Goal: Task Accomplishment & Management: Use online tool/utility

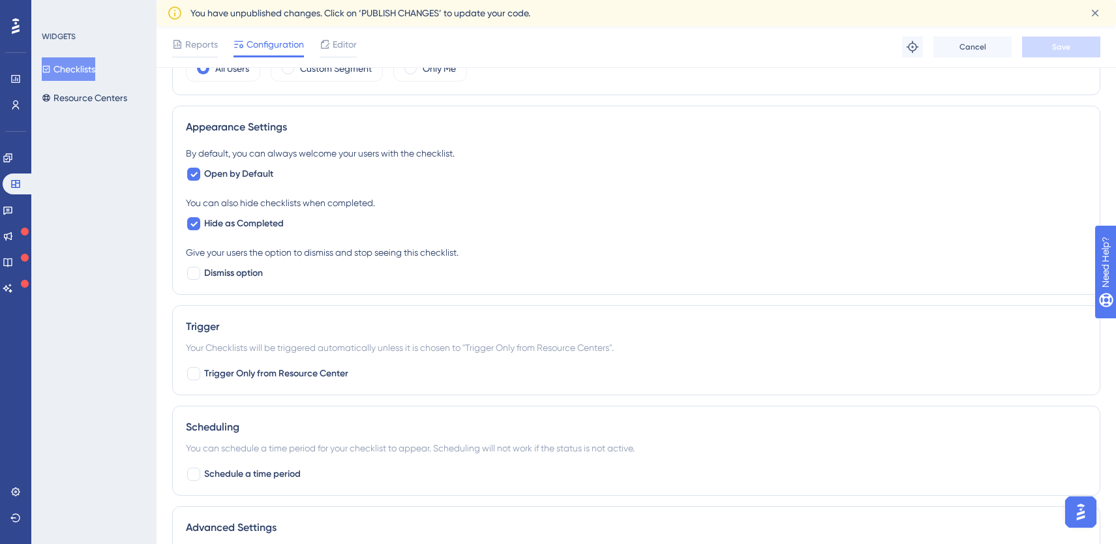
scroll to position [613, 0]
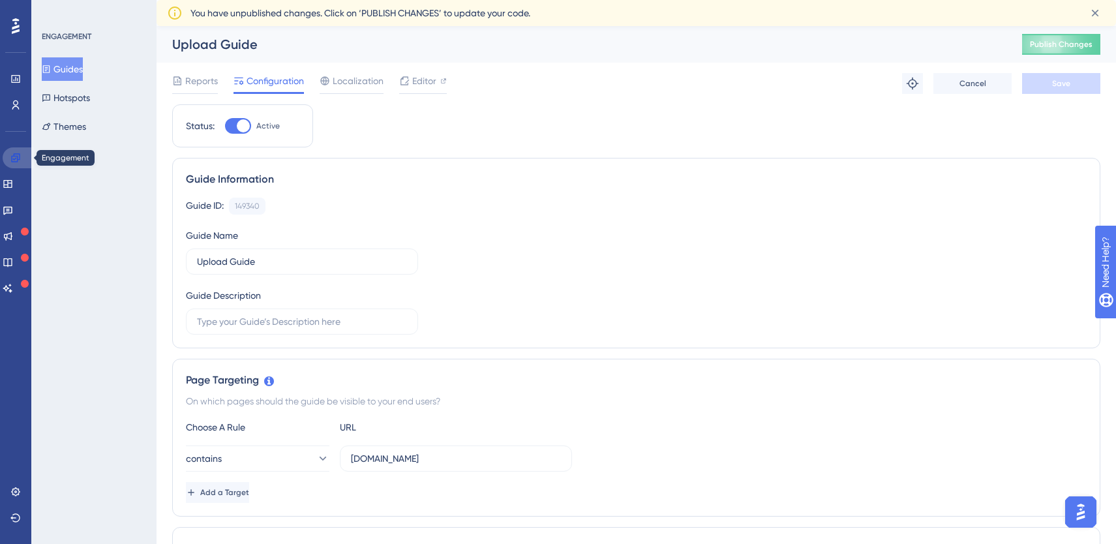
click at [17, 155] on icon at bounding box center [15, 158] width 10 height 10
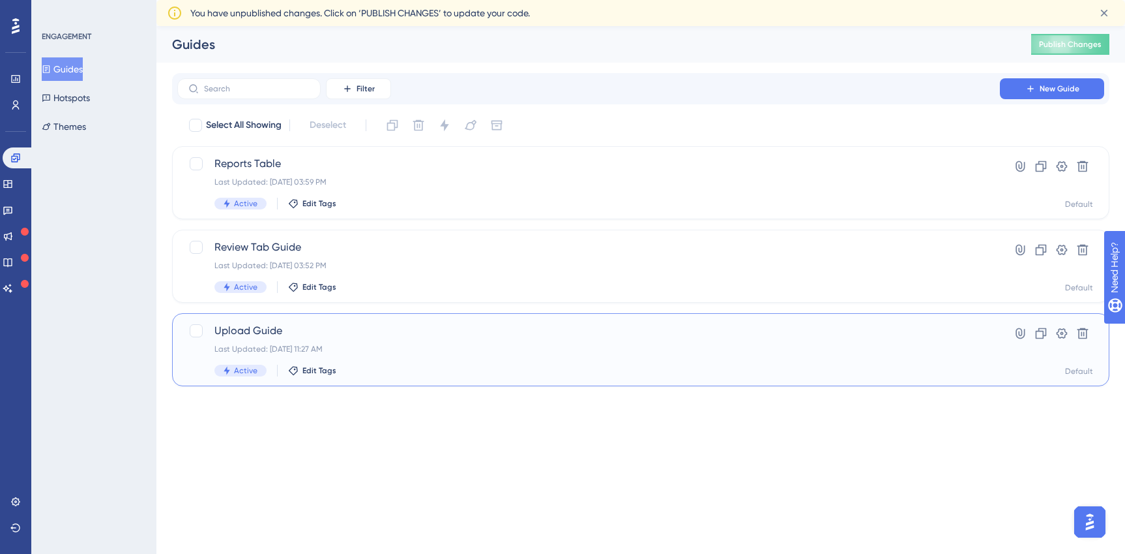
click at [284, 342] on div "Upload Guide Last Updated: Sep 02 2025, 11:27 AM Active Edit Tags" at bounding box center [589, 349] width 749 height 53
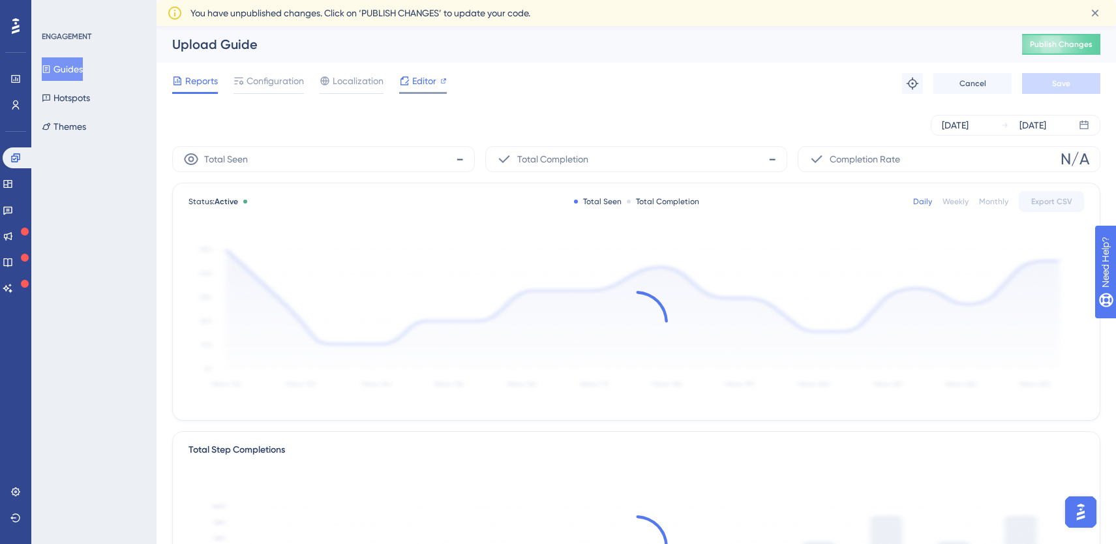
click at [420, 77] on span "Editor" at bounding box center [424, 81] width 24 height 16
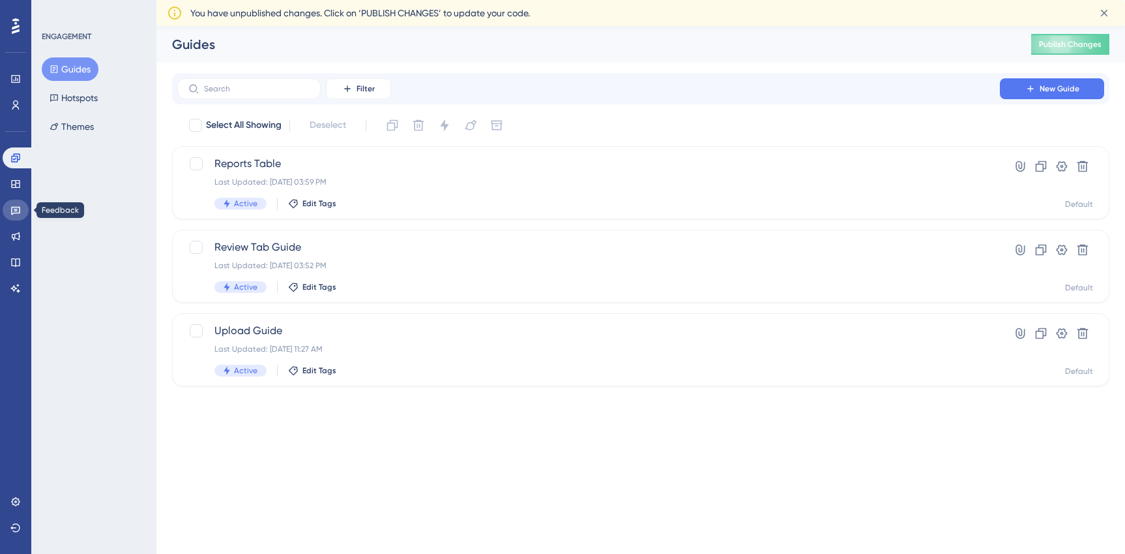
click at [16, 211] on icon at bounding box center [15, 211] width 9 height 8
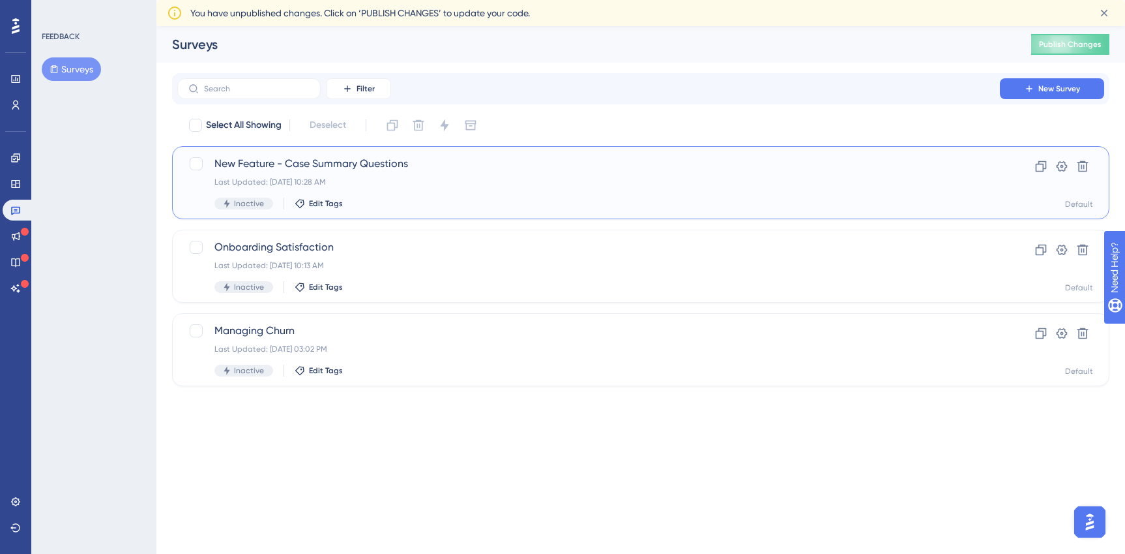
click at [375, 178] on div "Last Updated: [DATE] 10:28 AM" at bounding box center [589, 182] width 749 height 10
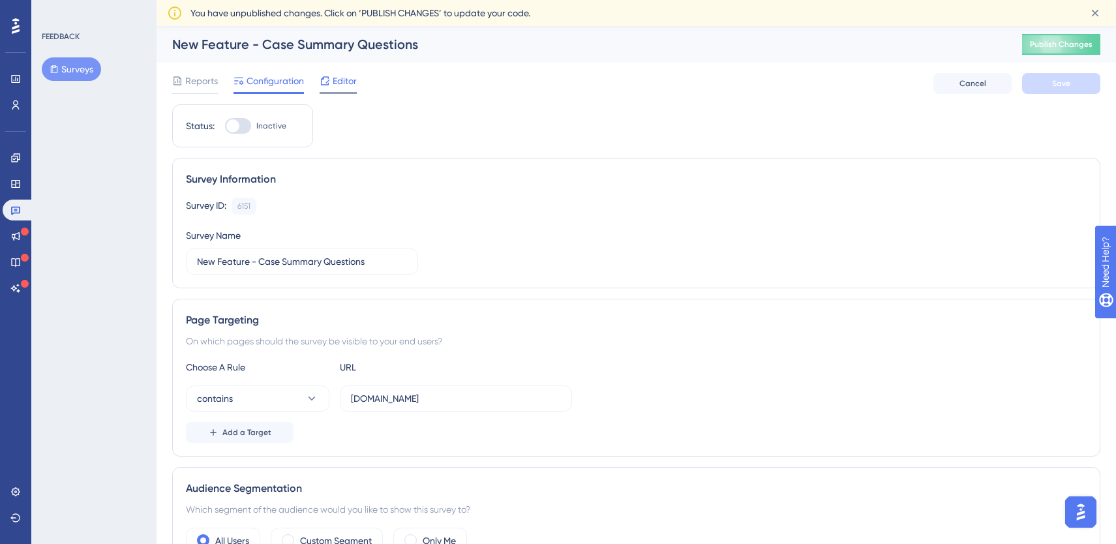
click at [348, 85] on span "Editor" at bounding box center [345, 81] width 24 height 16
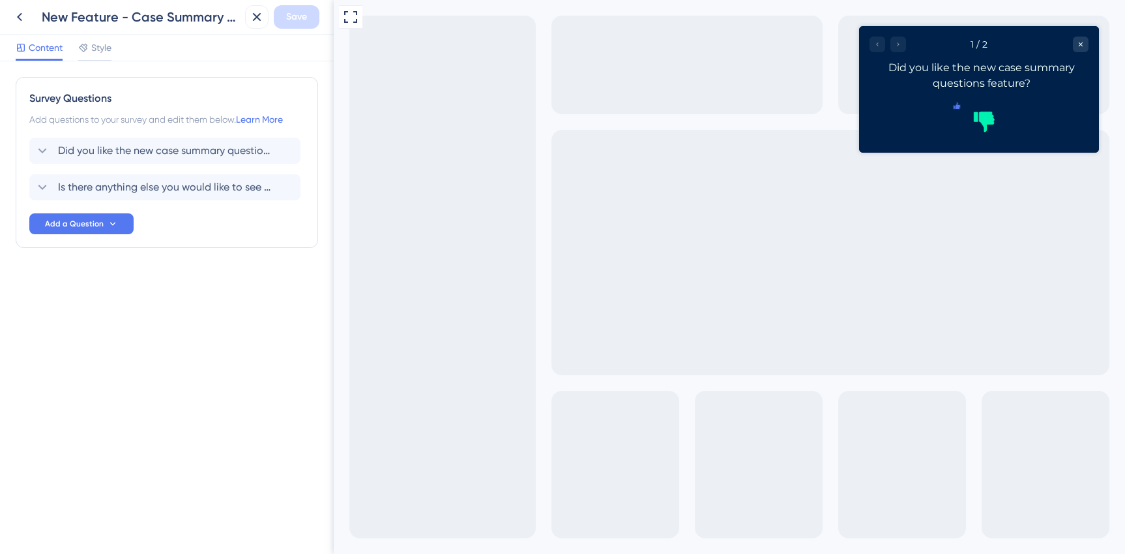
click at [955, 109] on icon "Rate thumbs up" at bounding box center [957, 105] width 7 height 7
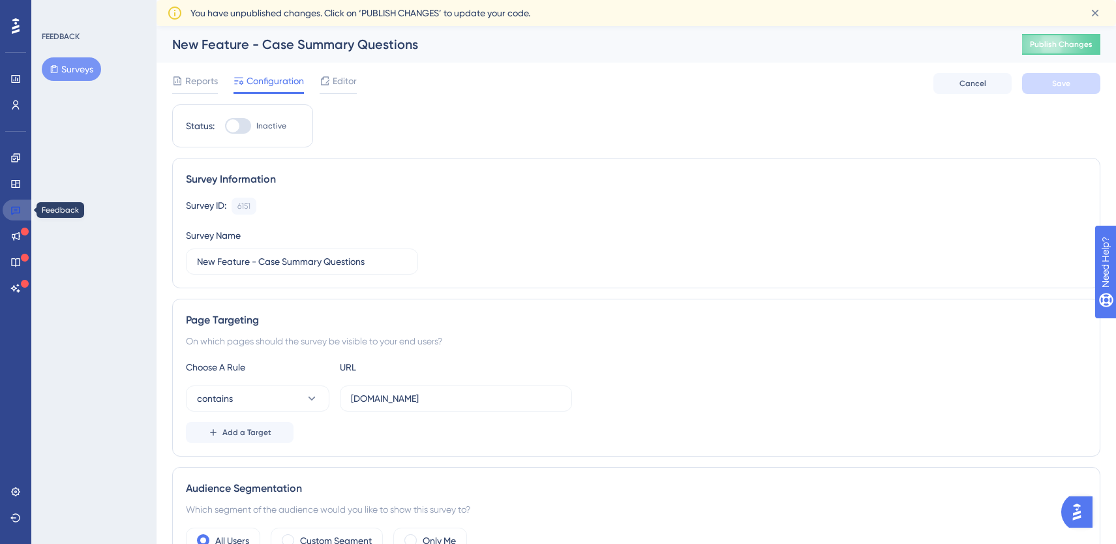
click at [12, 210] on icon at bounding box center [15, 210] width 10 height 10
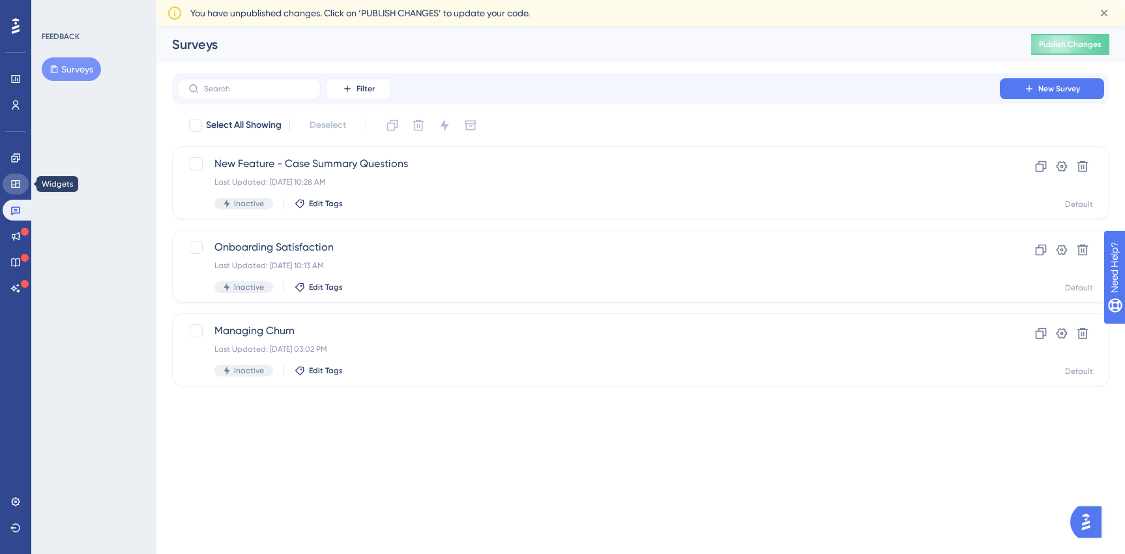
click at [14, 180] on icon at bounding box center [15, 184] width 8 height 8
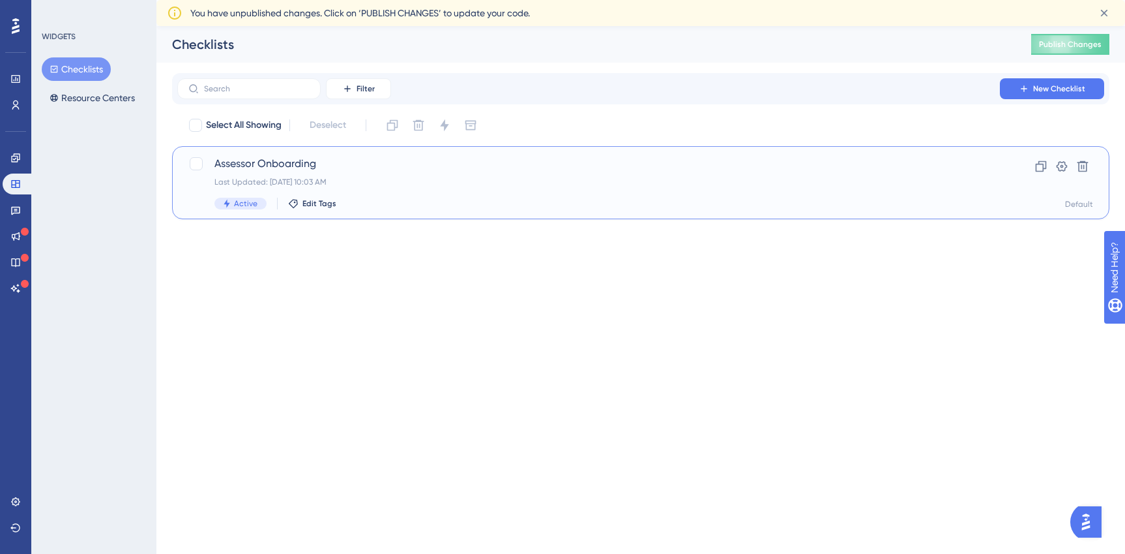
click at [264, 164] on span "Assessor Onboarding" at bounding box center [589, 164] width 749 height 16
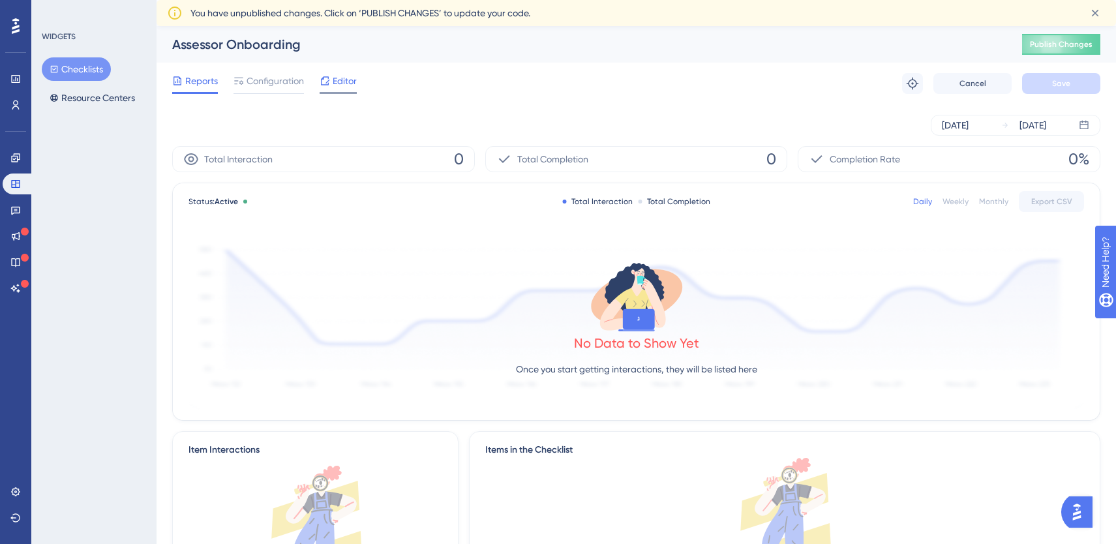
click at [335, 85] on span "Editor" at bounding box center [345, 81] width 24 height 16
click at [15, 213] on icon at bounding box center [15, 210] width 10 height 10
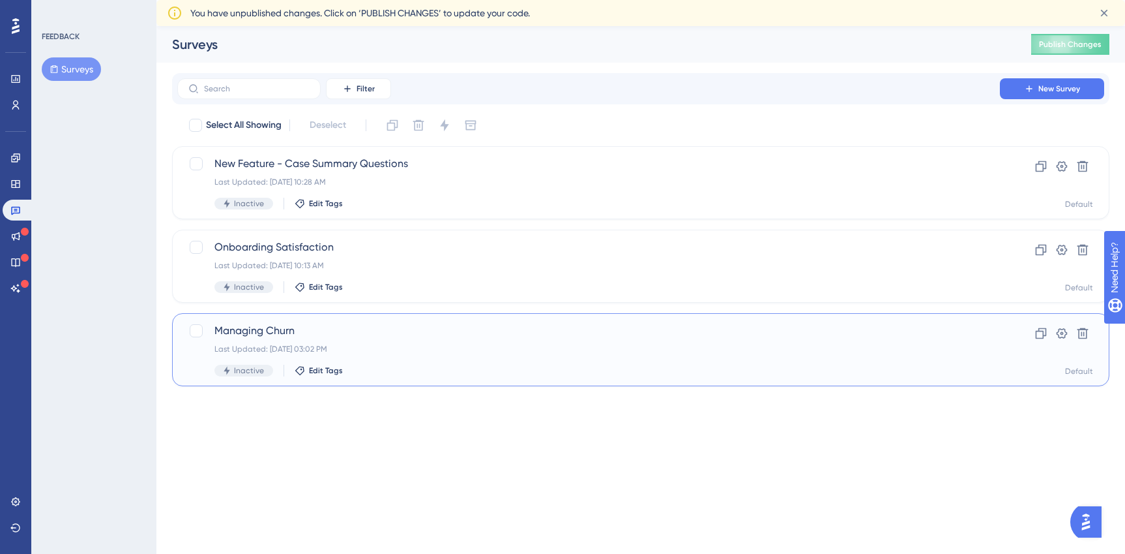
click at [404, 346] on div "Last Updated: [DATE] 03:02 PM" at bounding box center [589, 349] width 749 height 10
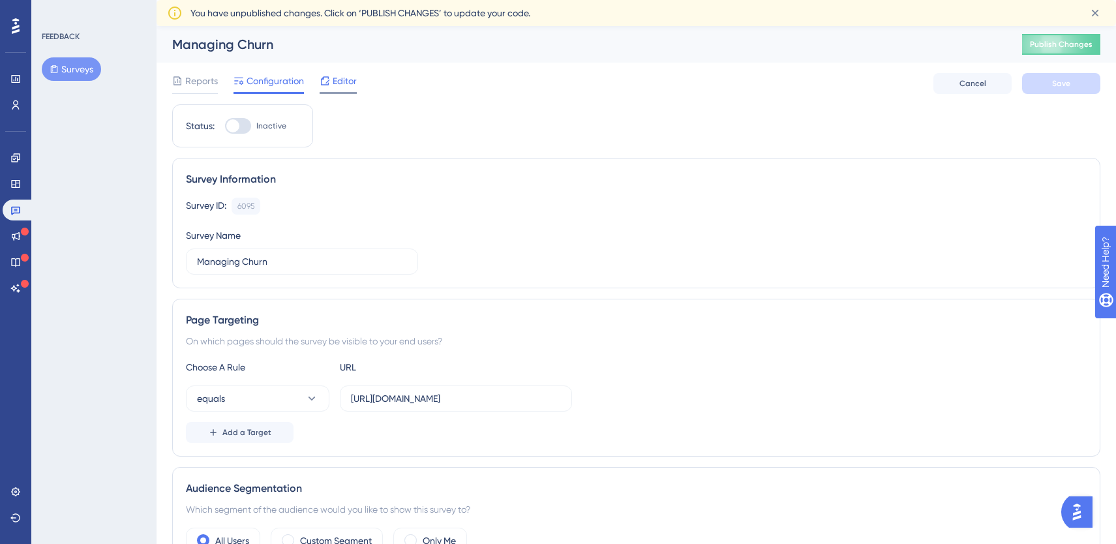
click at [333, 83] on span "Editor" at bounding box center [345, 81] width 24 height 16
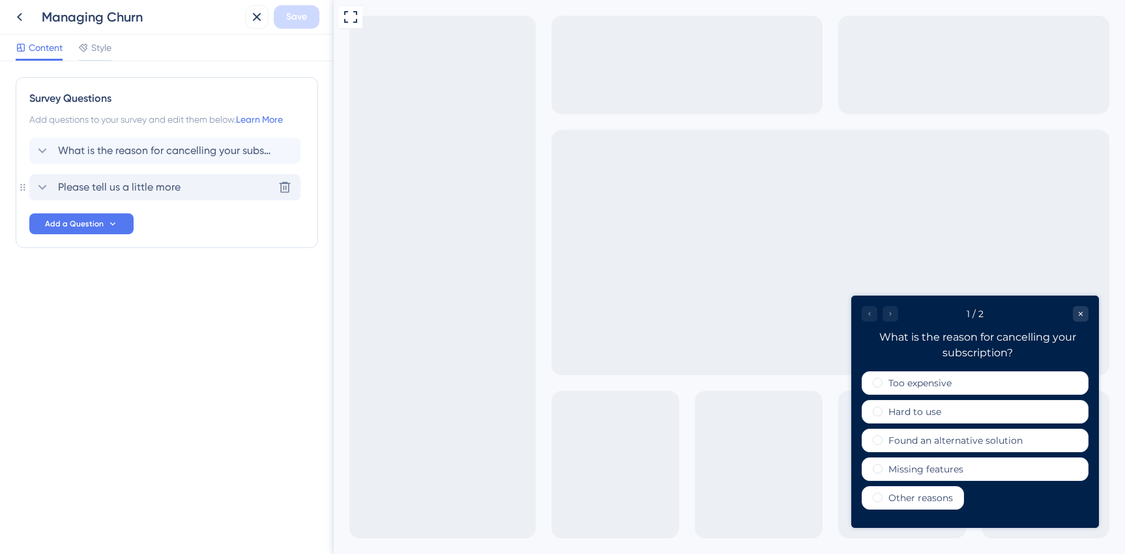
click at [241, 185] on div "Please tell us a little more Delete" at bounding box center [164, 187] width 271 height 26
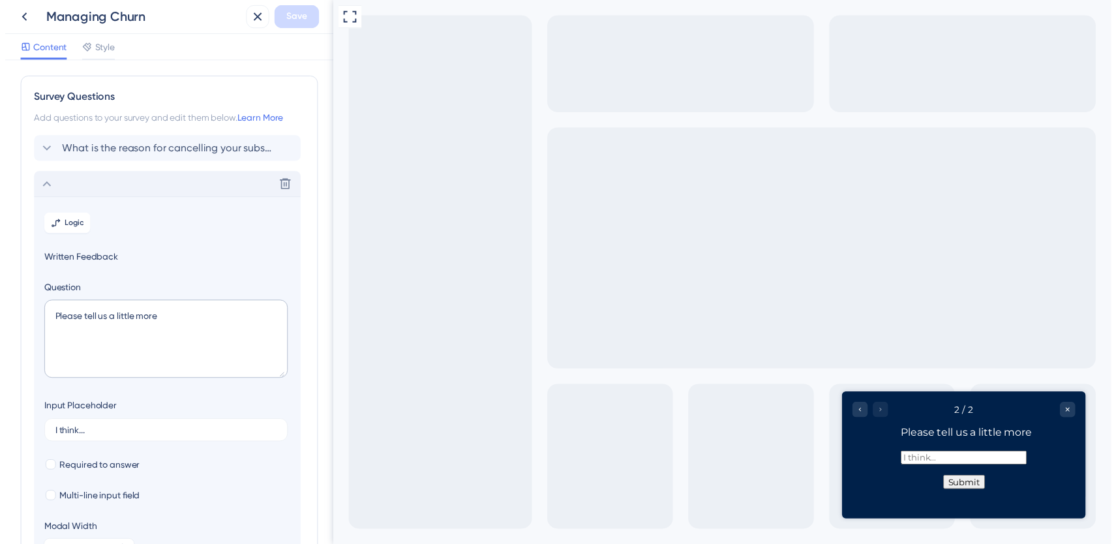
scroll to position [113, 0]
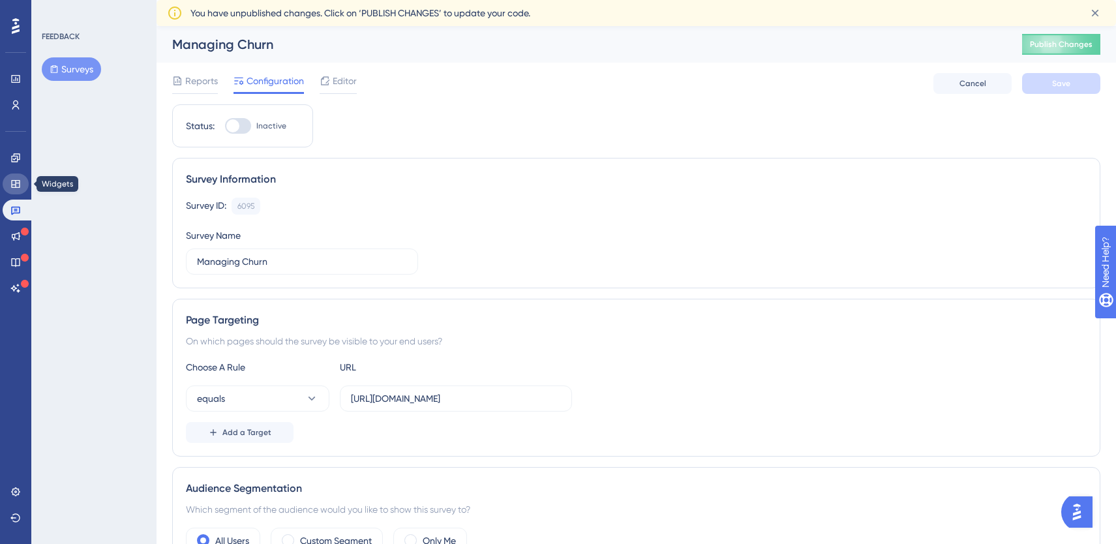
click at [21, 192] on link at bounding box center [16, 183] width 26 height 21
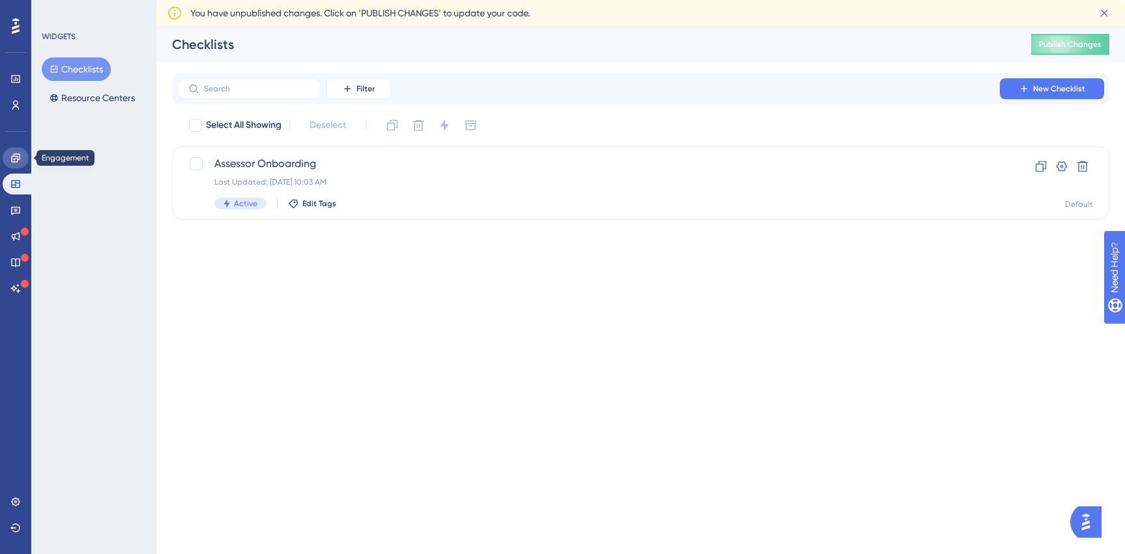
click at [20, 164] on link at bounding box center [16, 157] width 26 height 21
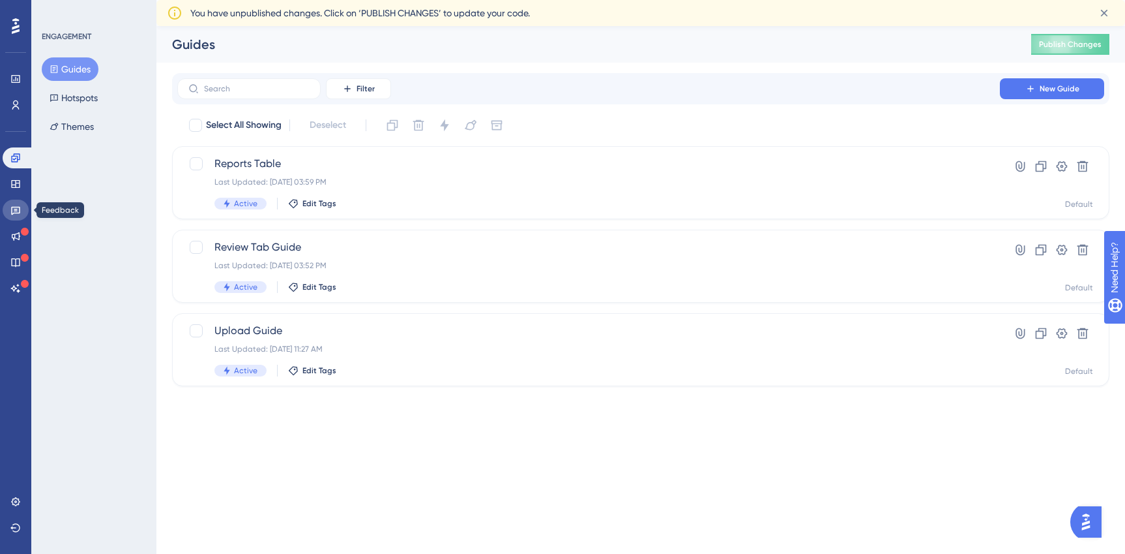
click at [18, 208] on icon at bounding box center [15, 210] width 10 height 10
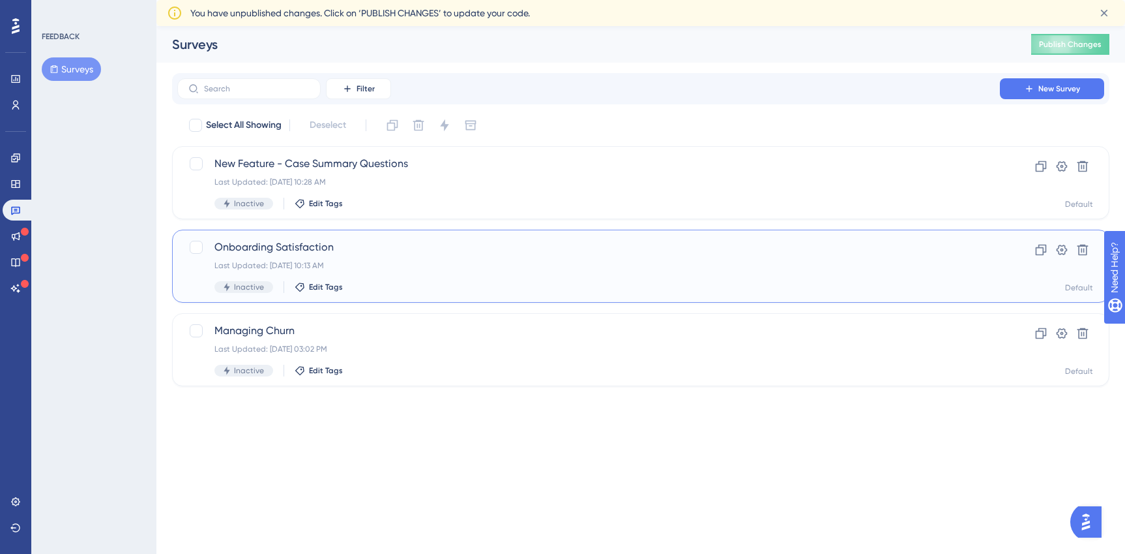
click at [319, 241] on span "Onboarding Satisfaction" at bounding box center [589, 247] width 749 height 16
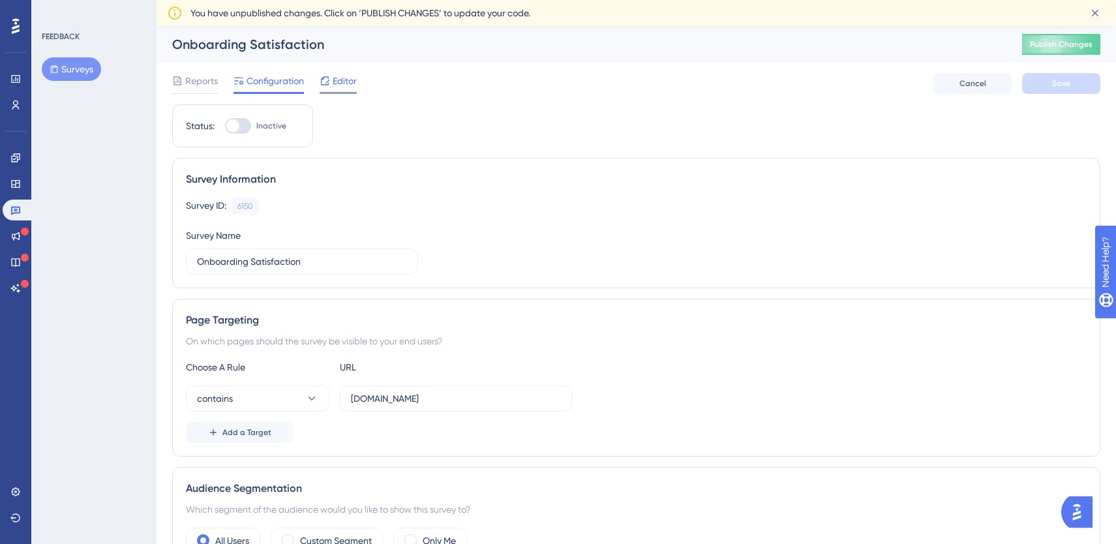
click at [342, 83] on span "Editor" at bounding box center [345, 81] width 24 height 16
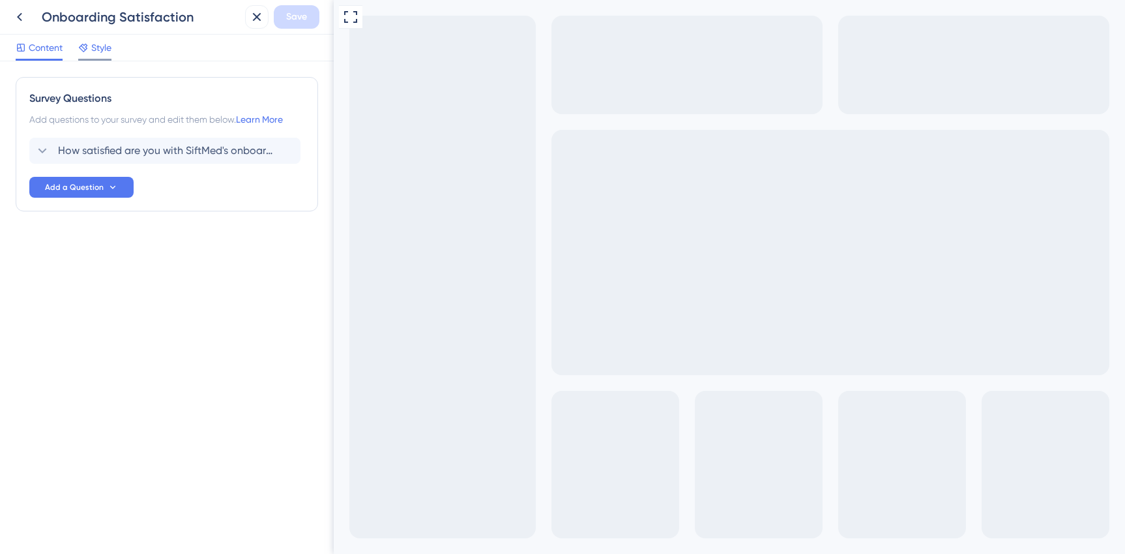
click at [106, 54] on span "Style" at bounding box center [101, 48] width 20 height 16
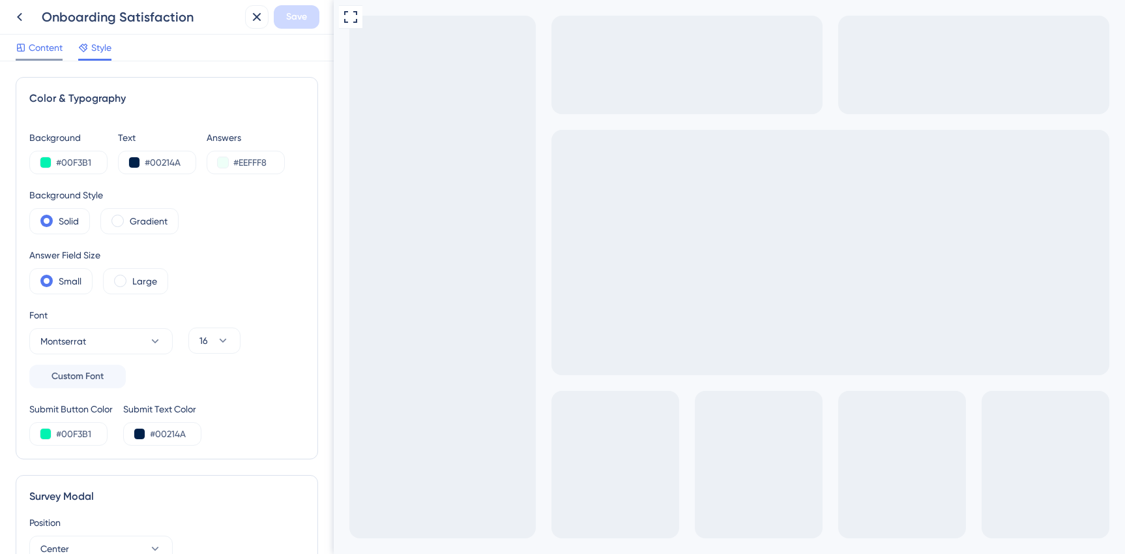
click at [37, 48] on span "Content" at bounding box center [46, 48] width 34 height 16
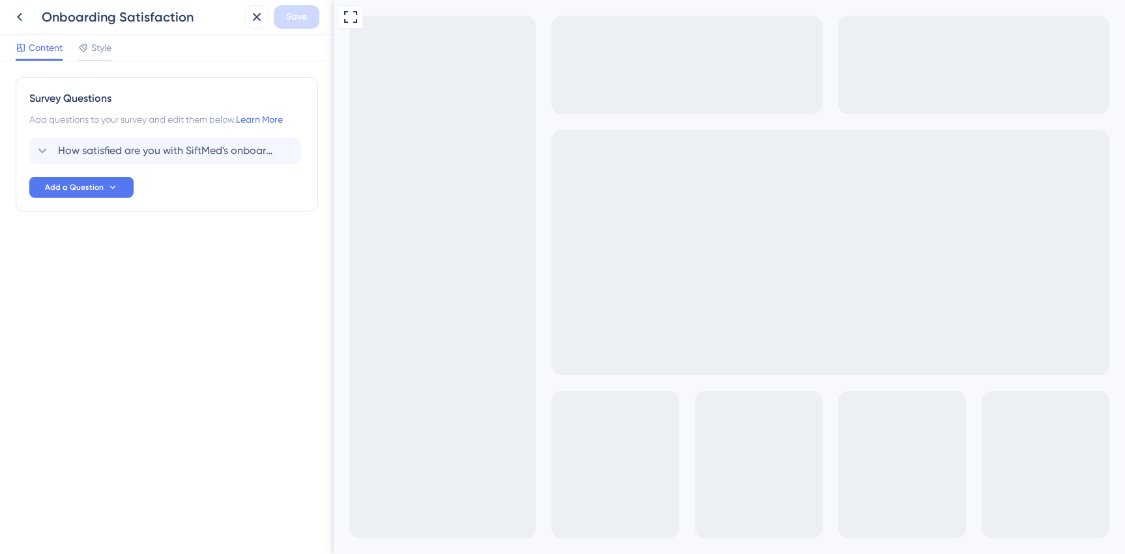
click at [206, 114] on div "Add questions to your survey and edit them below. Learn More" at bounding box center [166, 119] width 275 height 16
click at [259, 11] on icon at bounding box center [257, 17] width 16 height 16
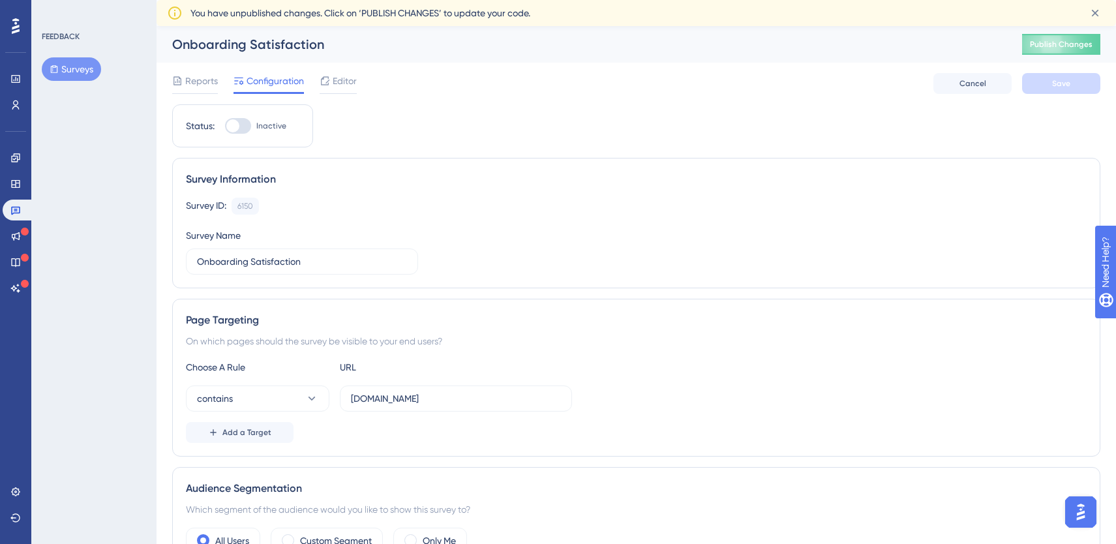
click at [90, 70] on button "Surveys" at bounding box center [71, 68] width 59 height 23
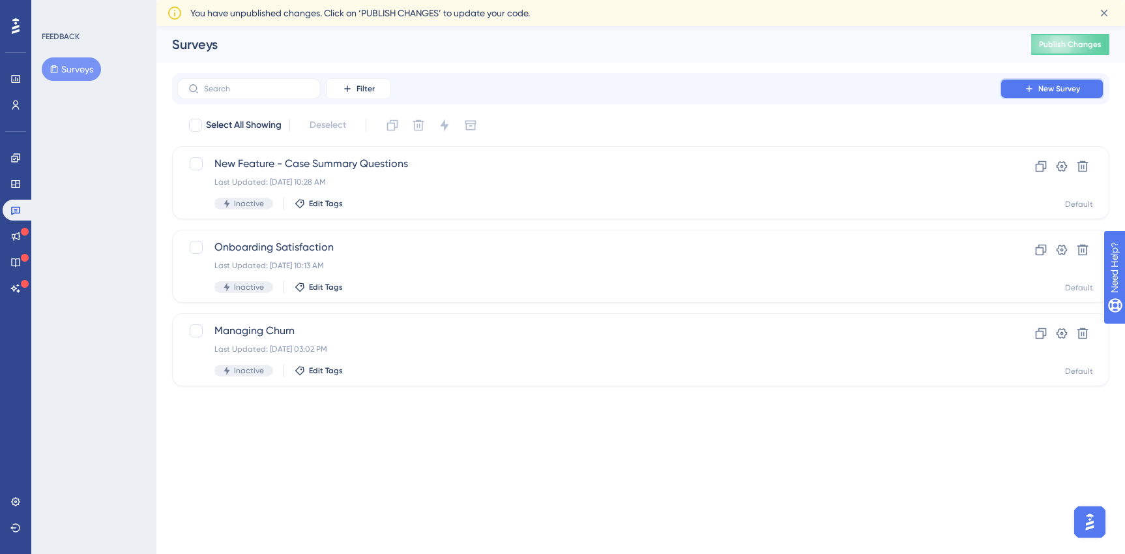
click at [1070, 91] on span "New Survey" at bounding box center [1060, 88] width 42 height 10
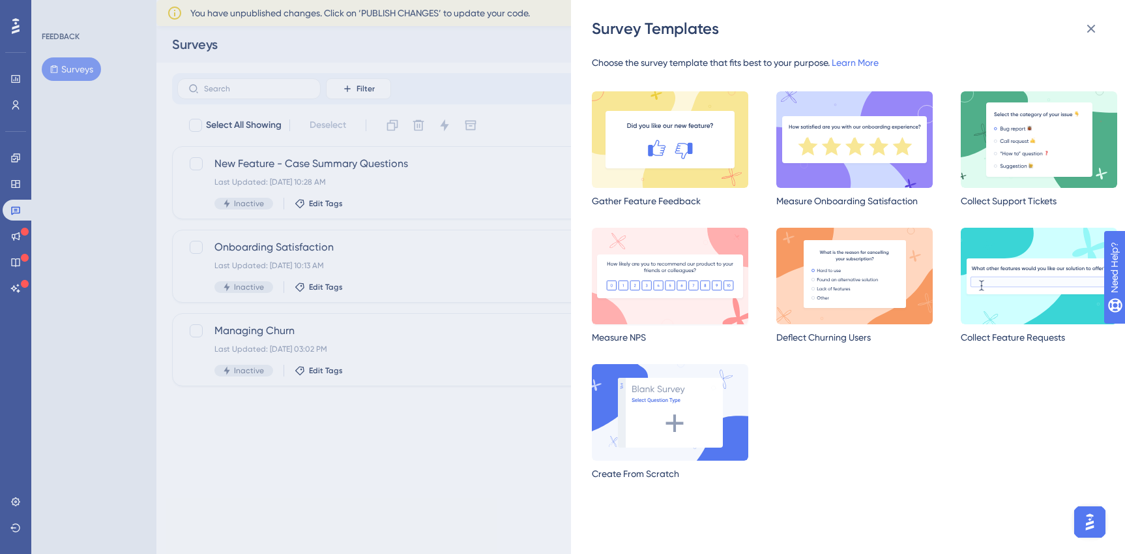
click at [691, 310] on img at bounding box center [670, 276] width 156 height 96
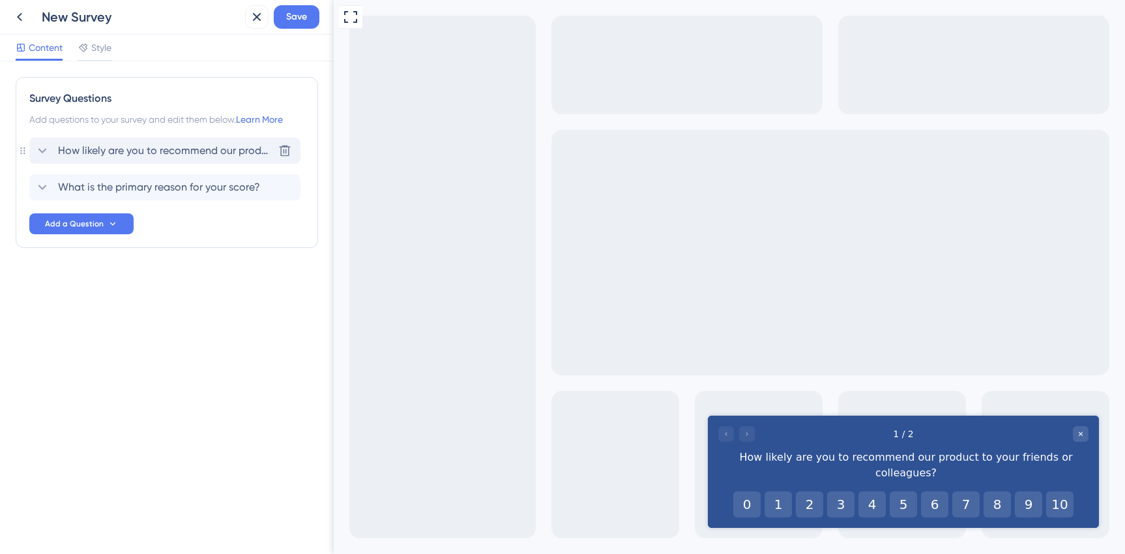
click at [201, 153] on span "How likely are you to recommend our product to your friends or colleagues?" at bounding box center [165, 151] width 215 height 16
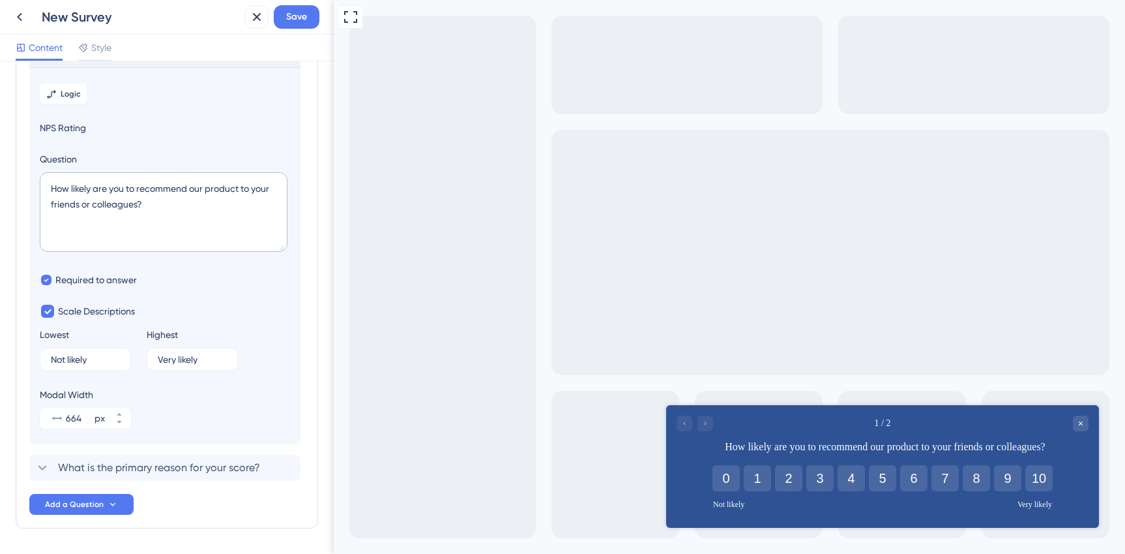
scroll to position [139, 0]
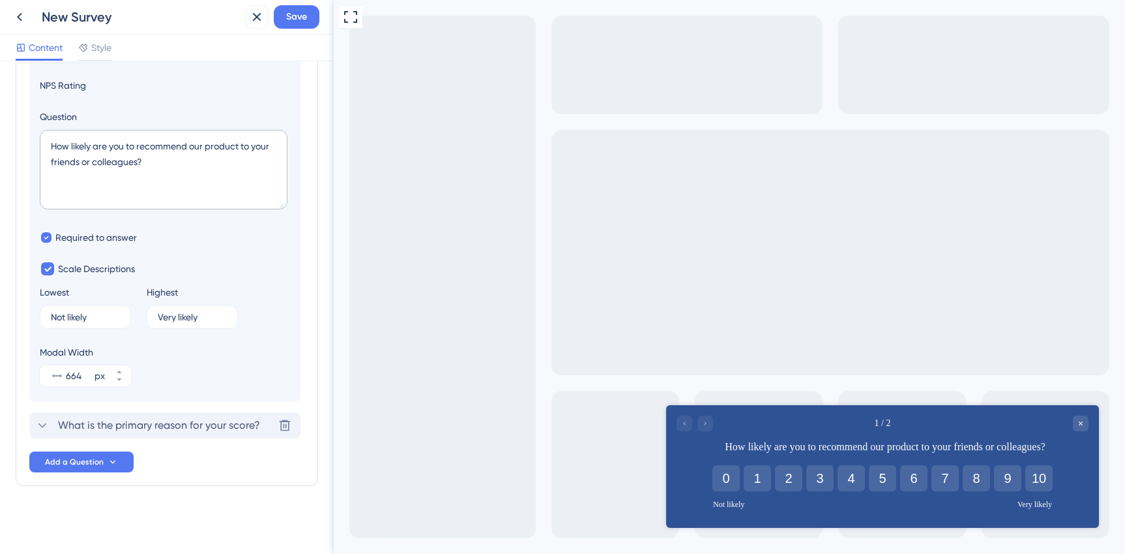
click at [167, 431] on span "What is the primary reason for your score?" at bounding box center [159, 425] width 202 height 16
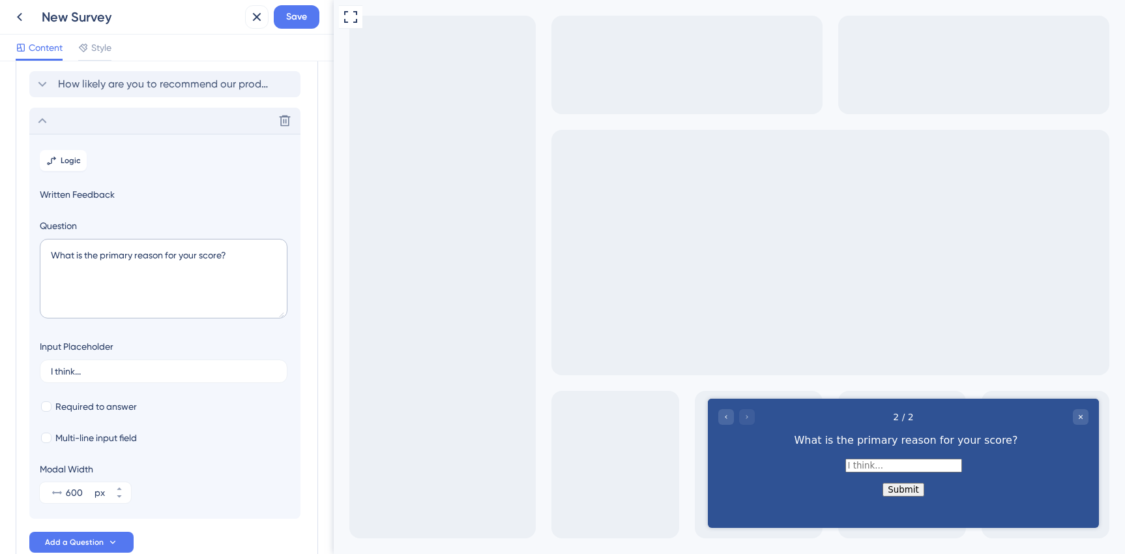
scroll to position [0, 0]
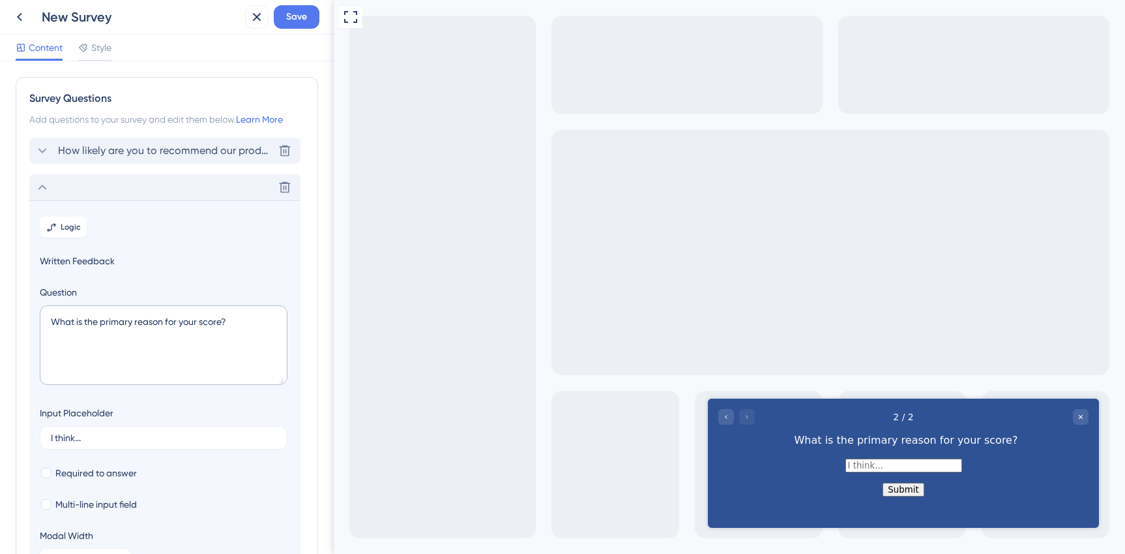
click at [223, 157] on span "How likely are you to recommend our product to your friends or colleagues?" at bounding box center [165, 151] width 215 height 16
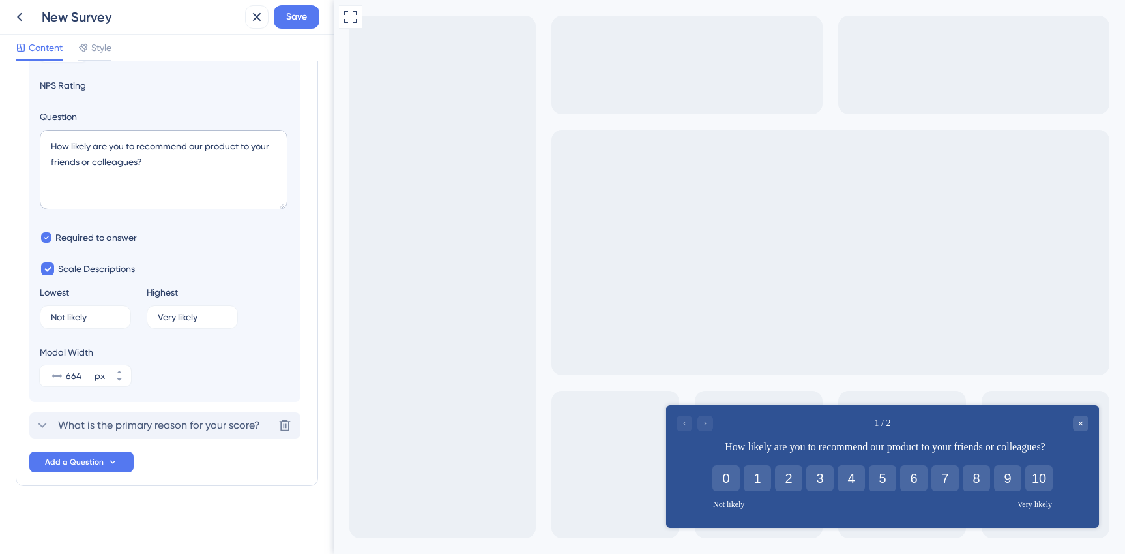
click at [167, 422] on span "What is the primary reason for your score?" at bounding box center [159, 425] width 202 height 16
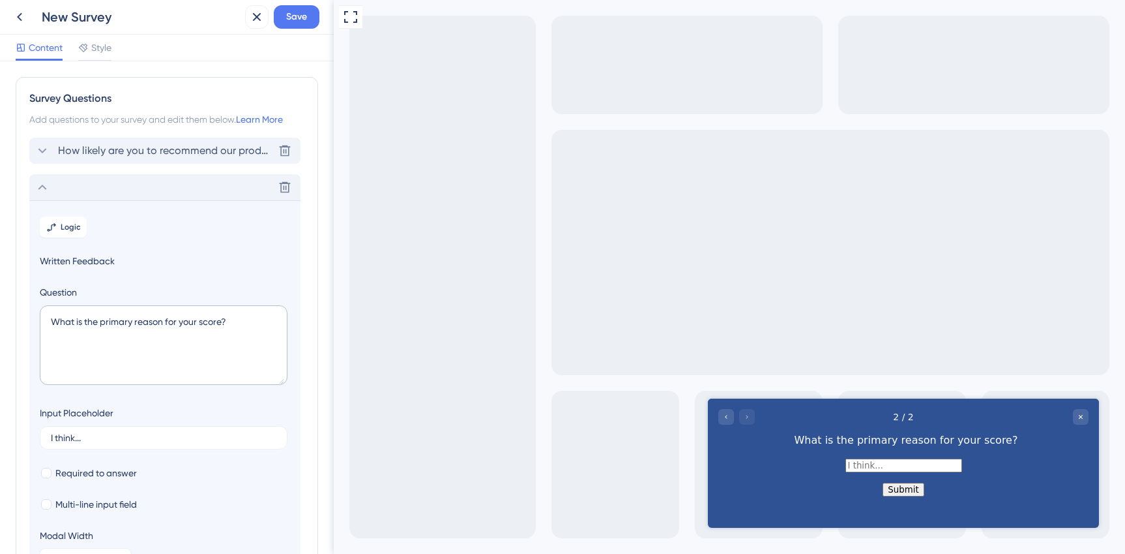
click at [204, 161] on div "How likely are you to recommend our product to your friends or colleagues? Dele…" at bounding box center [164, 151] width 271 height 26
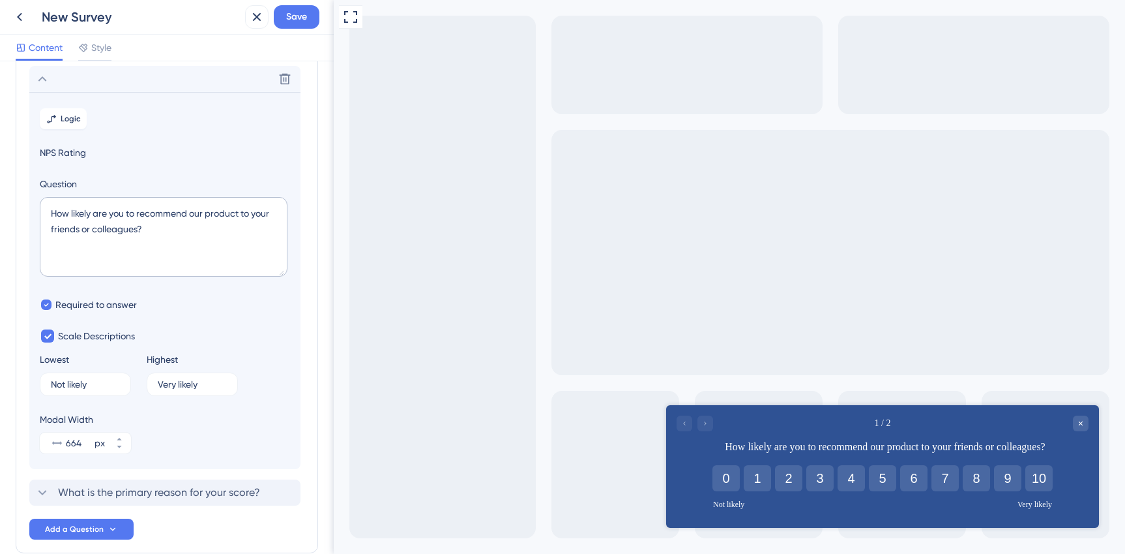
scroll to position [76, 0]
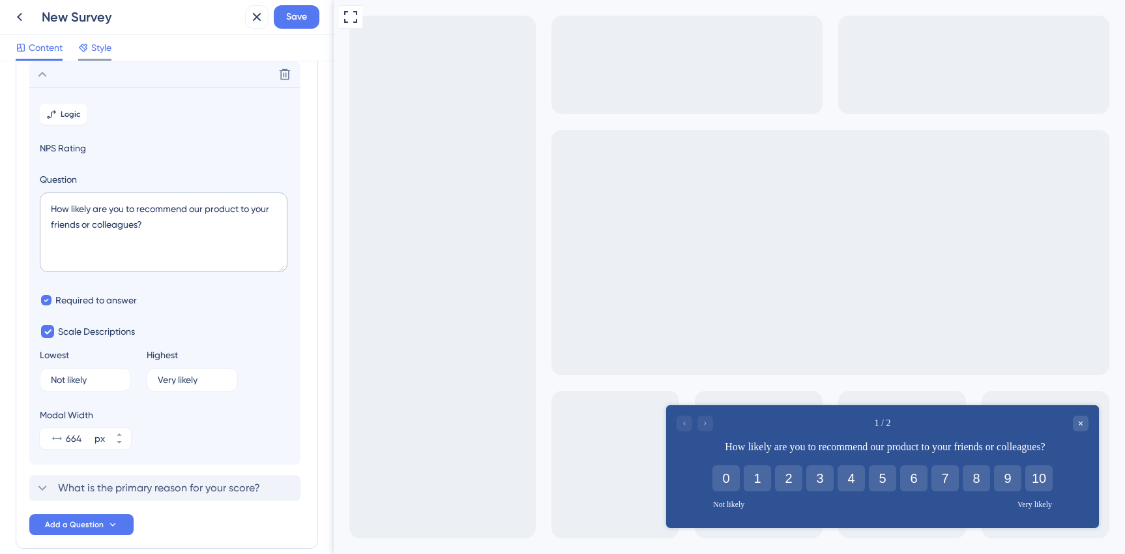
click at [108, 47] on span "Style" at bounding box center [101, 48] width 20 height 16
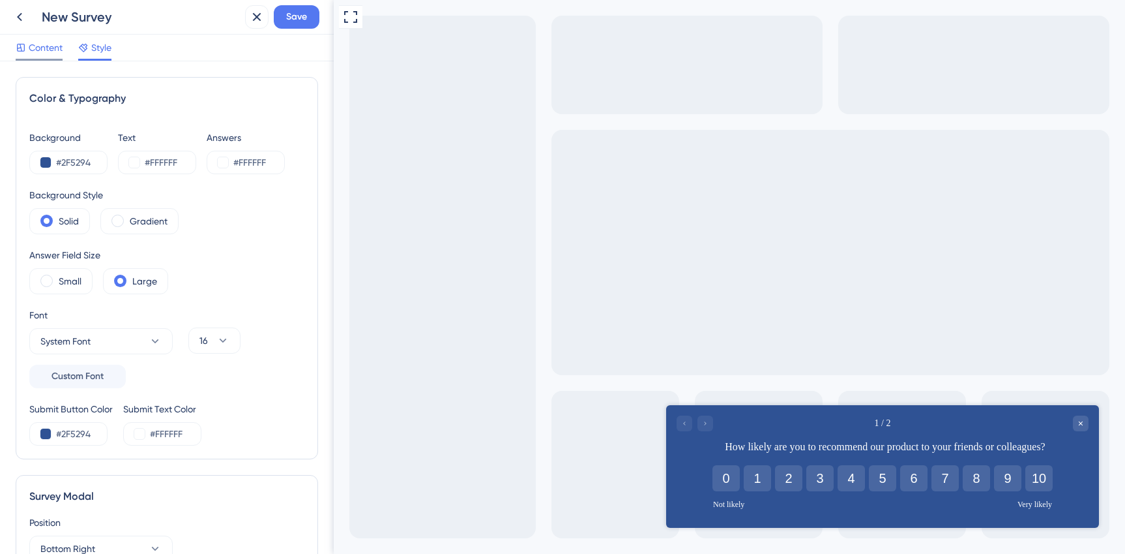
click at [16, 46] on icon at bounding box center [21, 47] width 10 height 10
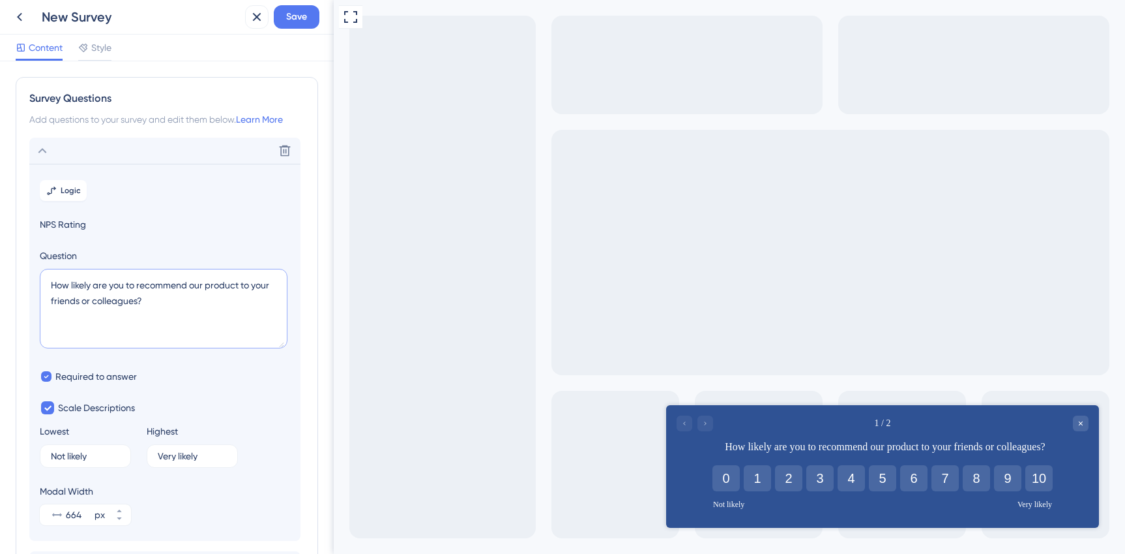
drag, startPoint x: 145, startPoint y: 299, endPoint x: 35, endPoint y: 273, distance: 113.9
click at [35, 273] on section "Logic NPS Rating Question How likely are you to recommend our product to your f…" at bounding box center [164, 352] width 271 height 377
click at [123, 319] on textarea "How likely are you to recommend our product to your friends or colleagues?" at bounding box center [164, 309] width 248 height 80
paste textarea ""How willing would you be to recommend [Product] to others?""
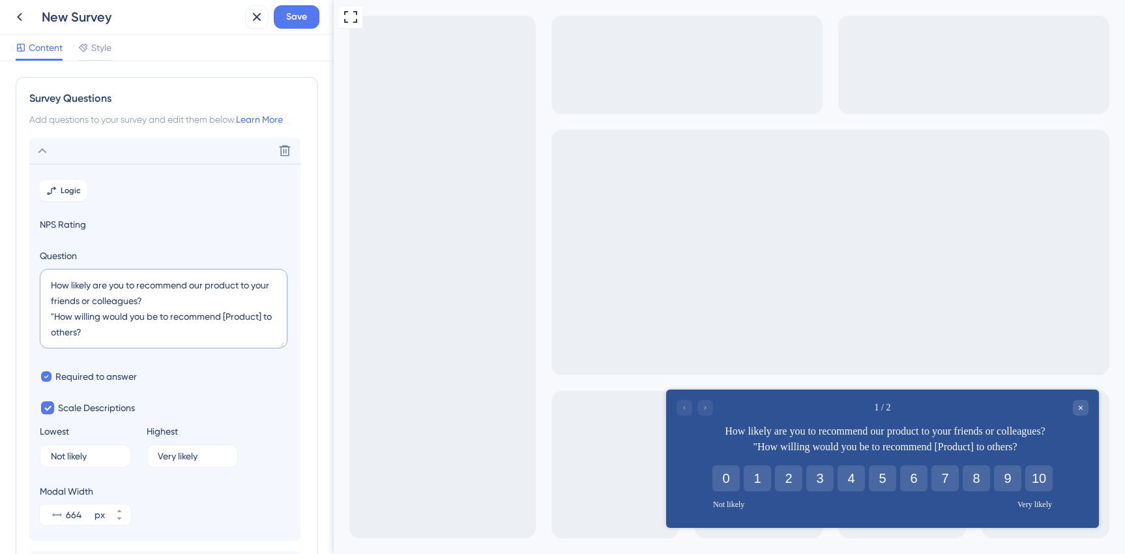
click at [53, 316] on textarea "How likely are you to recommend our product to your friends or colleagues? "How…" at bounding box center [164, 309] width 248 height 80
click at [152, 340] on textarea "How likely are you to recommend our product to your friends or colleagues? How …" at bounding box center [164, 309] width 248 height 80
click at [216, 284] on textarea "How likely are you to recommend our product to your friends or colleagues? How …" at bounding box center [164, 309] width 248 height 80
click at [242, 324] on textarea "How likely are you to recommend our product to your friends or colleagues? How …" at bounding box center [164, 309] width 248 height 80
click at [82, 287] on textarea "How likely are you to recommend our product to your friends or colleagues? How …" at bounding box center [164, 309] width 248 height 80
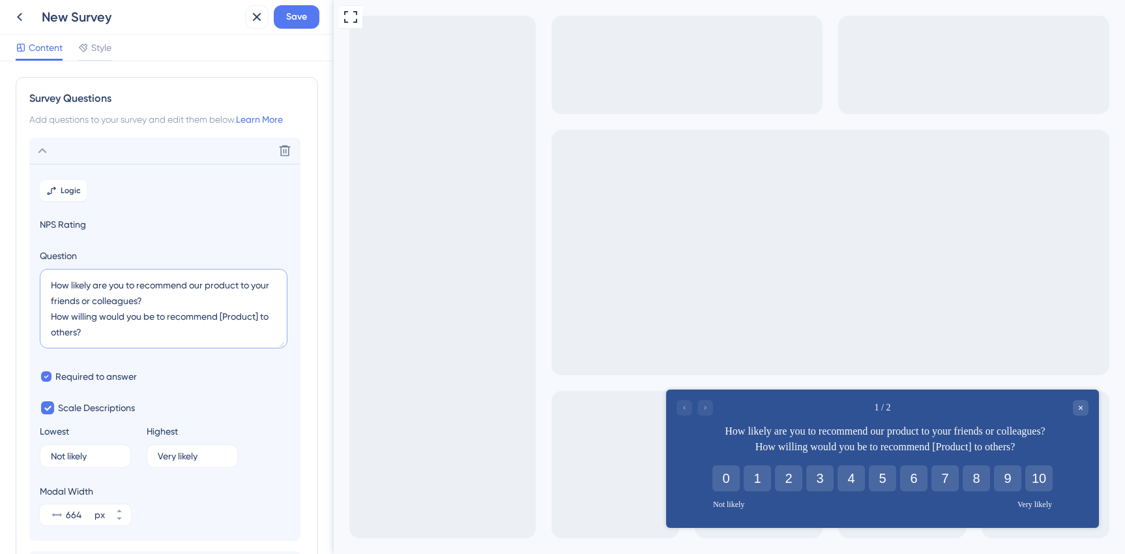
click at [82, 287] on textarea "How likely are you to recommend our product to your friends or colleagues? How …" at bounding box center [164, 309] width 248 height 80
click at [88, 316] on textarea "How likely are you to recommend our product to your friends or colleagues? How …" at bounding box center [164, 309] width 248 height 80
drag, startPoint x: 188, startPoint y: 296, endPoint x: 194, endPoint y: 287, distance: 10.9
click at [194, 287] on textarea "How likely are you to recommend our product to your friends or colleagues? How …" at bounding box center [164, 309] width 248 height 80
drag, startPoint x: 156, startPoint y: 319, endPoint x: 46, endPoint y: 307, distance: 110.8
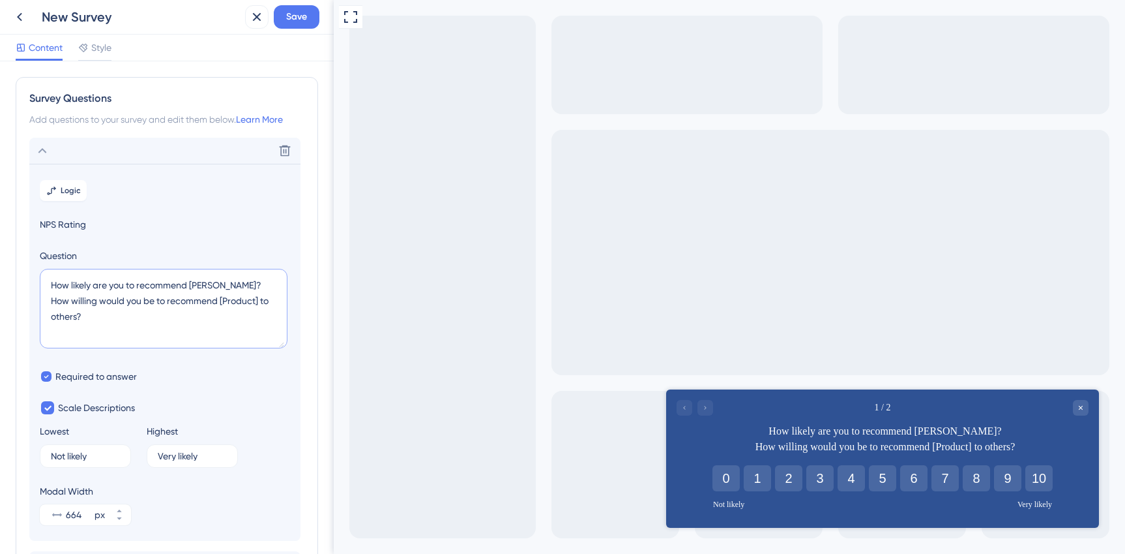
click at [46, 307] on textarea "How likely are you to recommend SiftMed? How willing would you be to recommend …" at bounding box center [164, 309] width 248 height 80
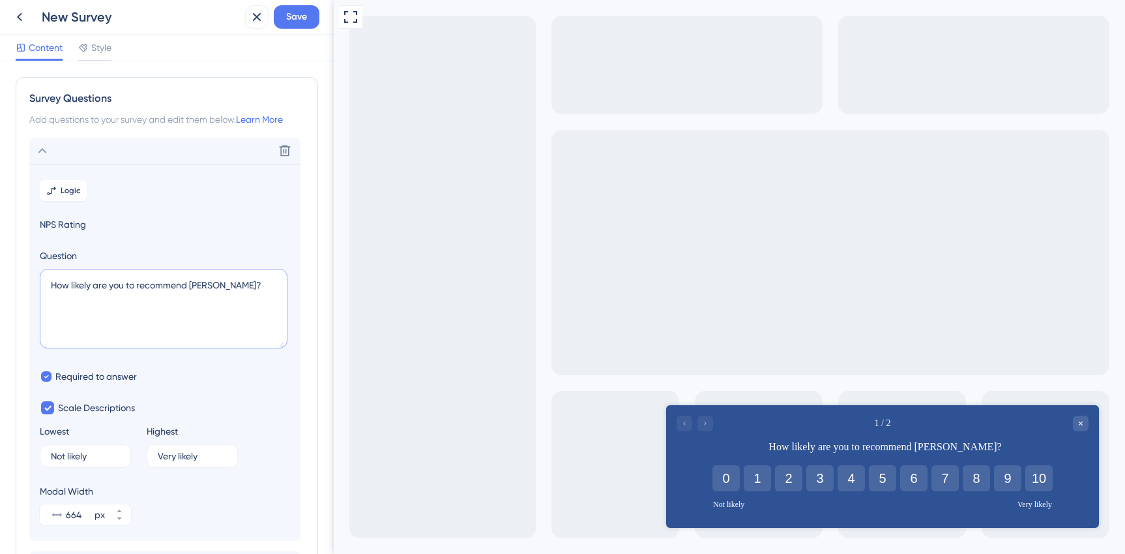
click at [81, 338] on textarea "How likely are you to recommend [PERSON_NAME]?" at bounding box center [164, 309] width 248 height 80
click at [60, 336] on textarea "How likely are you to recommend [PERSON_NAME]?" at bounding box center [164, 309] width 248 height 80
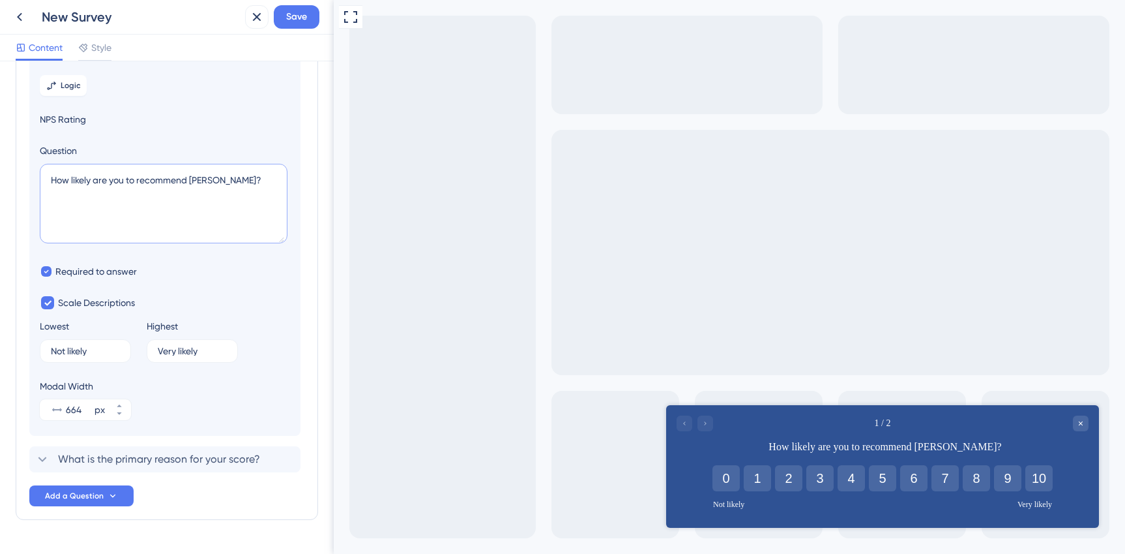
scroll to position [139, 0]
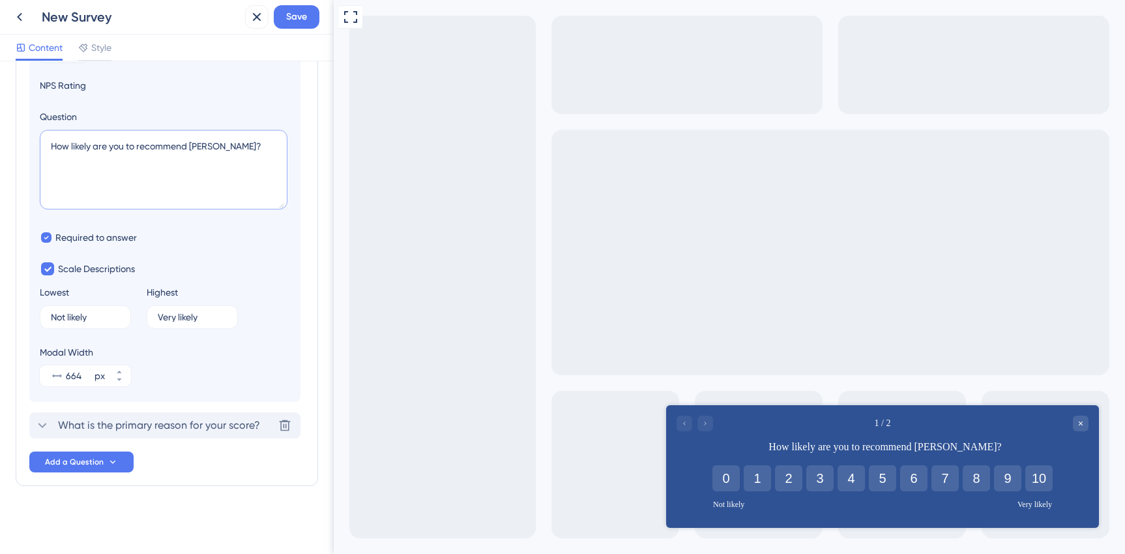
type textarea "How likely are you to recommend [PERSON_NAME]?"
click at [213, 428] on span "What is the primary reason for your score?" at bounding box center [159, 425] width 202 height 16
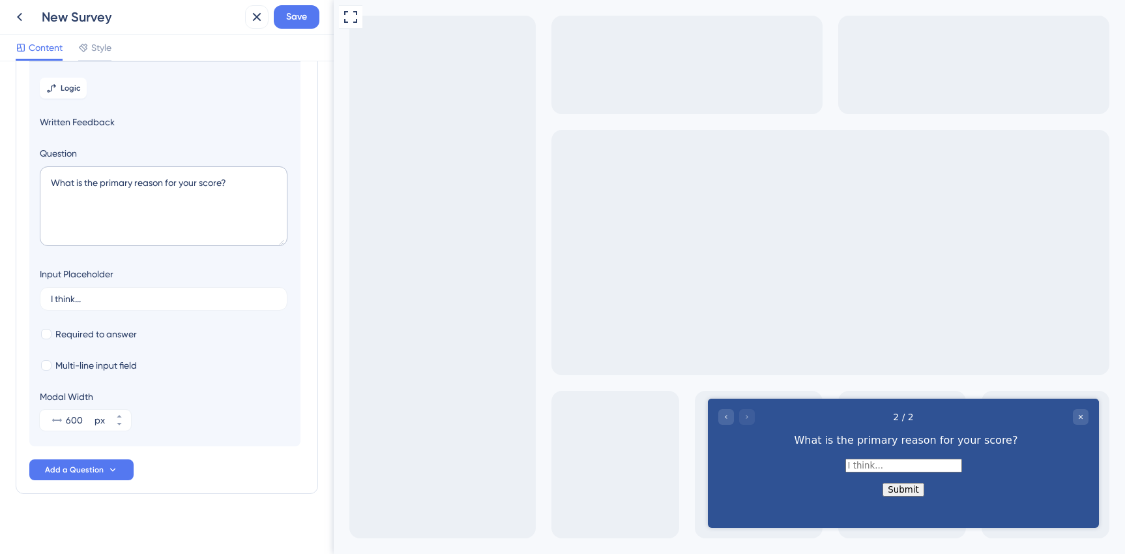
scroll to position [113, 0]
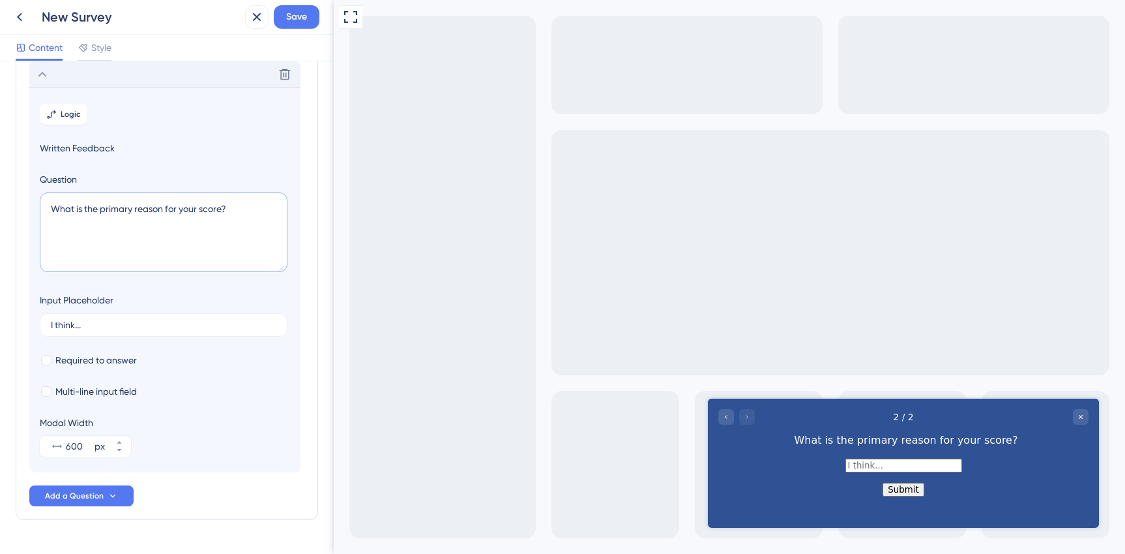
drag, startPoint x: 249, startPoint y: 211, endPoint x: 31, endPoint y: 211, distance: 217.8
click at [31, 211] on section "Logic Written Feedback Question What is the primary reason for your score? Inpu…" at bounding box center [164, 279] width 271 height 385
click at [126, 203] on textarea "What is the primary reason for your score?" at bounding box center [164, 232] width 248 height 80
click at [119, 209] on textarea "What is the primary reason for your score?" at bounding box center [164, 232] width 248 height 80
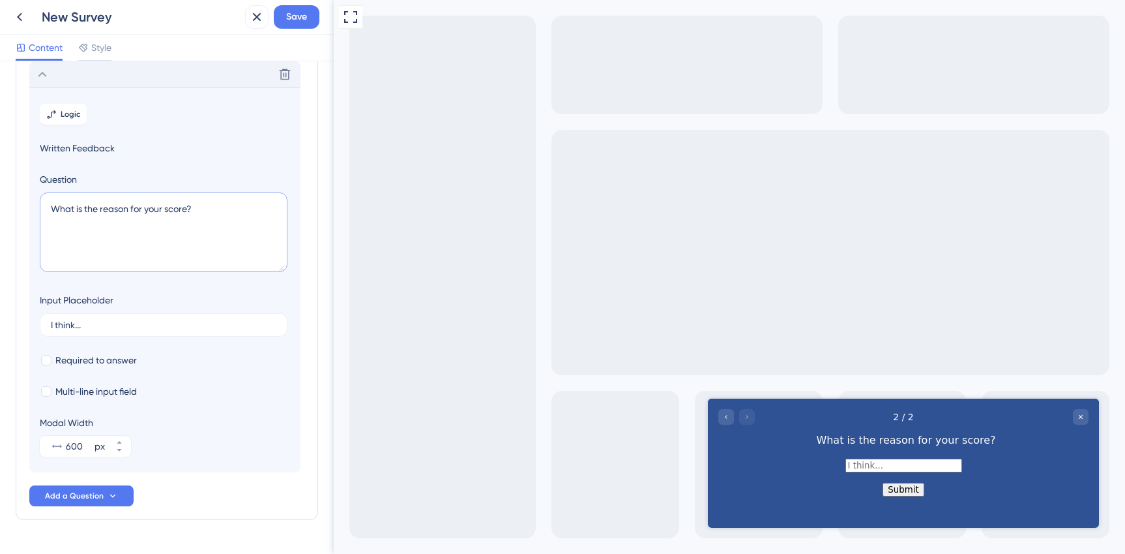
click at [230, 213] on textarea "What is the reason for your score?" at bounding box center [164, 232] width 248 height 80
drag, startPoint x: 74, startPoint y: 205, endPoint x: 34, endPoint y: 211, distance: 40.3
click at [34, 211] on section "Logic Written Feedback Question What is the reason for your score? Input Placeh…" at bounding box center [164, 279] width 271 height 385
paste textarea "e’d love to know—why did you choose this"
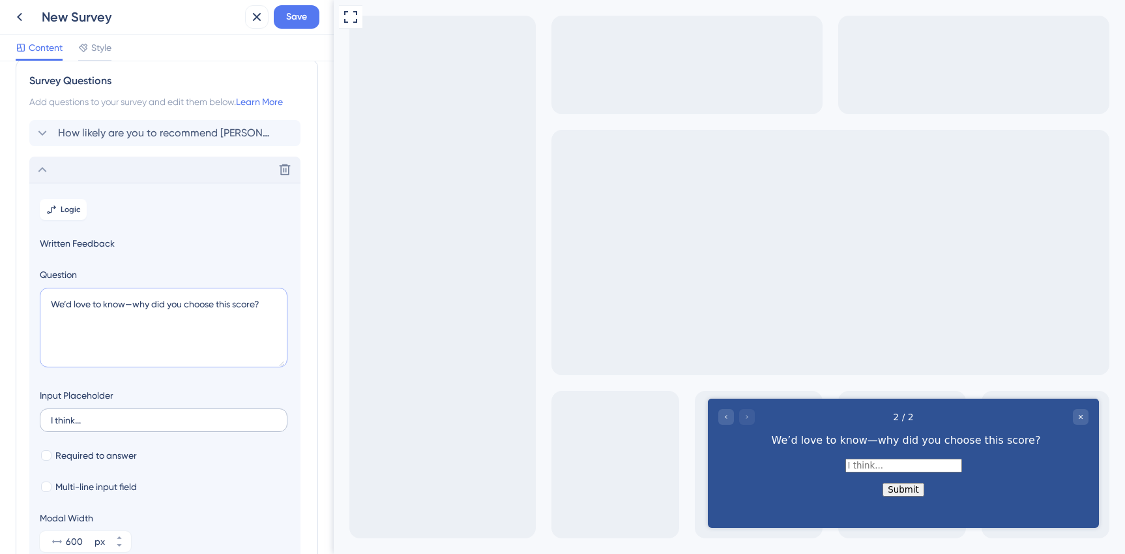
scroll to position [0, 0]
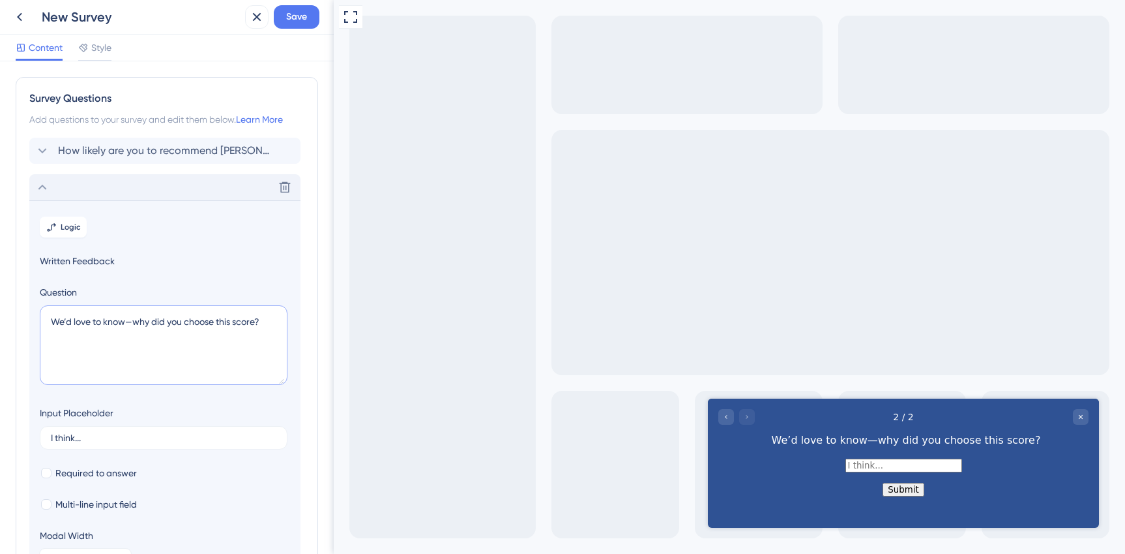
type textarea "We’d love to know—why did you choose this score?"
click at [104, 48] on span "Style" at bounding box center [101, 48] width 20 height 16
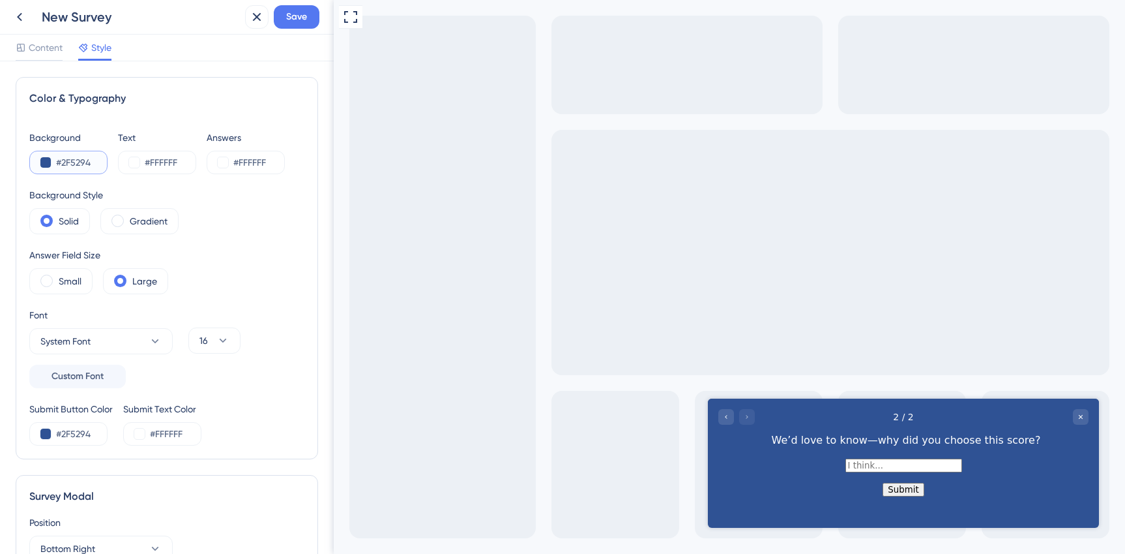
click at [83, 163] on input "#2F5294" at bounding box center [82, 163] width 53 height 16
paste input "00214A"
type input "#00214A"
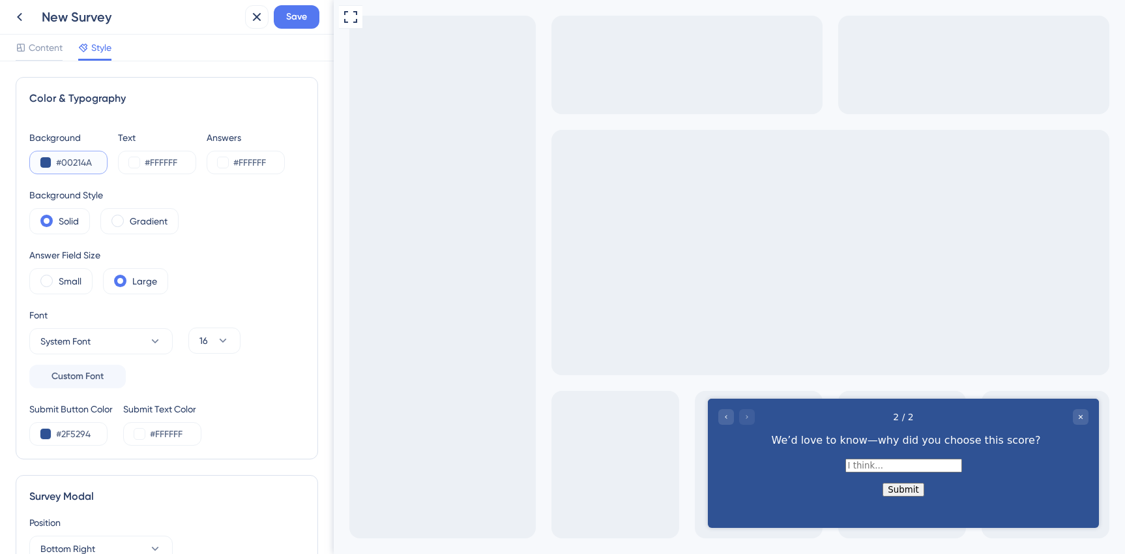
type input "#00214A"
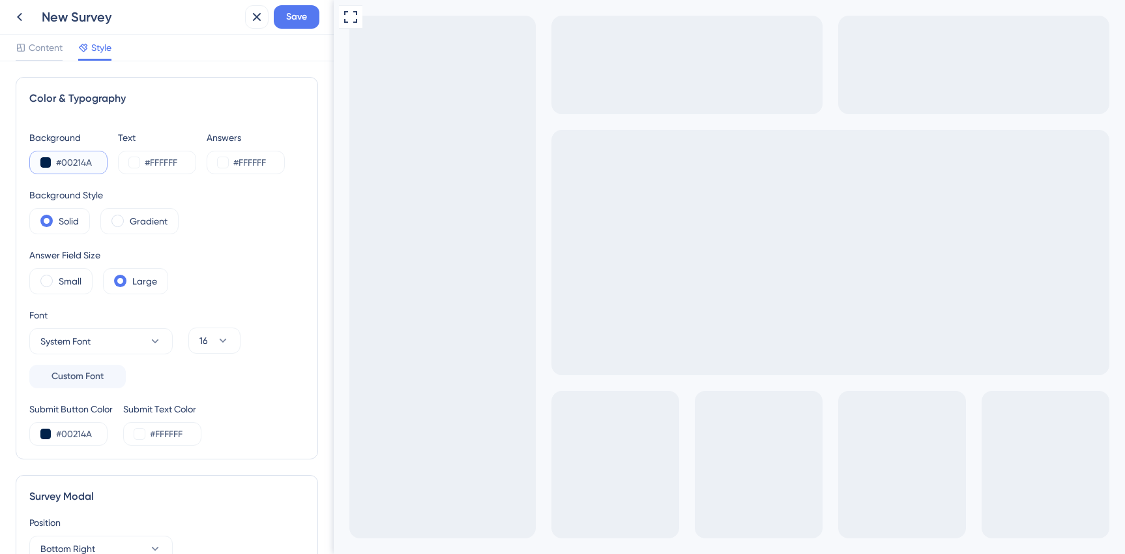
type input "#00214A"
click at [153, 166] on input "#FFFFFF" at bounding box center [171, 163] width 53 height 16
paste input "EEFFF8"
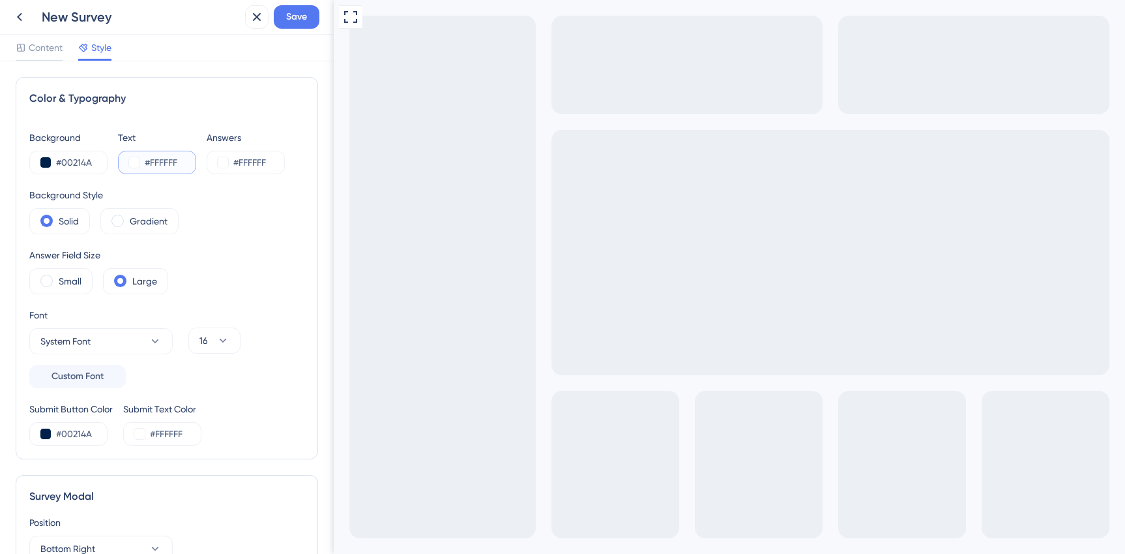
type input "#EEFFF8"
click at [80, 165] on input "#00214A" at bounding box center [82, 163] width 53 height 16
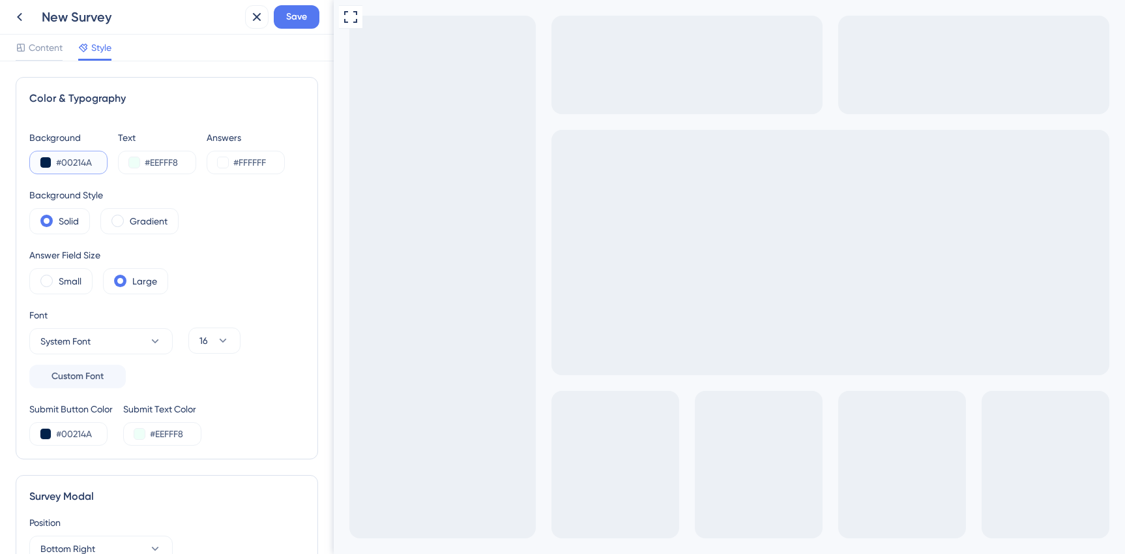
click at [80, 165] on input "#00214A" at bounding box center [82, 163] width 53 height 16
click at [258, 164] on input "#FFFFFF" at bounding box center [259, 163] width 53 height 16
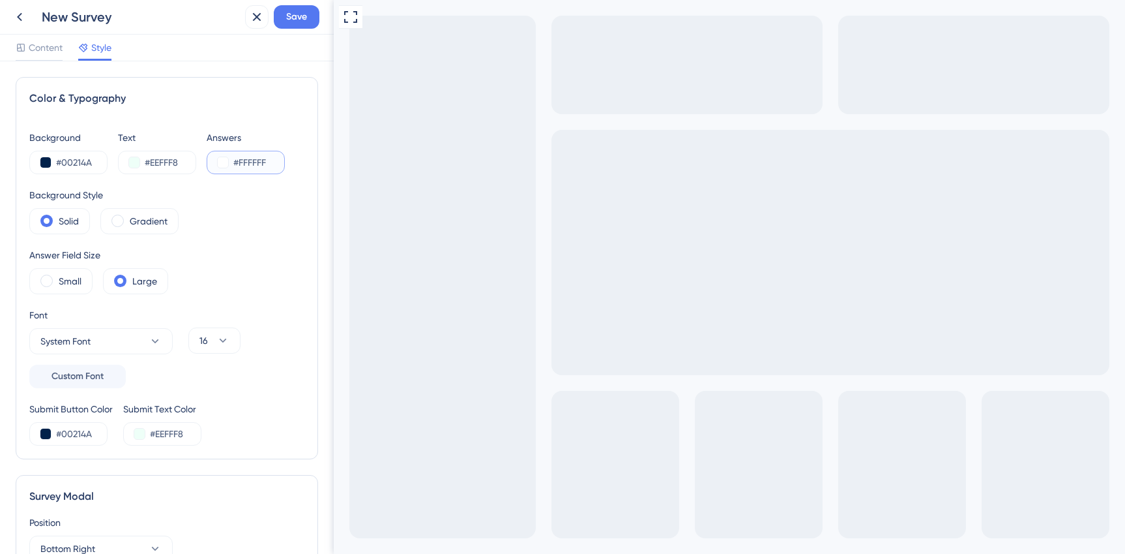
click at [258, 164] on input "#FFFFFF" at bounding box center [259, 163] width 53 height 16
paste input "00214A"
type input "#00214A"
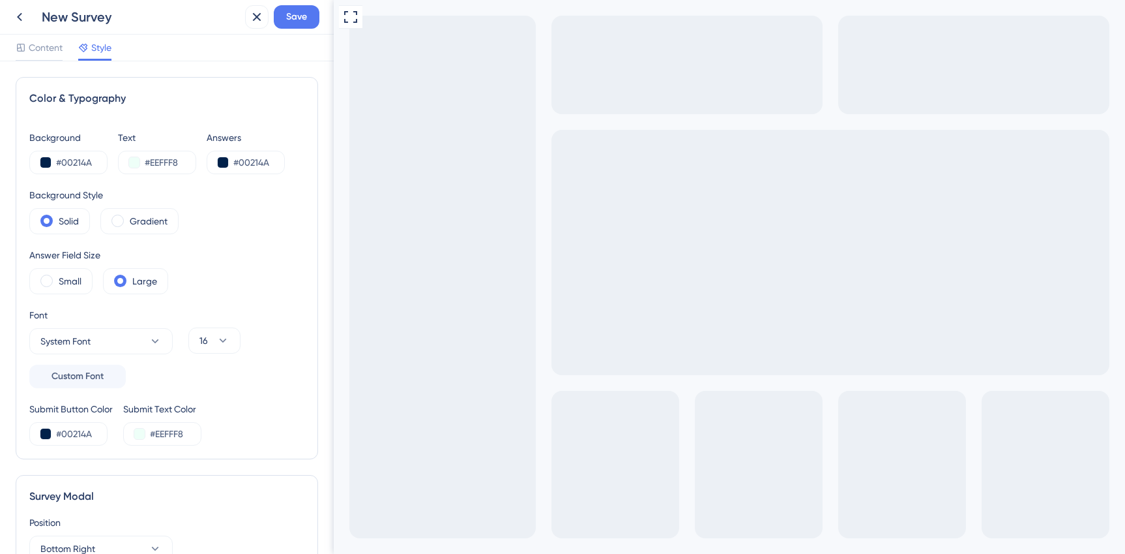
type input "d"
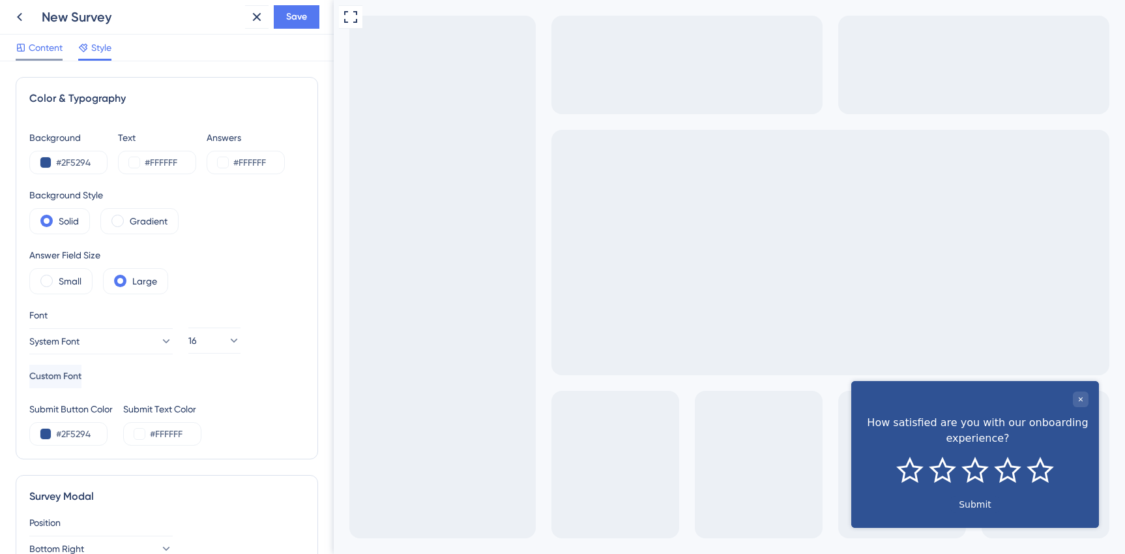
click at [48, 49] on span "Content" at bounding box center [46, 48] width 34 height 16
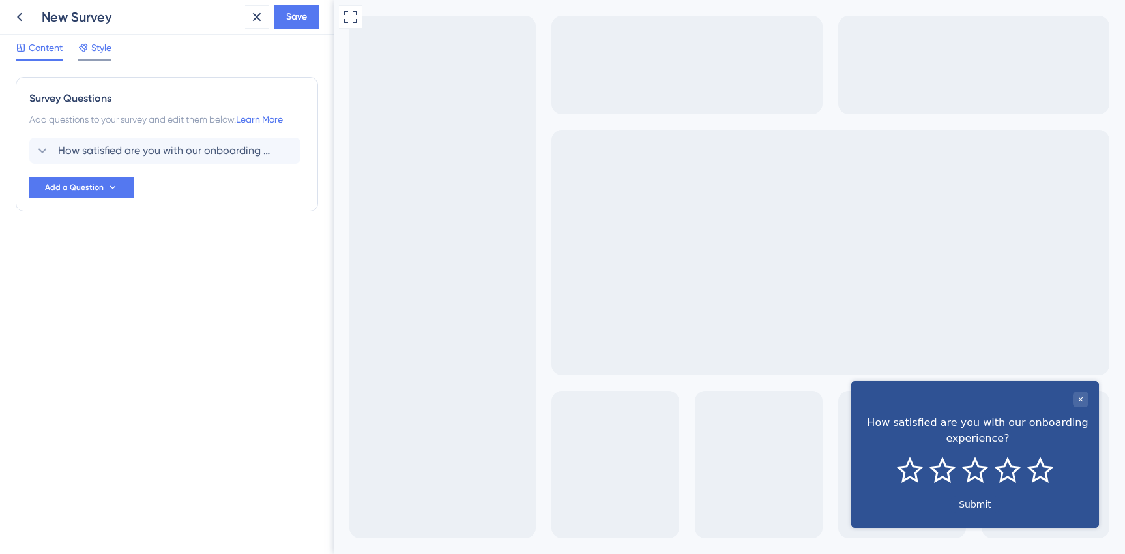
click at [94, 52] on span "Style" at bounding box center [101, 48] width 20 height 16
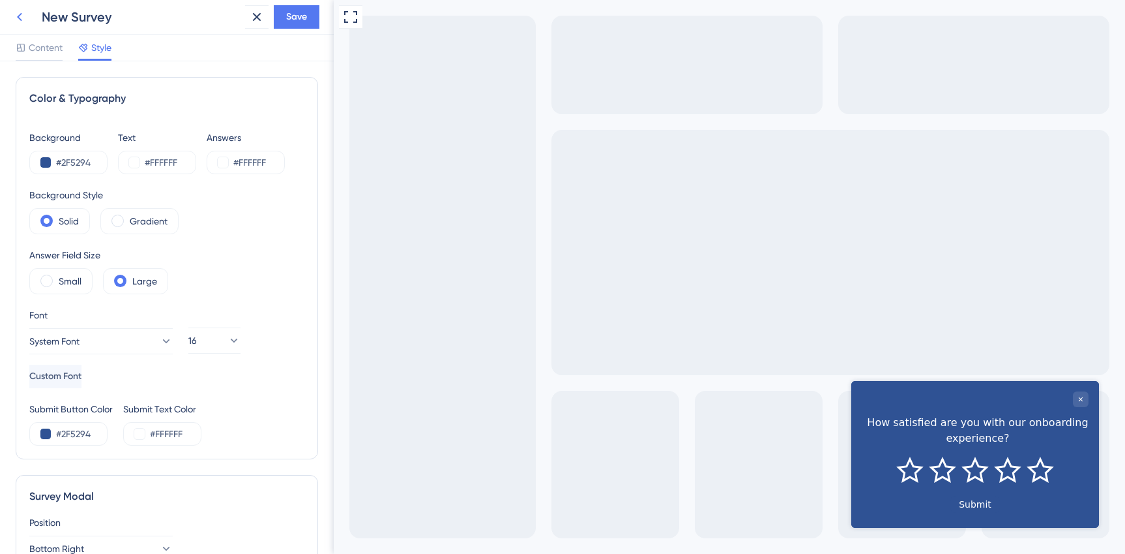
click at [19, 14] on icon at bounding box center [20, 17] width 16 height 16
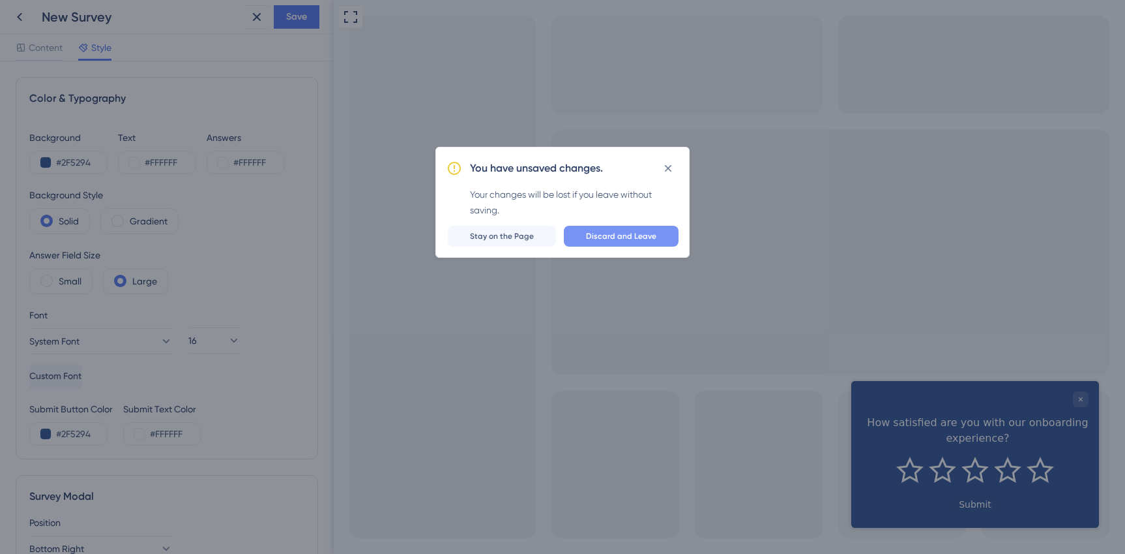
click at [604, 243] on button "Discard and Leave" at bounding box center [621, 236] width 115 height 21
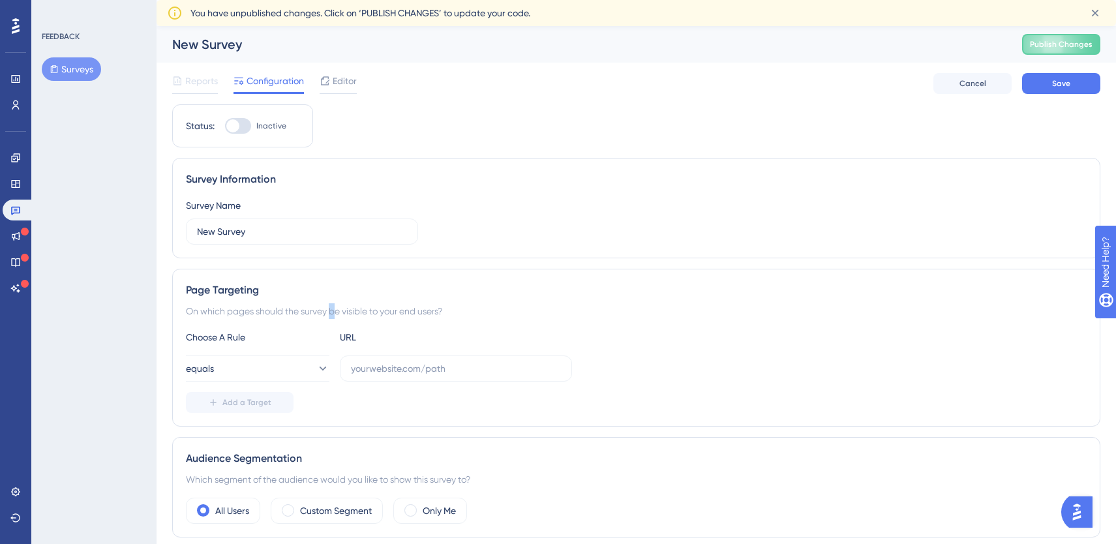
click at [334, 307] on div "On which pages should the survey be visible to your end users?" at bounding box center [636, 311] width 900 height 16
click at [320, 216] on div "Survey Name New Survey" at bounding box center [302, 221] width 232 height 47
click at [239, 183] on div "Survey Information" at bounding box center [636, 179] width 900 height 16
click at [1063, 211] on div "Survey Name New Survey" at bounding box center [636, 221] width 900 height 47
click at [258, 174] on div "Survey Information" at bounding box center [636, 179] width 900 height 16
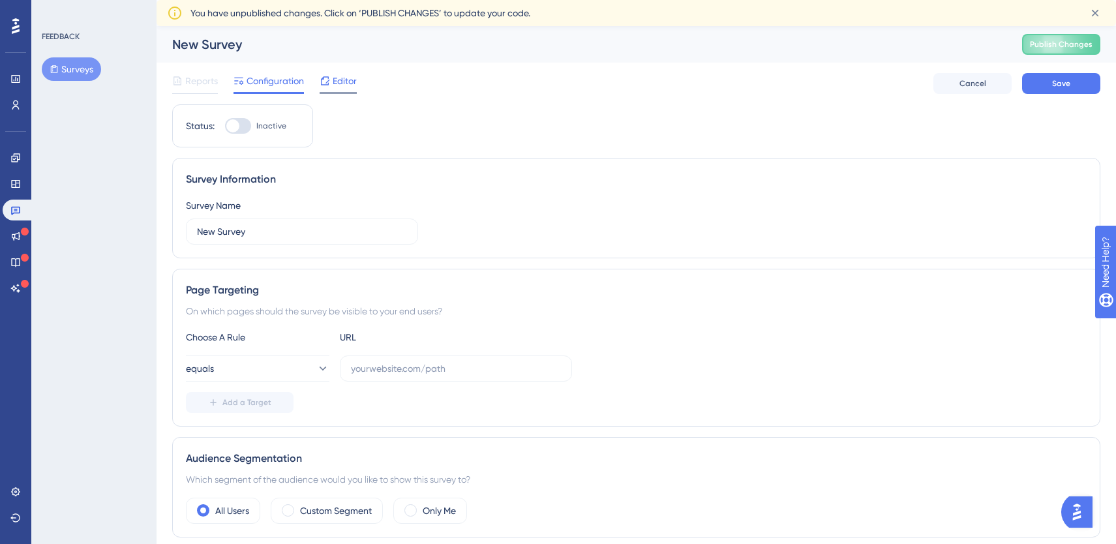
click at [329, 85] on icon at bounding box center [324, 81] width 10 height 10
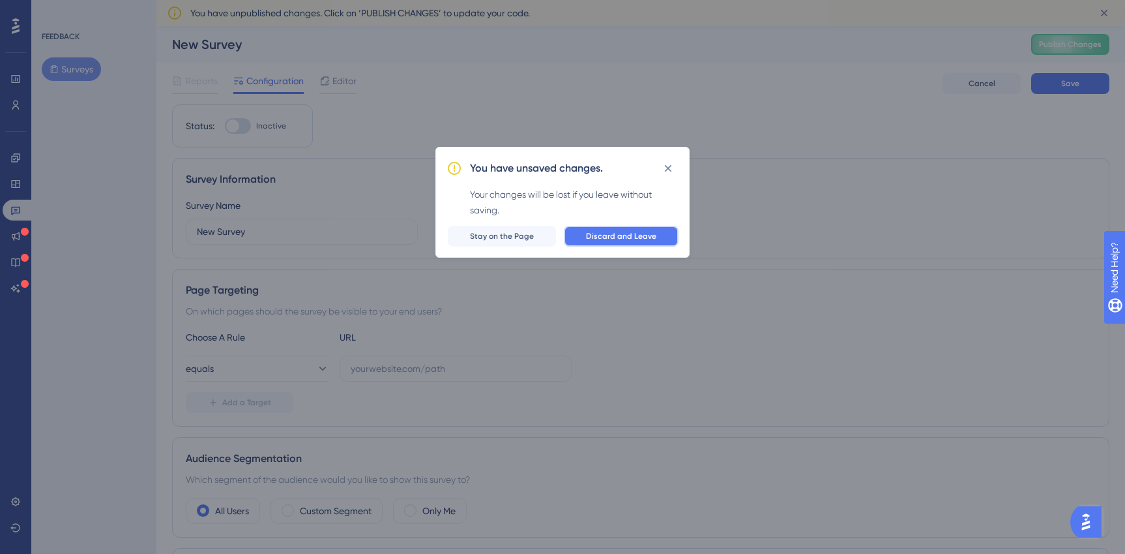
click at [615, 233] on span "Discard and Leave" at bounding box center [621, 236] width 70 height 10
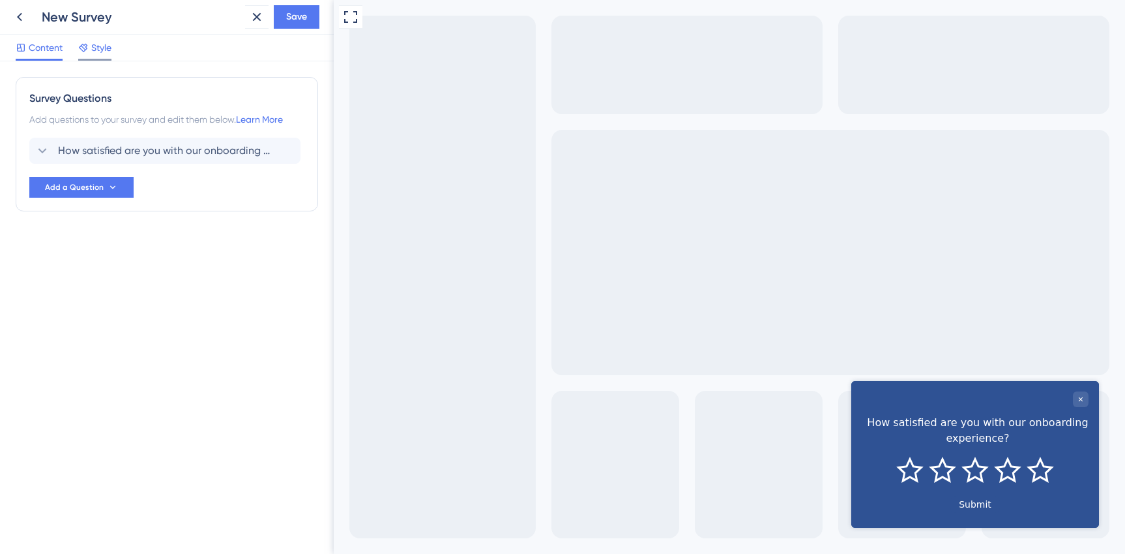
click at [103, 46] on span "Style" at bounding box center [101, 48] width 20 height 16
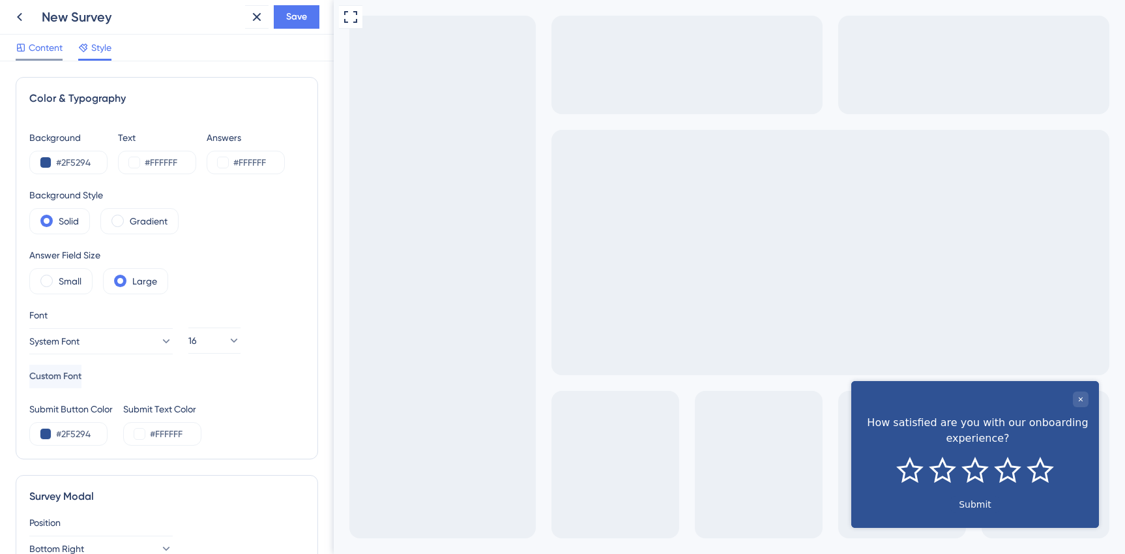
click at [44, 42] on span "Content" at bounding box center [46, 48] width 34 height 16
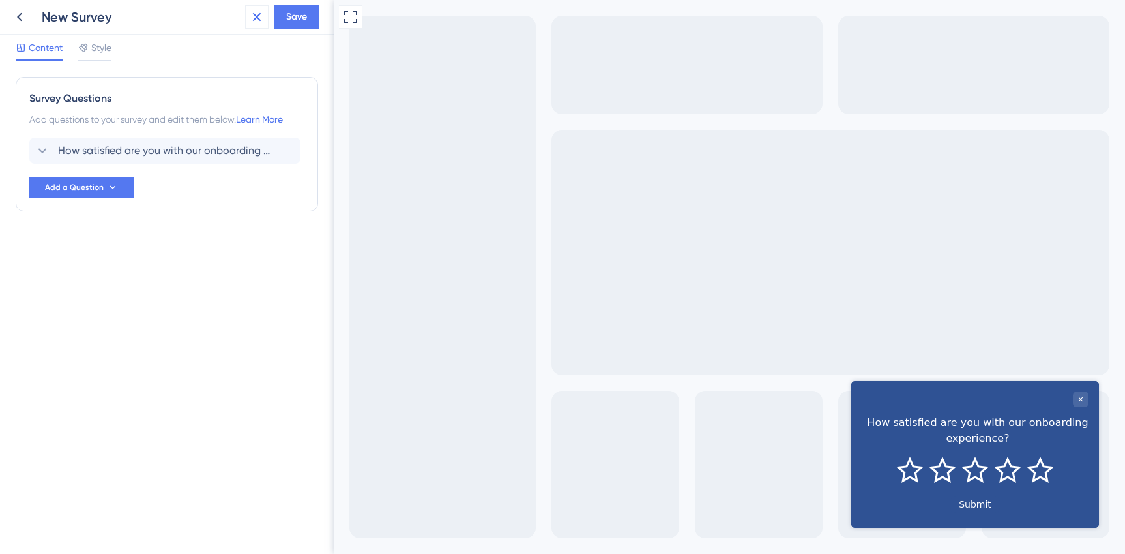
click at [254, 20] on icon at bounding box center [257, 17] width 8 height 8
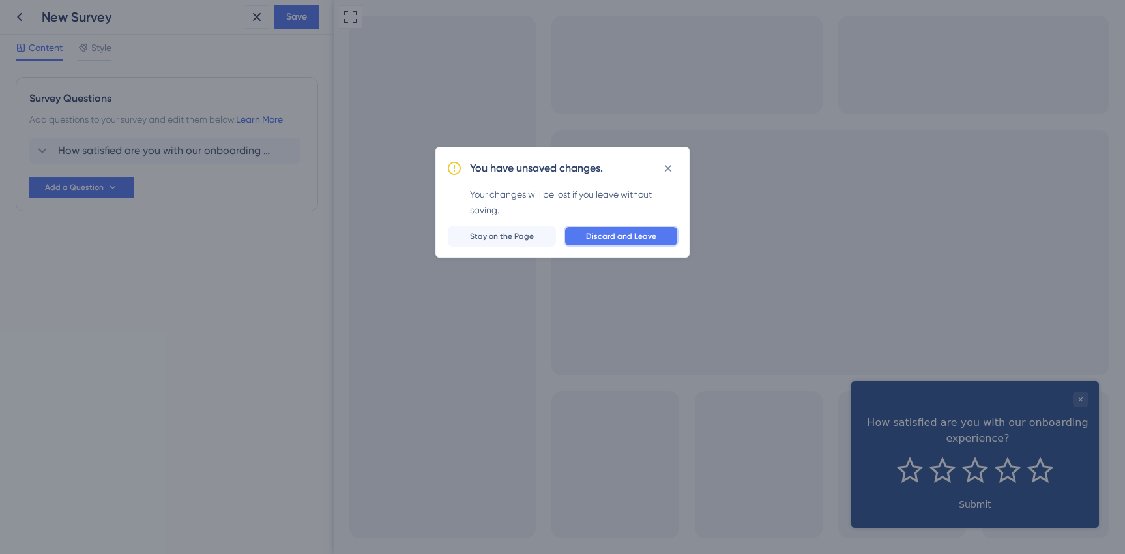
click at [637, 244] on button "Discard and Leave" at bounding box center [621, 236] width 115 height 21
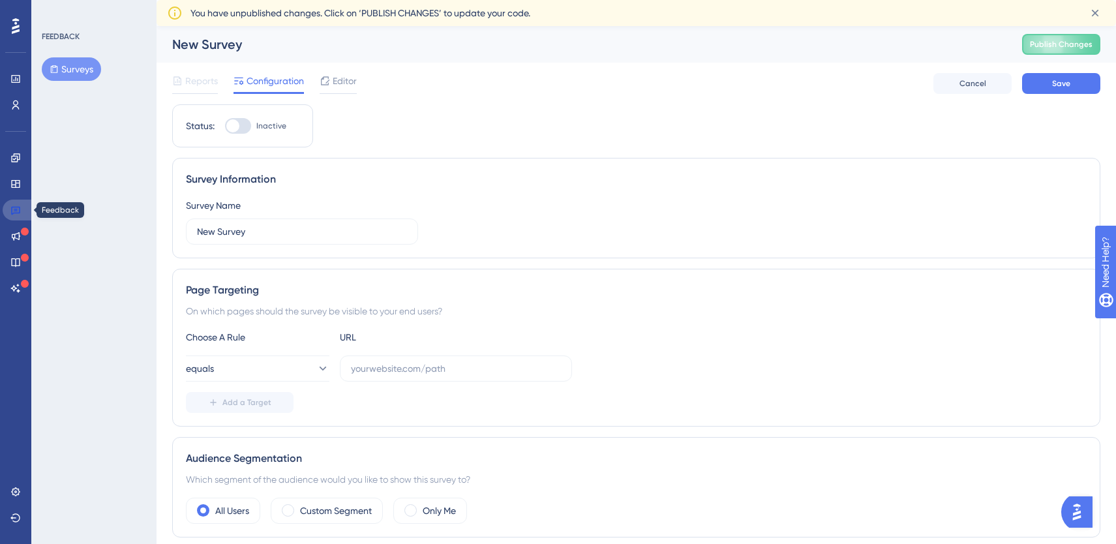
click at [20, 211] on icon at bounding box center [15, 211] width 9 height 8
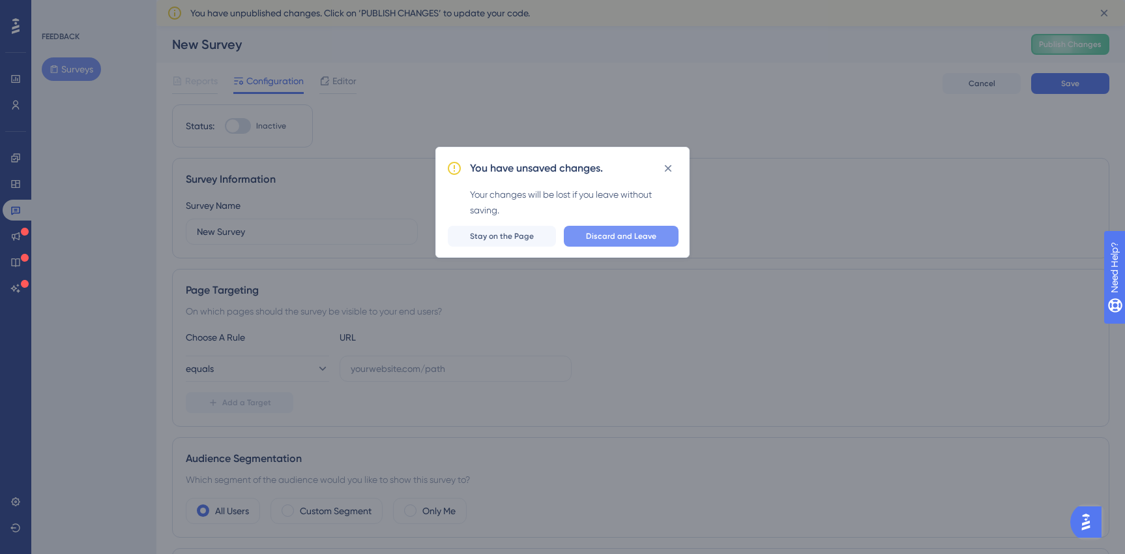
click at [590, 235] on span "Discard and Leave" at bounding box center [621, 236] width 70 height 10
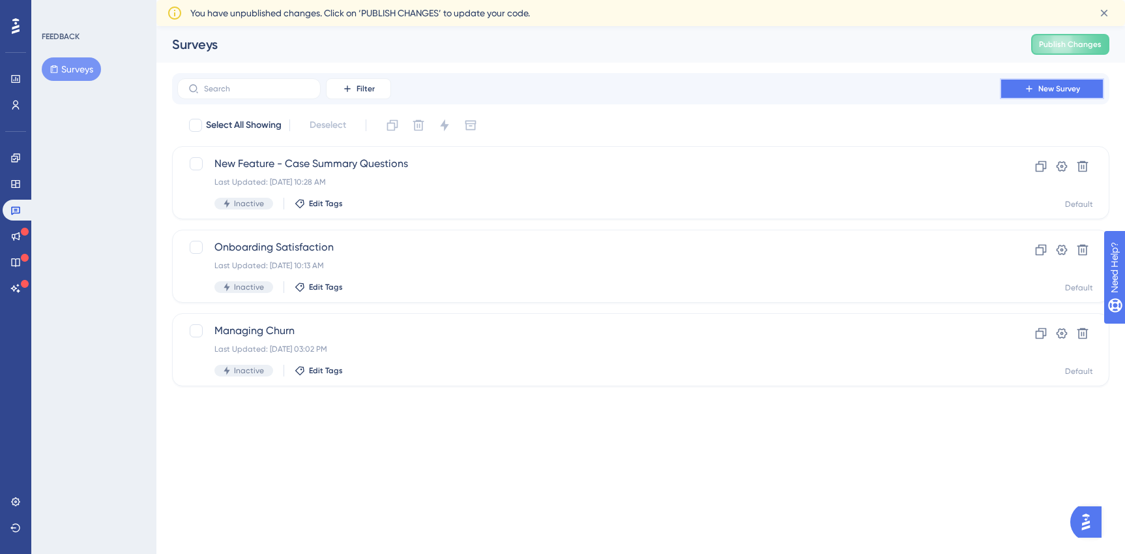
click at [1052, 87] on span "New Survey" at bounding box center [1060, 88] width 42 height 10
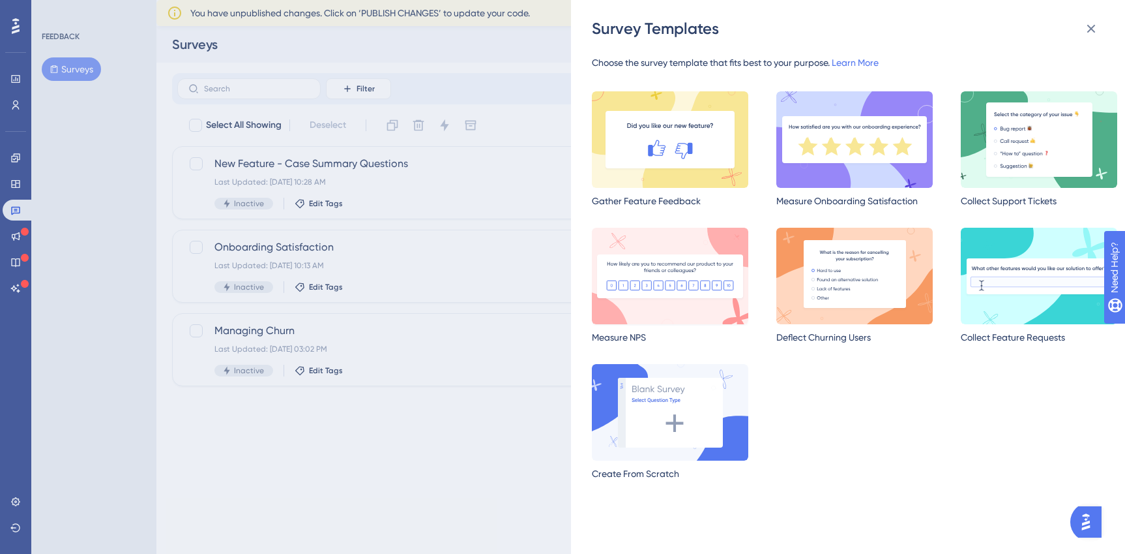
click at [686, 281] on img at bounding box center [670, 276] width 156 height 96
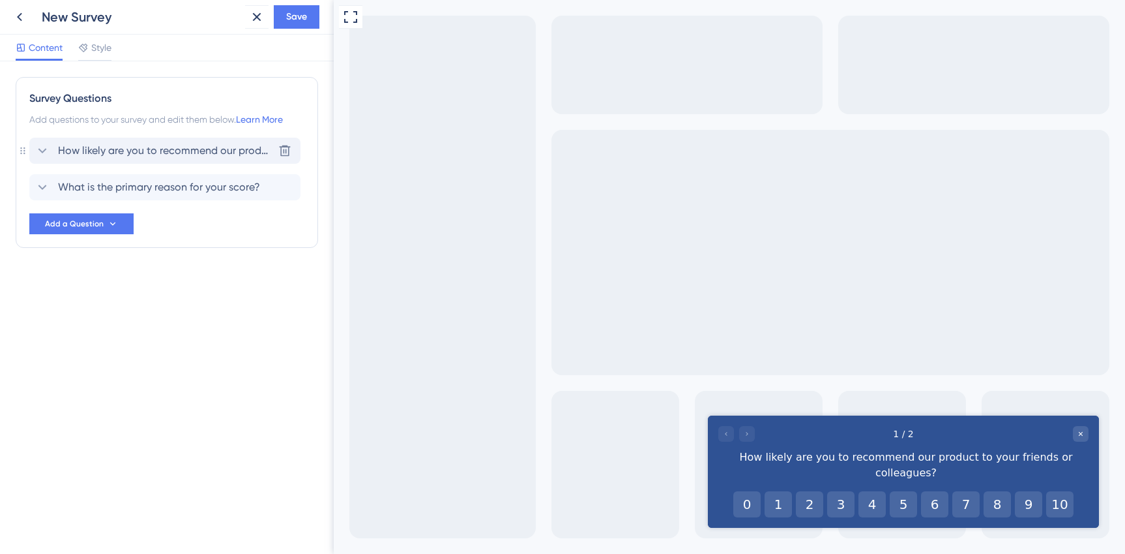
click at [190, 152] on span "How likely are you to recommend our product to your friends or colleagues?" at bounding box center [165, 151] width 215 height 16
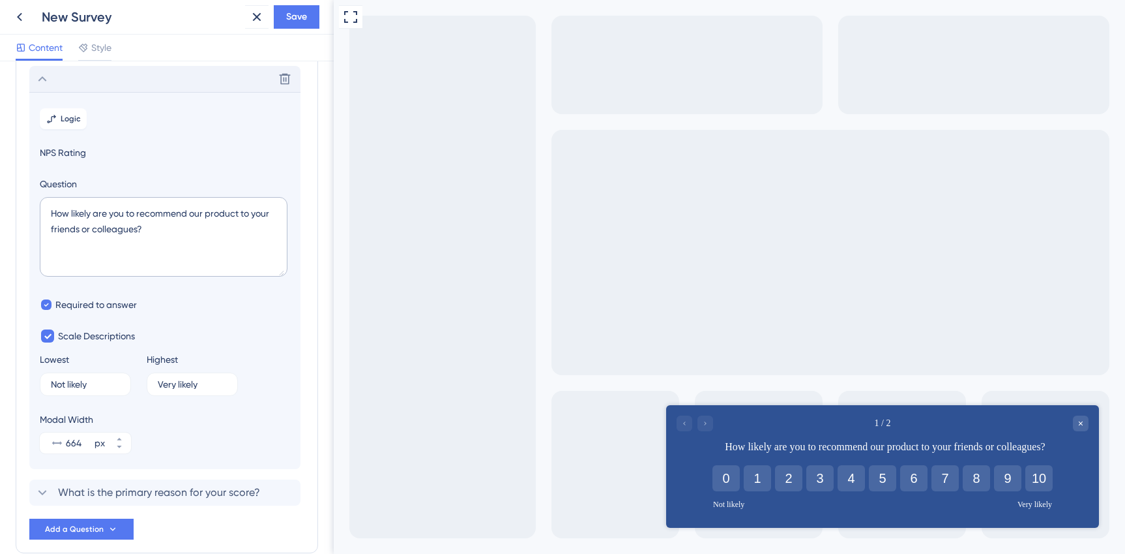
scroll to position [76, 0]
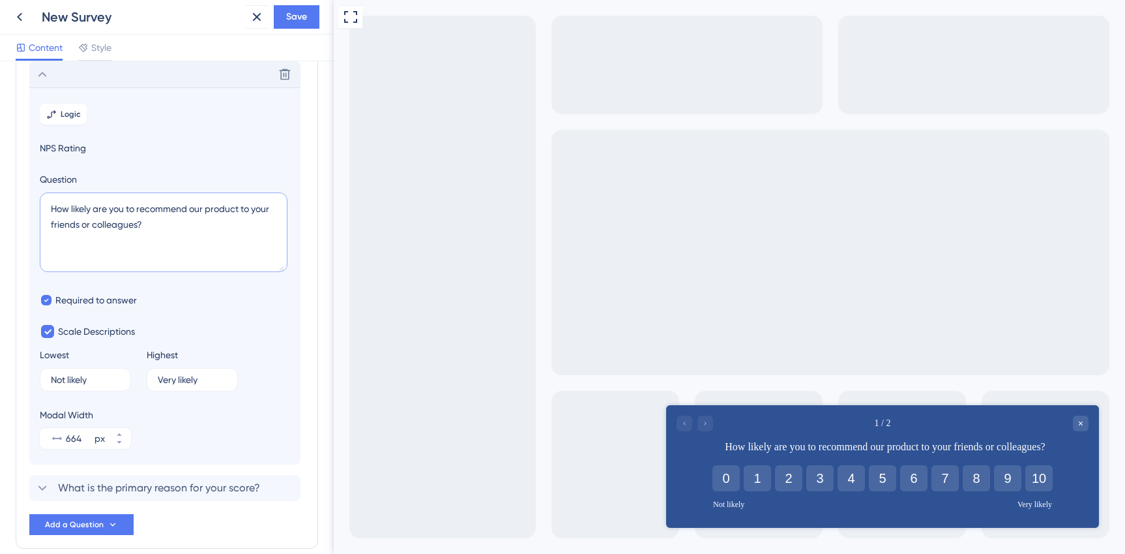
drag, startPoint x: 202, startPoint y: 222, endPoint x: 190, endPoint y: 206, distance: 19.6
click at [190, 206] on textarea "How likely are you to recommend our product to your friends or colleagues?" at bounding box center [164, 232] width 248 height 80
type textarea "How likely are you to recommend [PERSON_NAME]?"
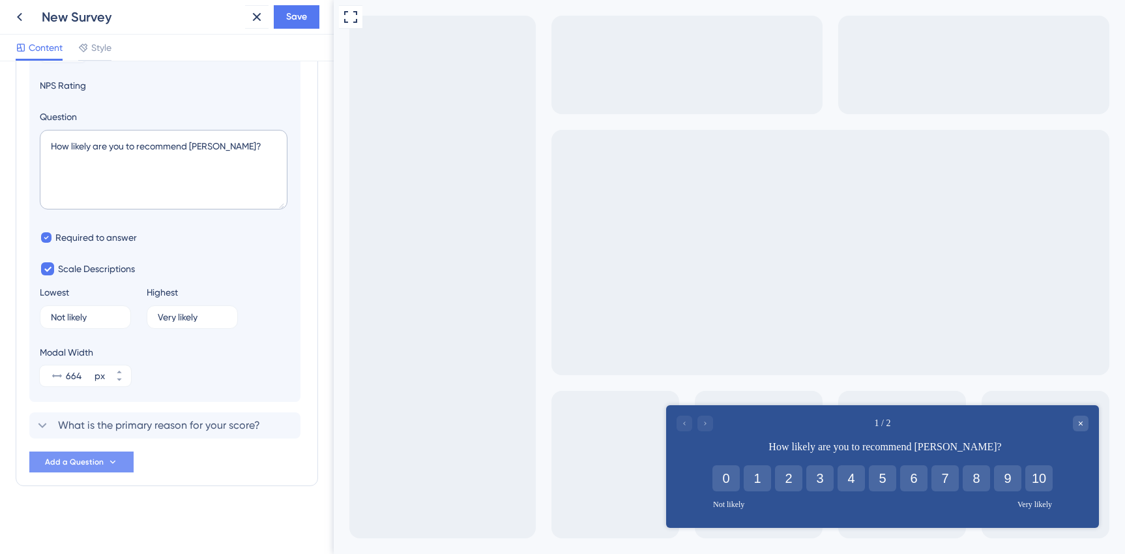
click at [76, 468] on button "Add a Question" at bounding box center [81, 461] width 104 height 21
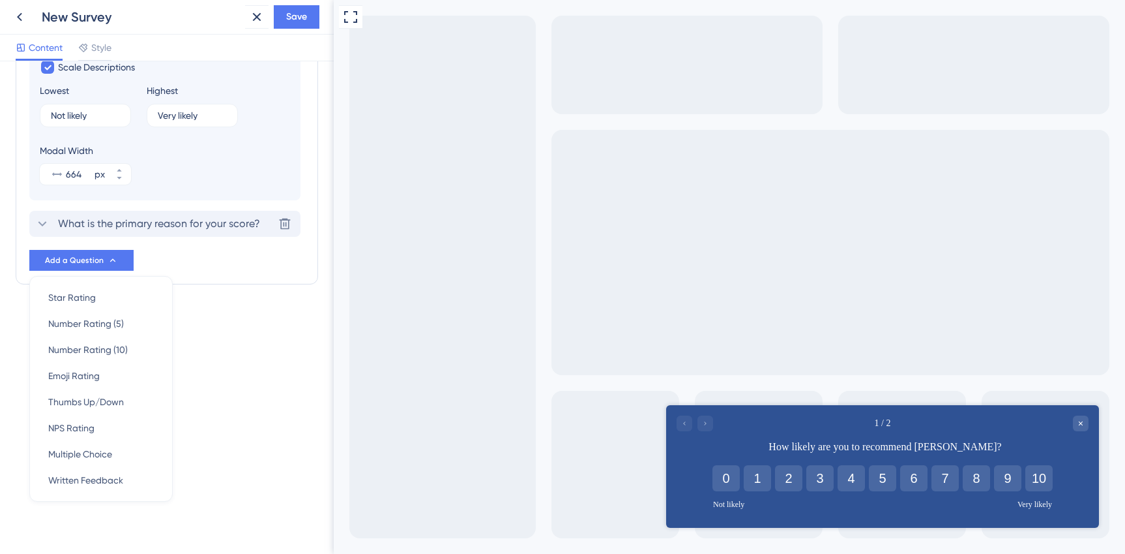
click at [138, 213] on div "What is the primary reason for your score? [GEOGRAPHIC_DATA]" at bounding box center [164, 224] width 271 height 26
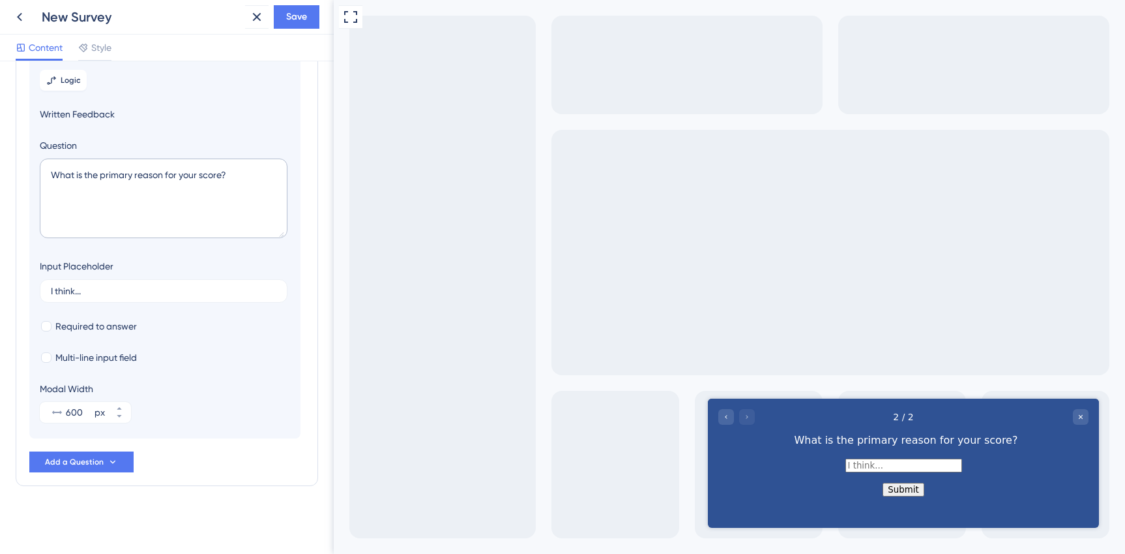
scroll to position [113, 0]
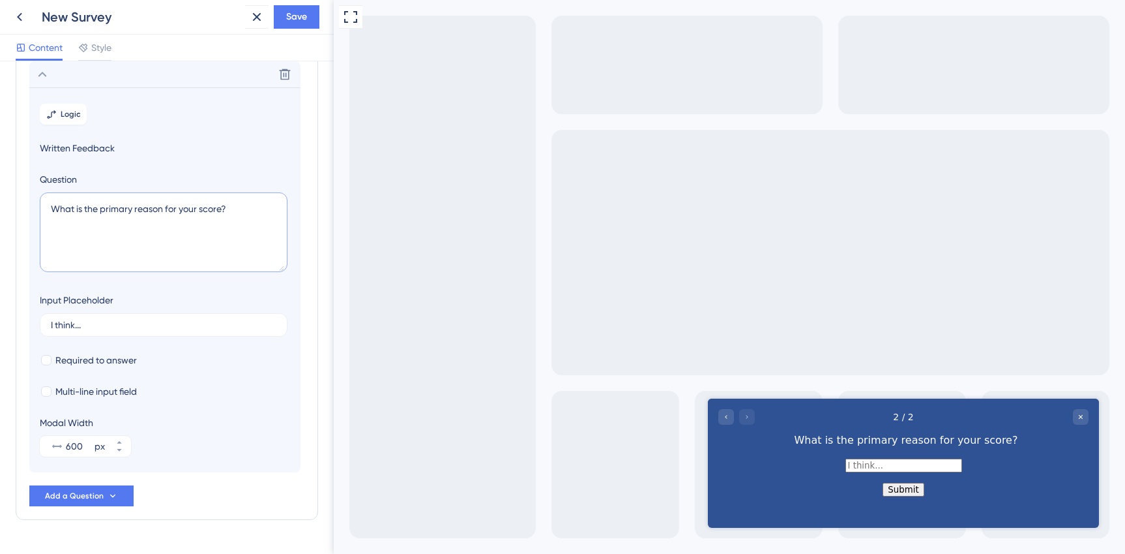
drag, startPoint x: 259, startPoint y: 209, endPoint x: 31, endPoint y: 204, distance: 227.6
click at [31, 204] on section "Logic Written Feedback Question What is the primary reason for your score? Inpu…" at bounding box center [164, 279] width 271 height 385
paste textarea "e’d love to know—why did you choose this"
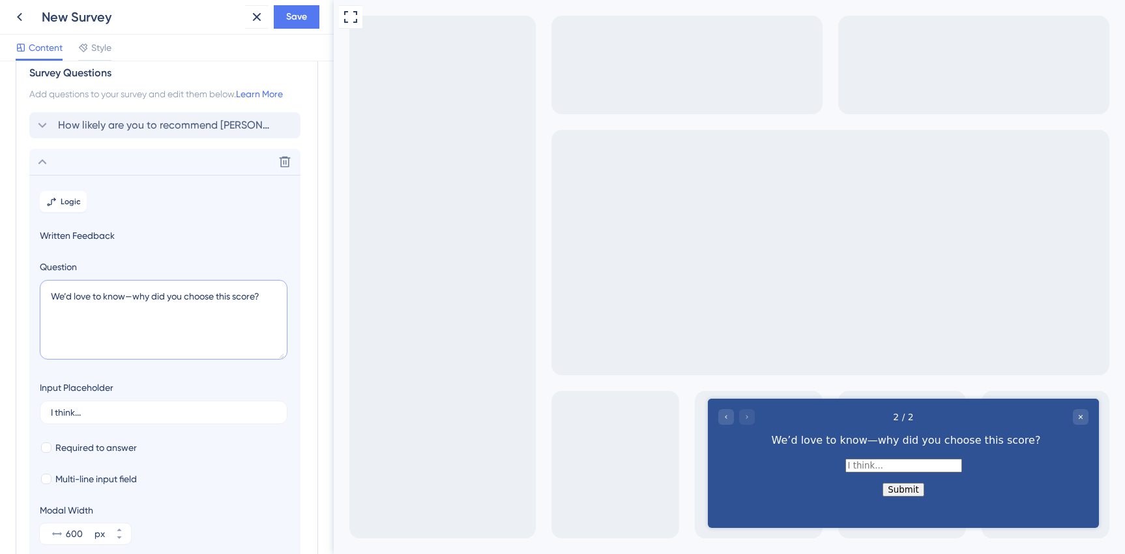
scroll to position [0, 0]
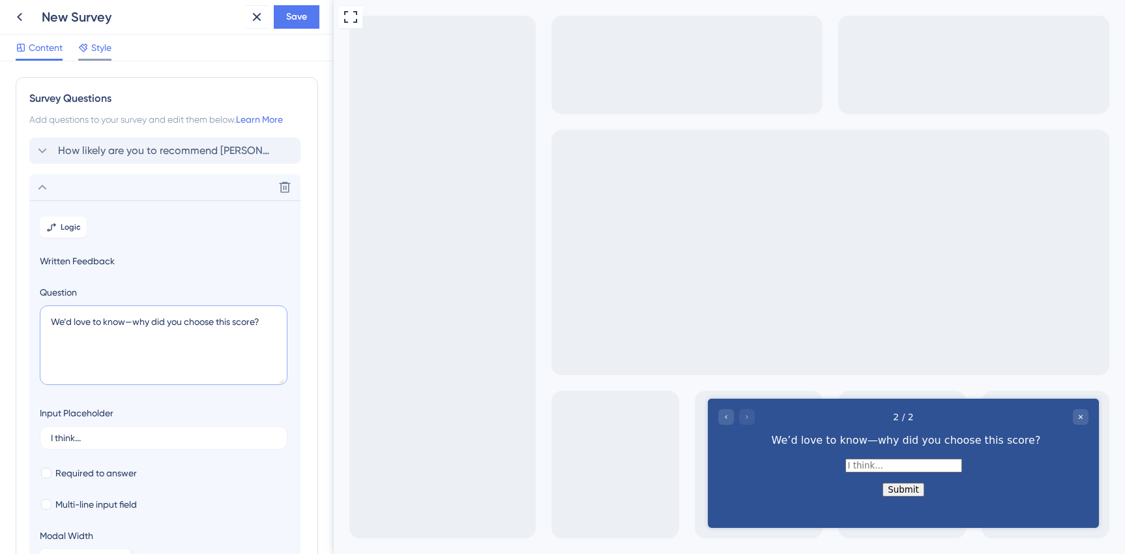
type textarea "We’d love to know—why did you choose this score?"
click at [97, 50] on span "Style" at bounding box center [101, 48] width 20 height 16
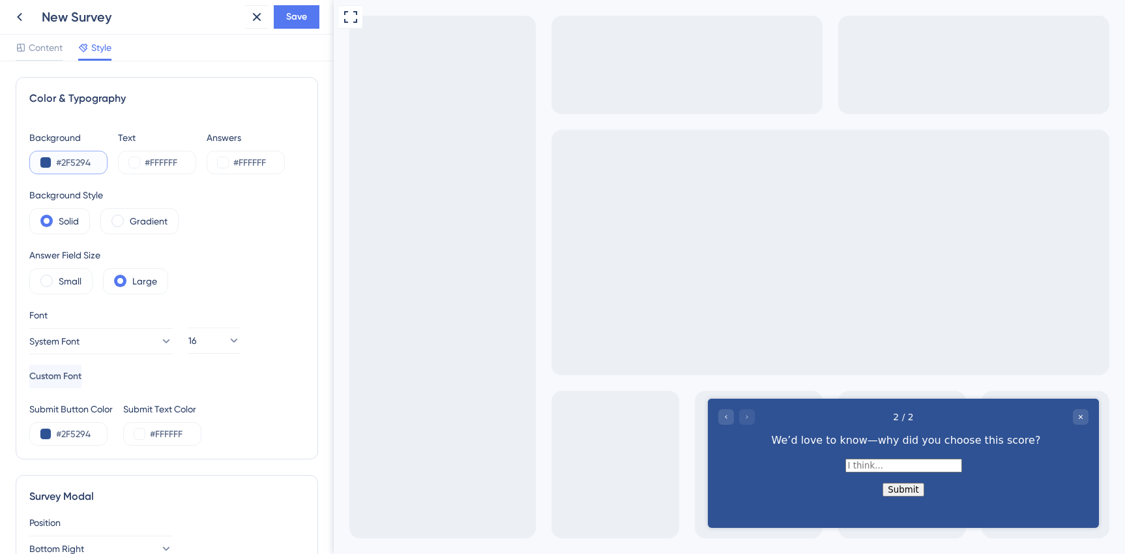
click at [77, 162] on input "#2F5294" at bounding box center [82, 163] width 53 height 16
paste input "0021"
type input "#00214A"
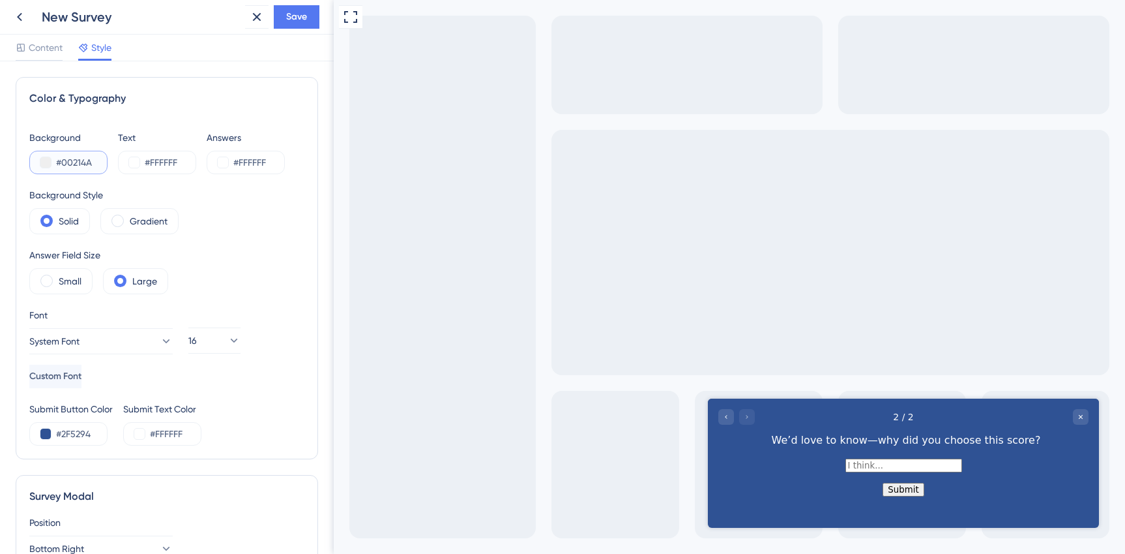
type input "#00214A"
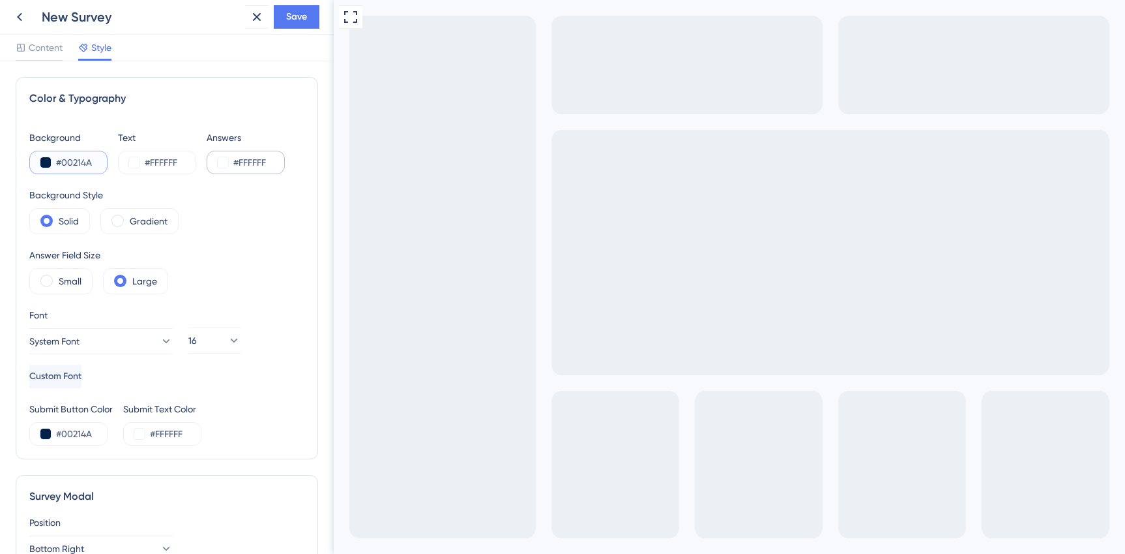
type input "#00214A"
click at [255, 166] on input "#FFFFFF" at bounding box center [259, 163] width 53 height 16
paste input "00214"
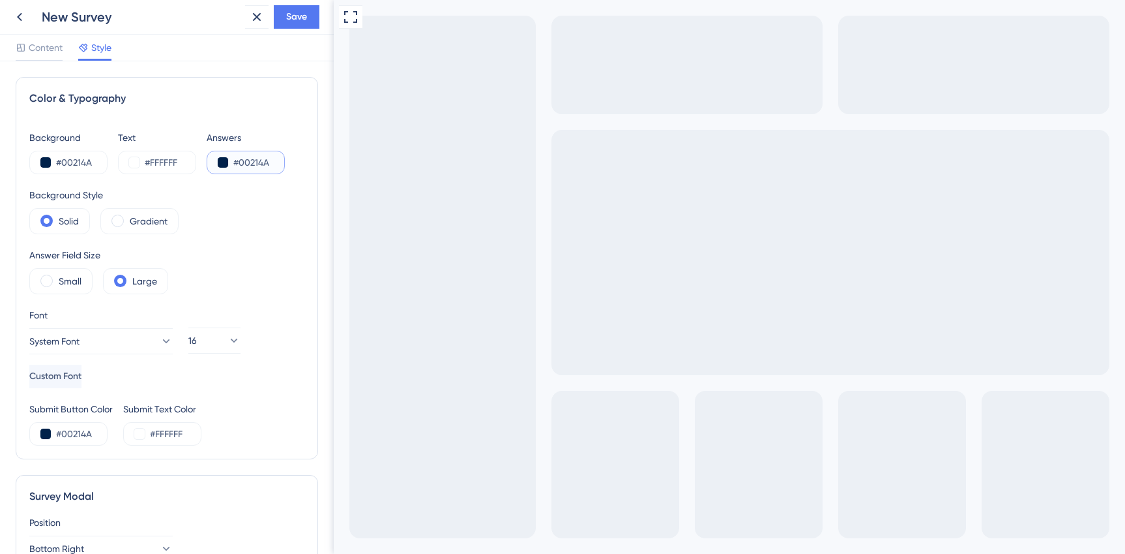
type input "#00214A"
click at [171, 167] on input "#FFFFFF" at bounding box center [171, 163] width 53 height 16
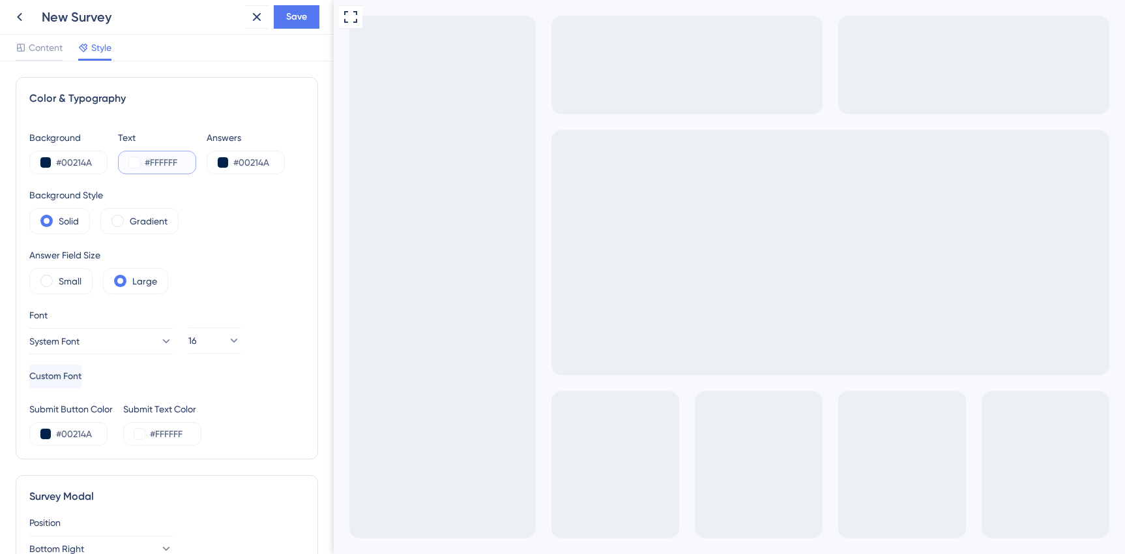
paste input "EEFFF8"
type input "#EEFFF8"
click at [140, 226] on label "Gradient" at bounding box center [149, 221] width 38 height 16
click at [50, 218] on span at bounding box center [46, 221] width 12 height 12
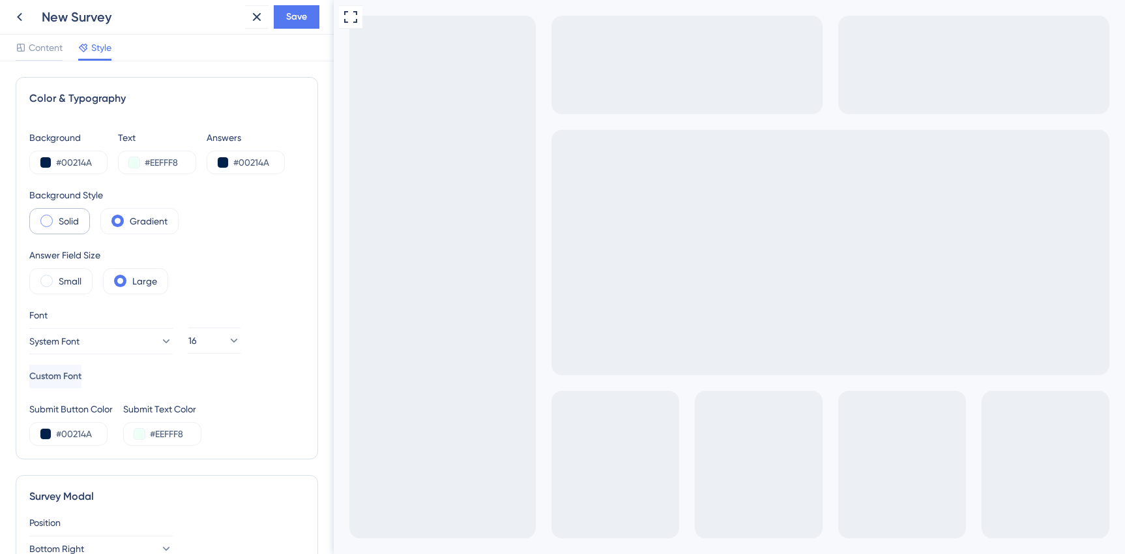
click at [57, 216] on input "radio" at bounding box center [57, 216] width 0 height 0
click at [65, 282] on label "Small" at bounding box center [70, 281] width 23 height 16
click at [98, 349] on button "System Font" at bounding box center [100, 341] width 143 height 26
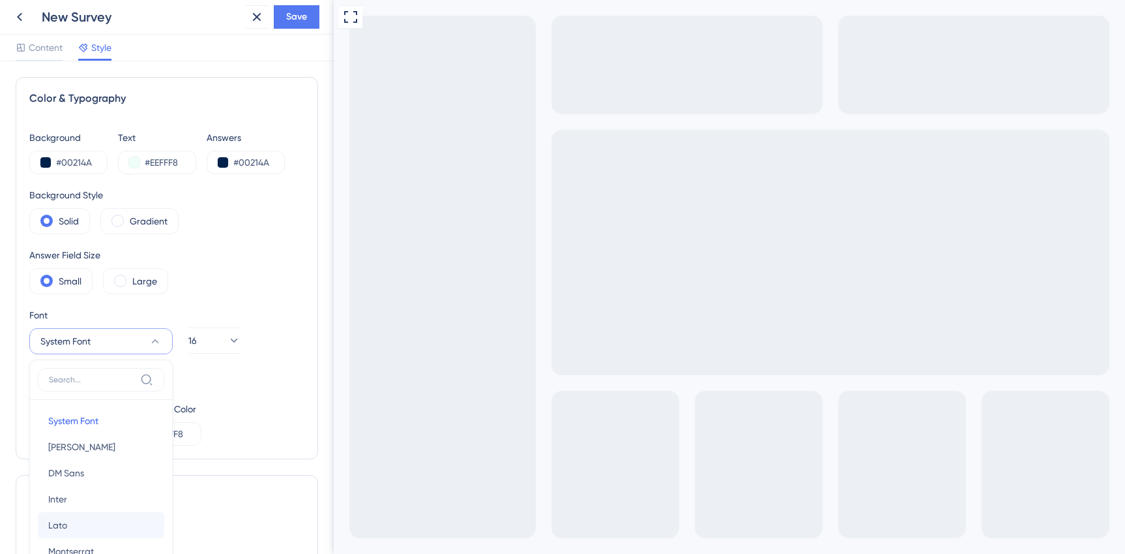
scroll to position [183, 0]
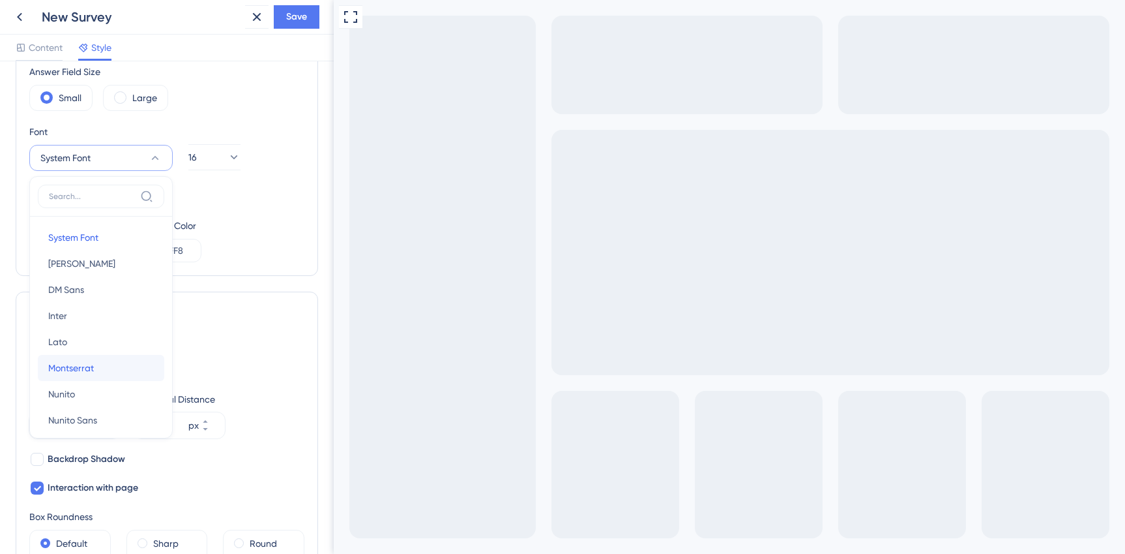
click at [81, 366] on span "Montserrat" at bounding box center [71, 368] width 46 height 16
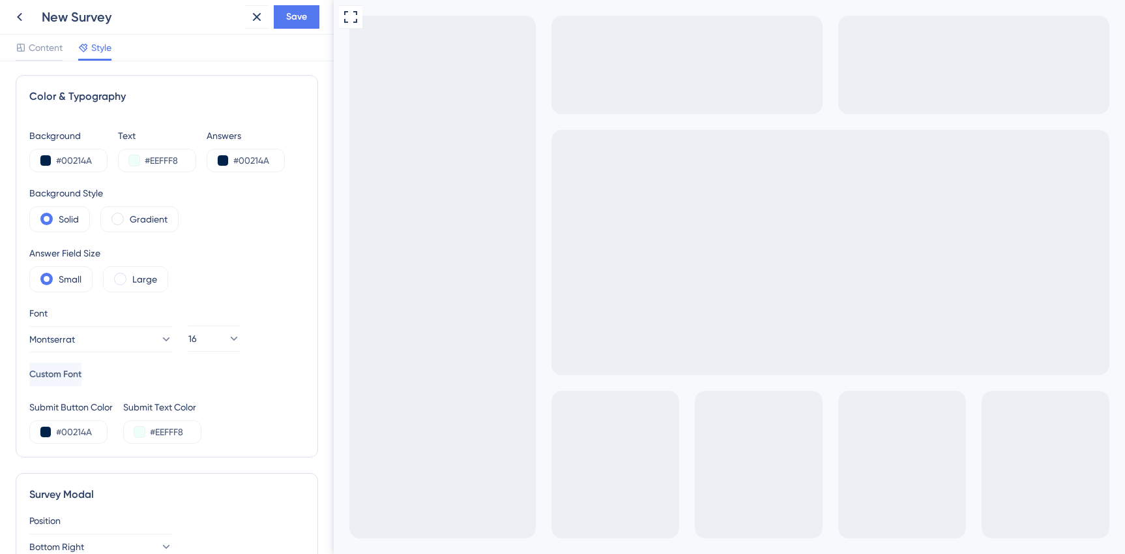
scroll to position [0, 0]
click at [162, 165] on input "#EEFFF8" at bounding box center [171, 163] width 53 height 16
paste input "EEFFF"
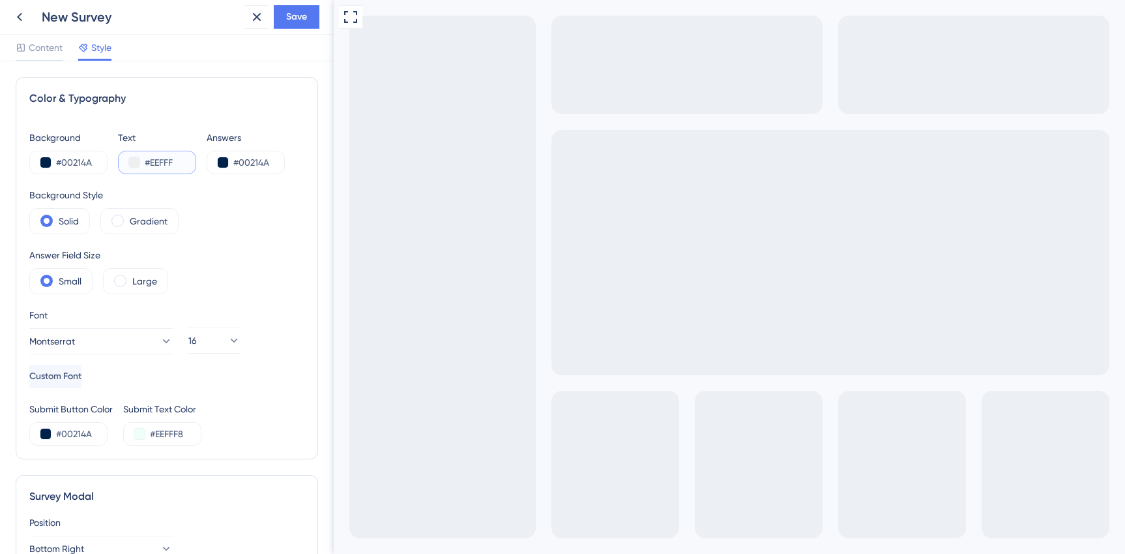
paste input "text"
type input "#EEFFF8"
click at [166, 166] on input "#EEFFF8" at bounding box center [171, 163] width 53 height 16
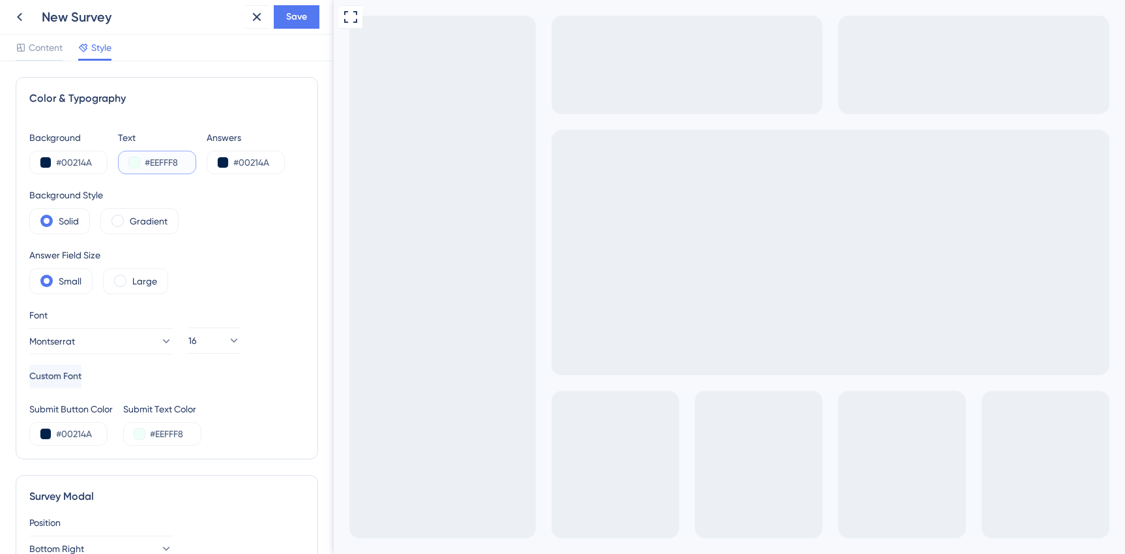
click at [166, 166] on input "#EEFFF8" at bounding box center [171, 163] width 53 height 16
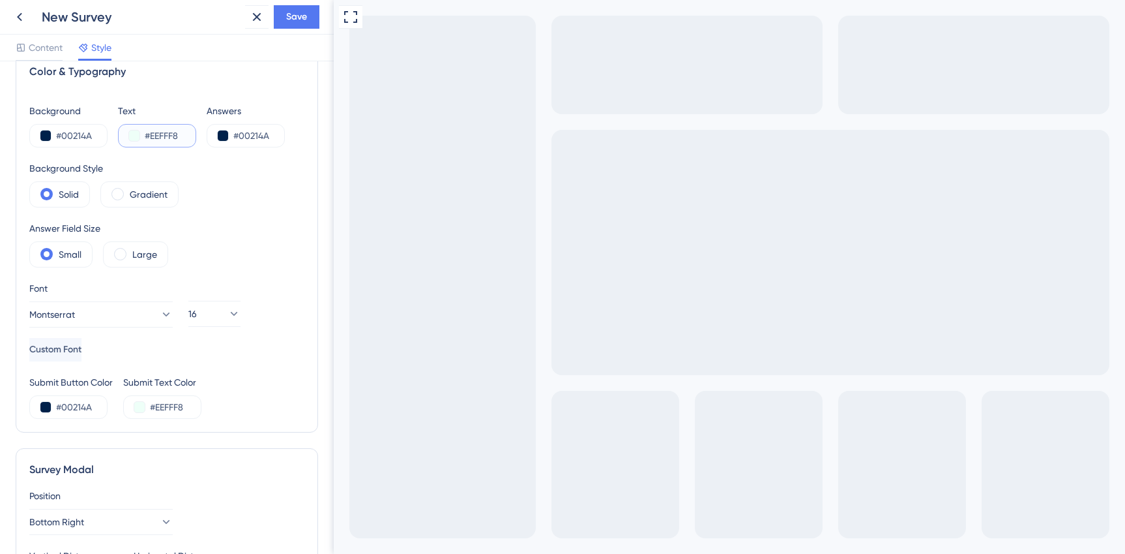
scroll to position [29, 0]
click at [179, 403] on input "#EEFFF8" at bounding box center [176, 404] width 53 height 16
click at [193, 406] on input "#EEFFF8" at bounding box center [176, 404] width 53 height 16
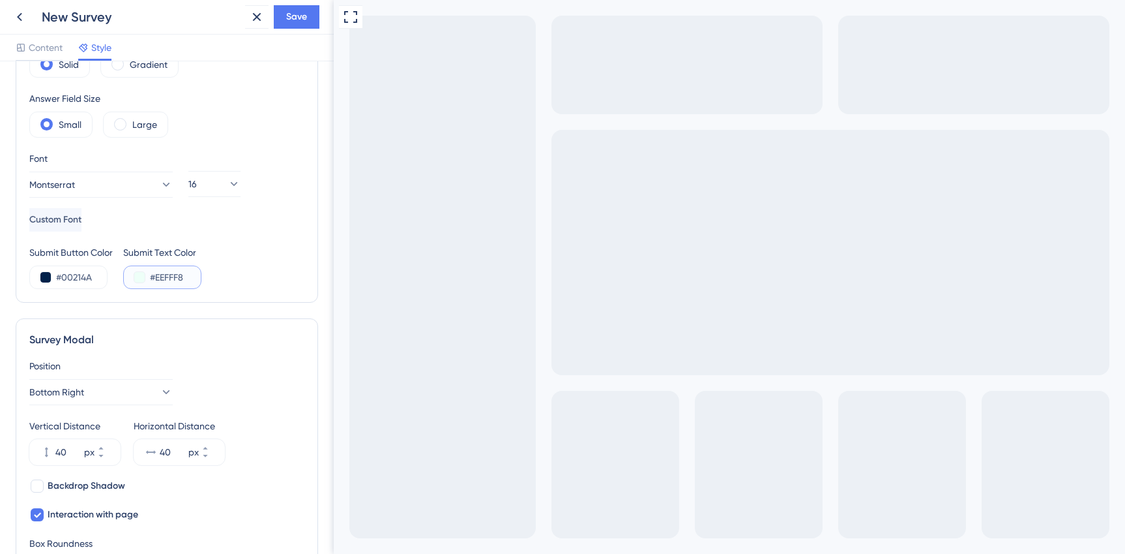
scroll to position [211, 0]
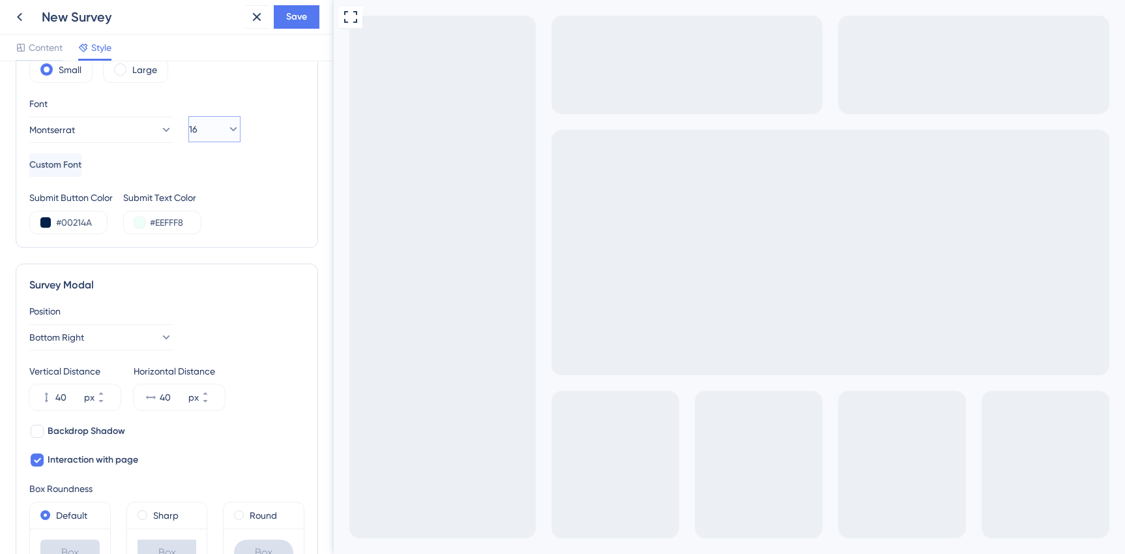
click at [227, 124] on icon at bounding box center [233, 129] width 13 height 13
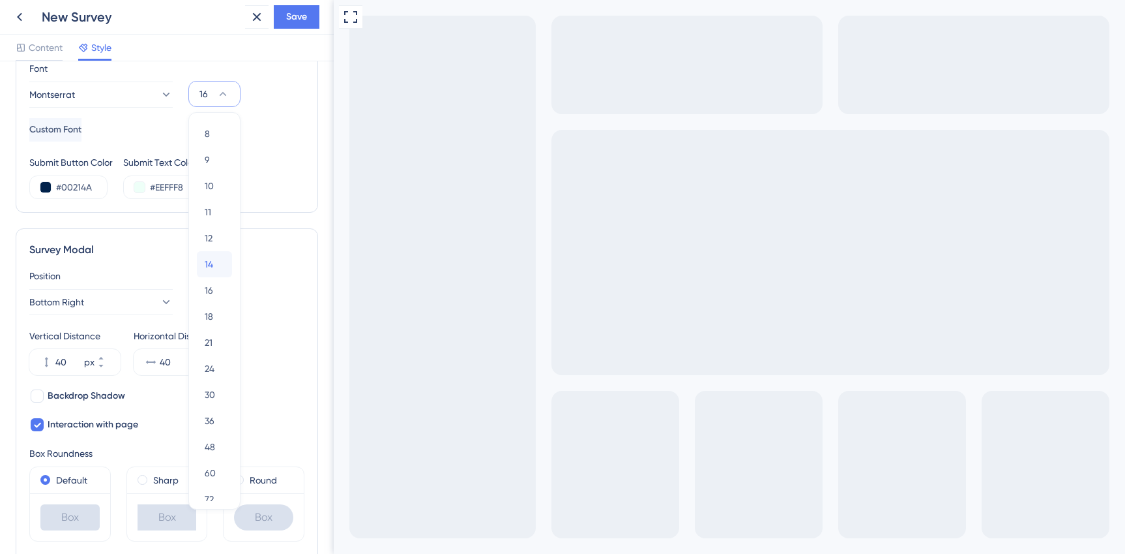
click at [212, 259] on span "14" at bounding box center [209, 264] width 8 height 16
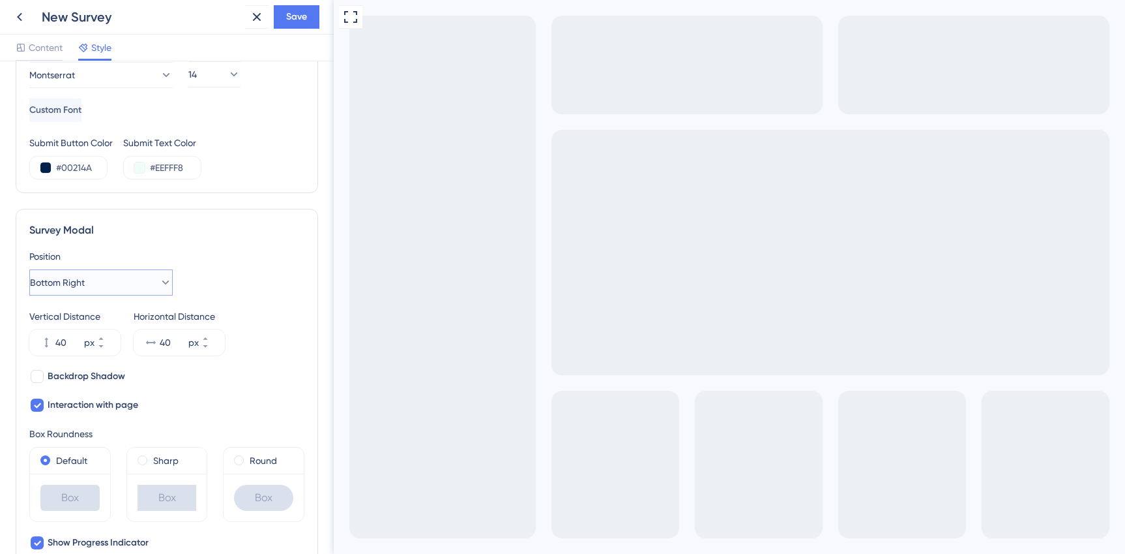
click at [104, 283] on button "Bottom Right" at bounding box center [100, 282] width 143 height 26
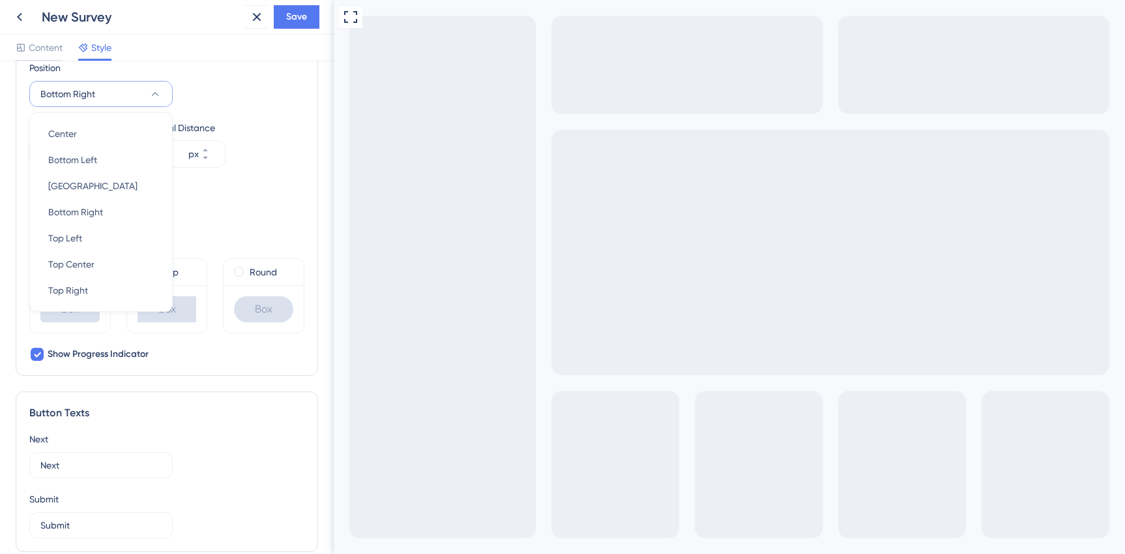
scroll to position [448, 0]
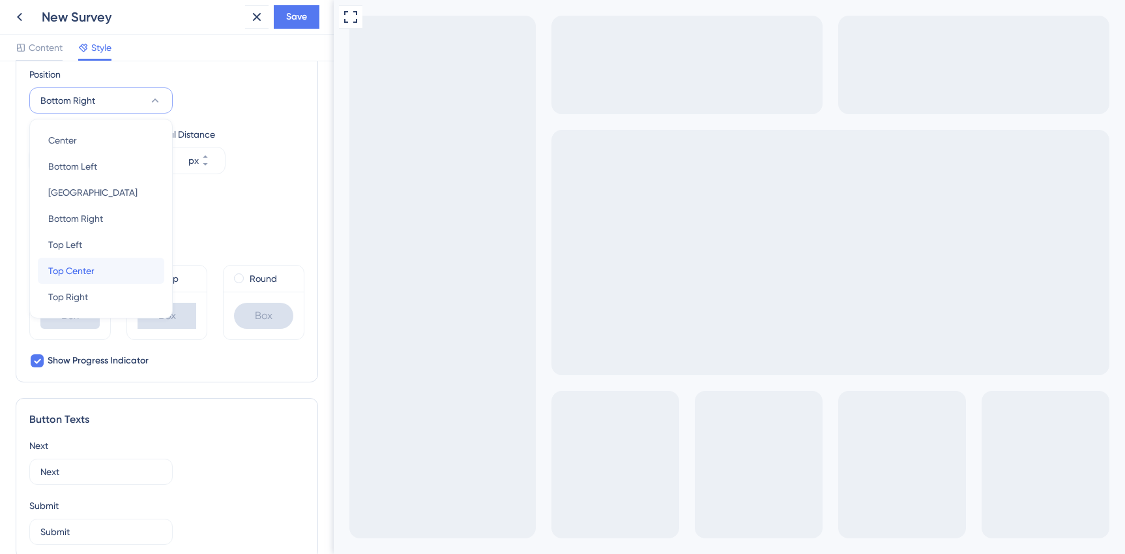
click at [89, 274] on span "Top Center" at bounding box center [71, 271] width 46 height 16
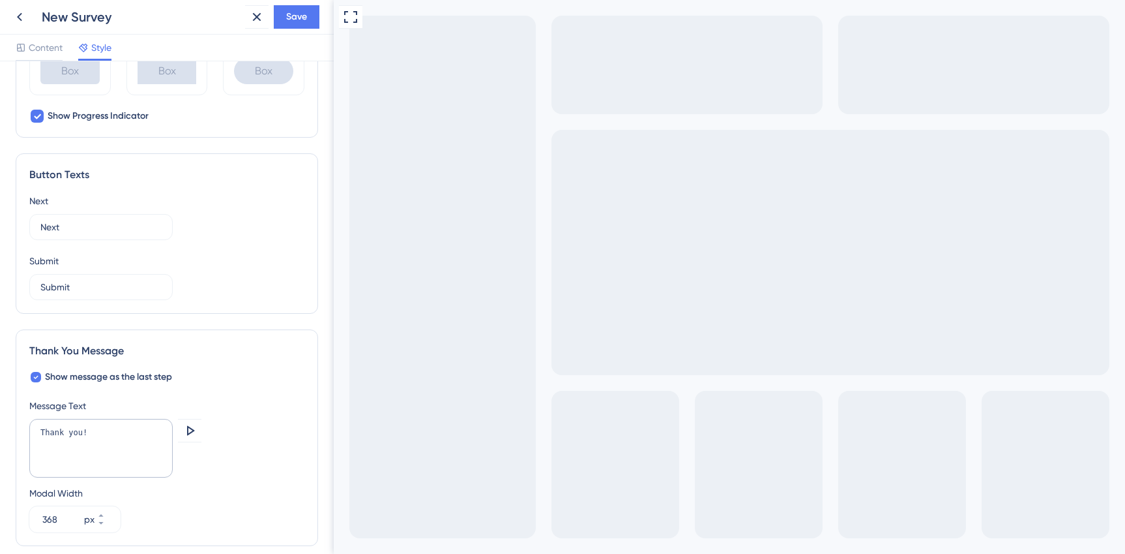
scroll to position [696, 0]
click at [107, 430] on textarea "Thank you!" at bounding box center [100, 444] width 143 height 59
click at [106, 430] on textarea "Thank you!" at bounding box center [100, 444] width 143 height 59
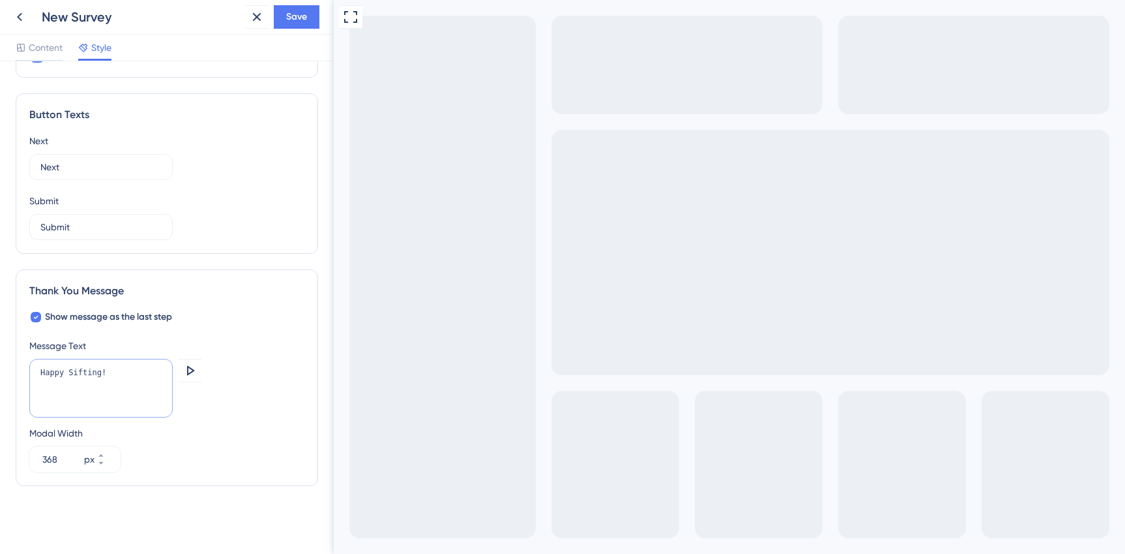
scroll to position [0, 0]
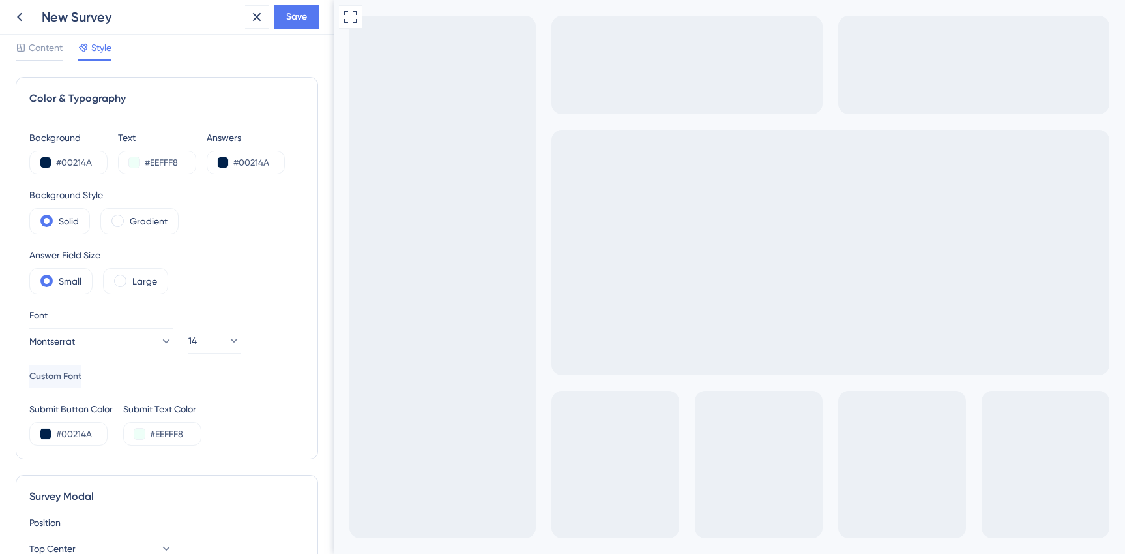
type textarea "Happy Sifting!"
click at [80, 14] on div "New Survey" at bounding box center [141, 17] width 198 height 18
click at [71, 16] on div "New Survey" at bounding box center [141, 17] width 198 height 18
click at [303, 20] on span "Save" at bounding box center [296, 17] width 21 height 16
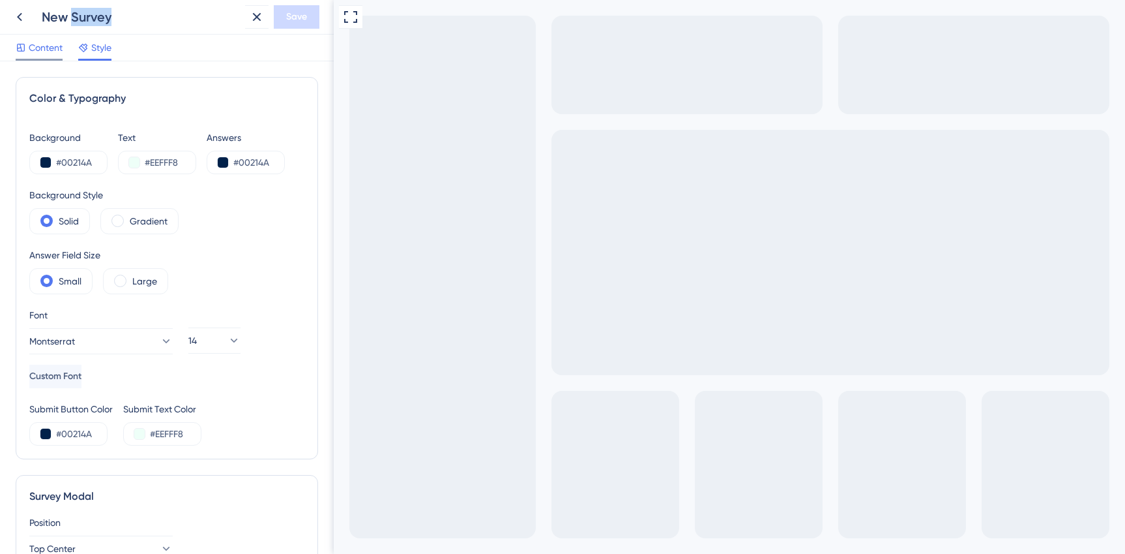
click at [42, 48] on span "Content" at bounding box center [46, 48] width 34 height 16
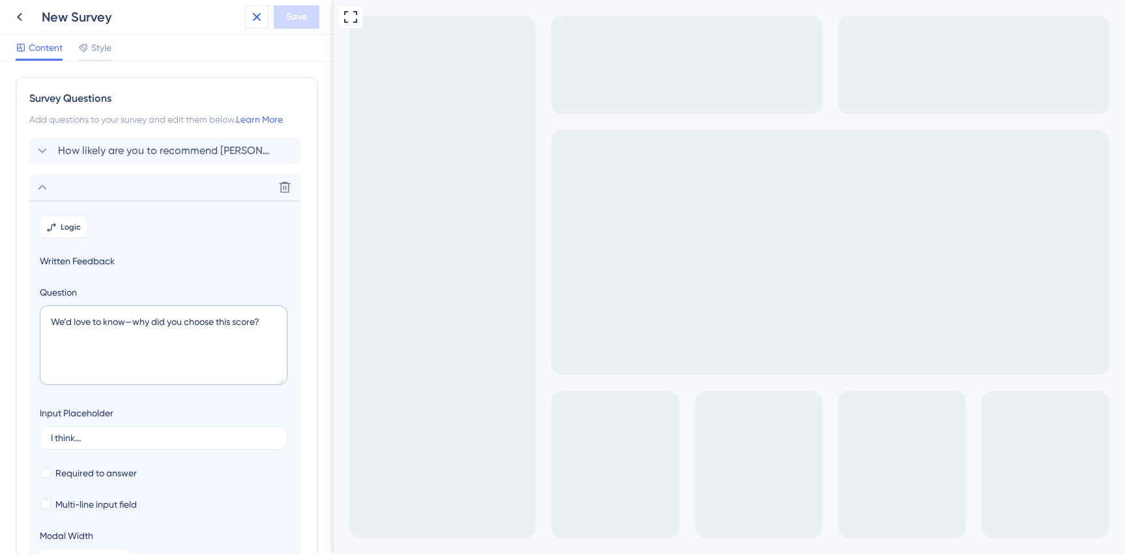
click at [259, 12] on icon at bounding box center [257, 17] width 16 height 16
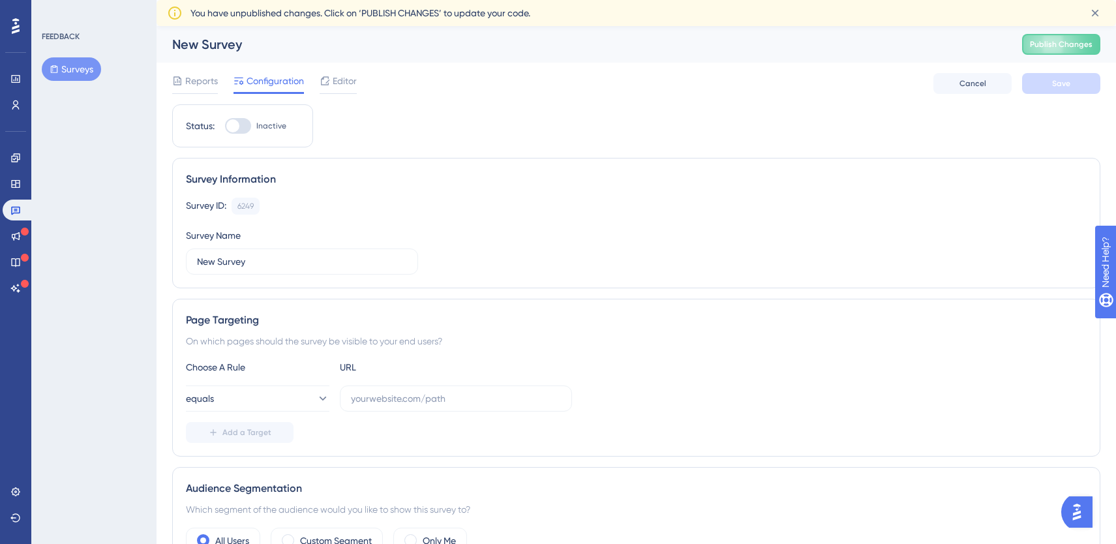
click at [221, 47] on div "New Survey" at bounding box center [580, 44] width 817 height 18
click at [188, 45] on div "New Survey" at bounding box center [580, 44] width 817 height 18
click at [17, 207] on icon at bounding box center [15, 211] width 9 height 8
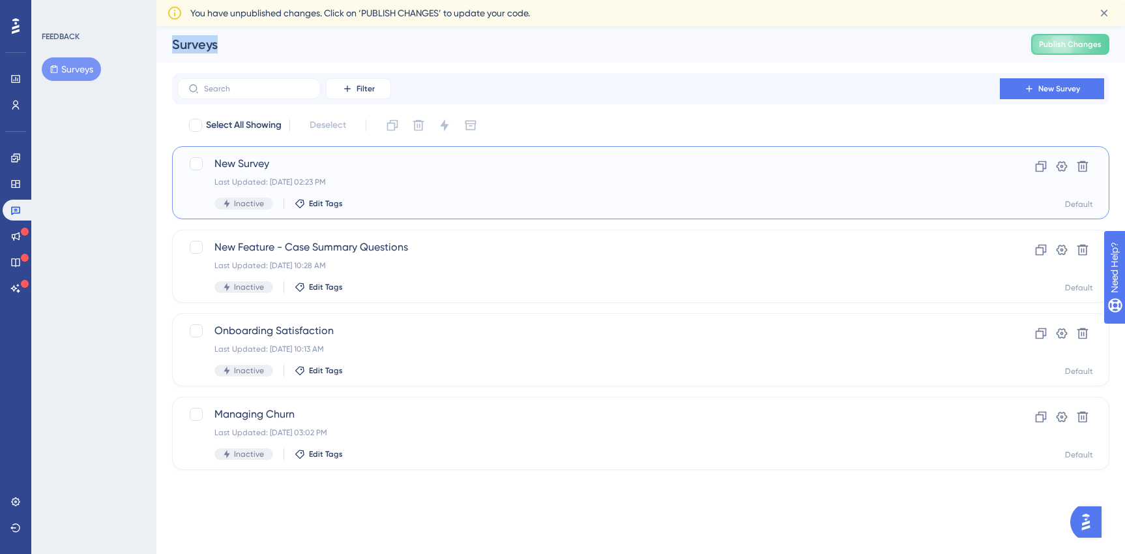
click at [257, 164] on span "New Survey" at bounding box center [589, 164] width 749 height 16
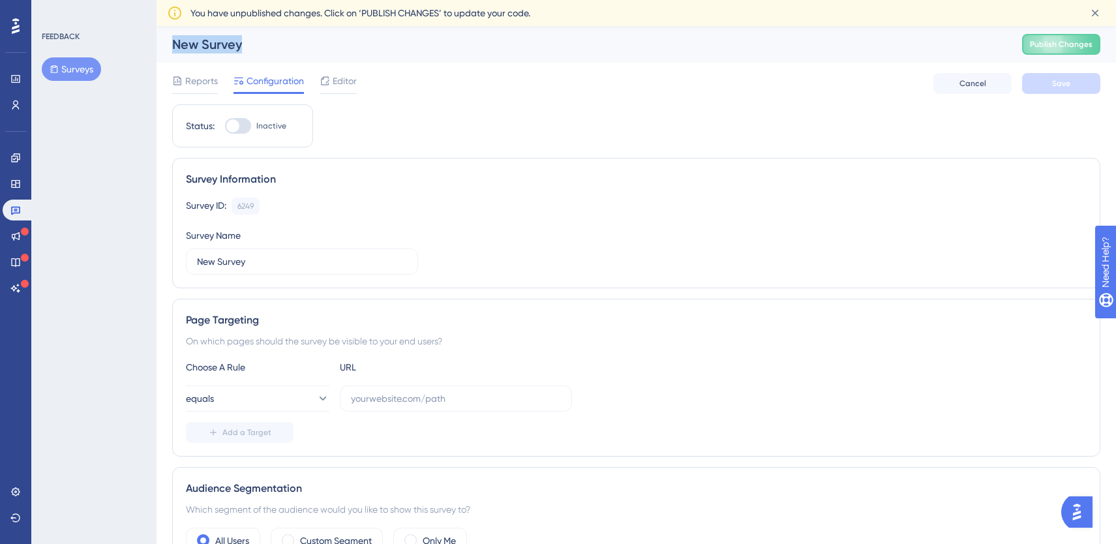
click at [221, 46] on div "New Survey" at bounding box center [580, 44] width 817 height 18
click at [216, 48] on div "New Survey" at bounding box center [580, 44] width 817 height 18
click at [243, 232] on div "Survey Name New Survey" at bounding box center [302, 251] width 232 height 47
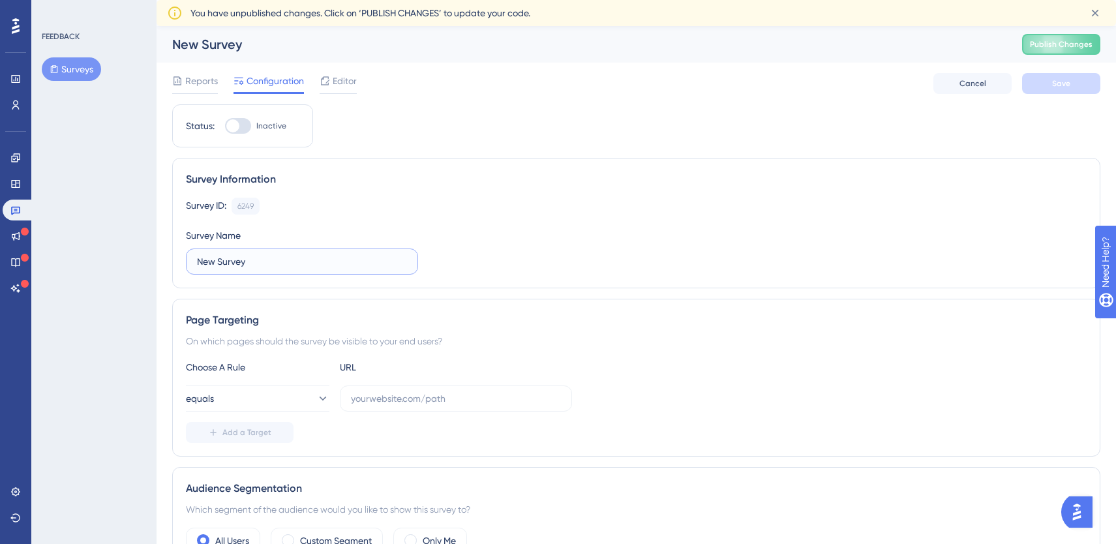
click at [223, 256] on input "New Survey" at bounding box center [302, 261] width 210 height 14
drag, startPoint x: 284, startPoint y: 263, endPoint x: 169, endPoint y: 258, distance: 115.5
type input "NPS - how likely to recommend?"
click at [1096, 92] on button "Save" at bounding box center [1061, 83] width 78 height 21
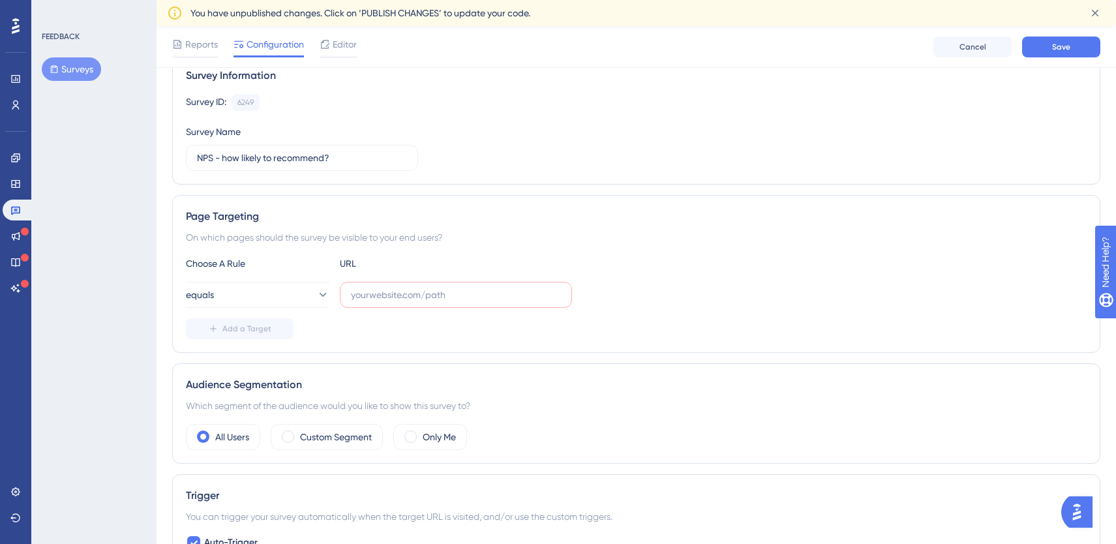
scroll to position [52, 0]
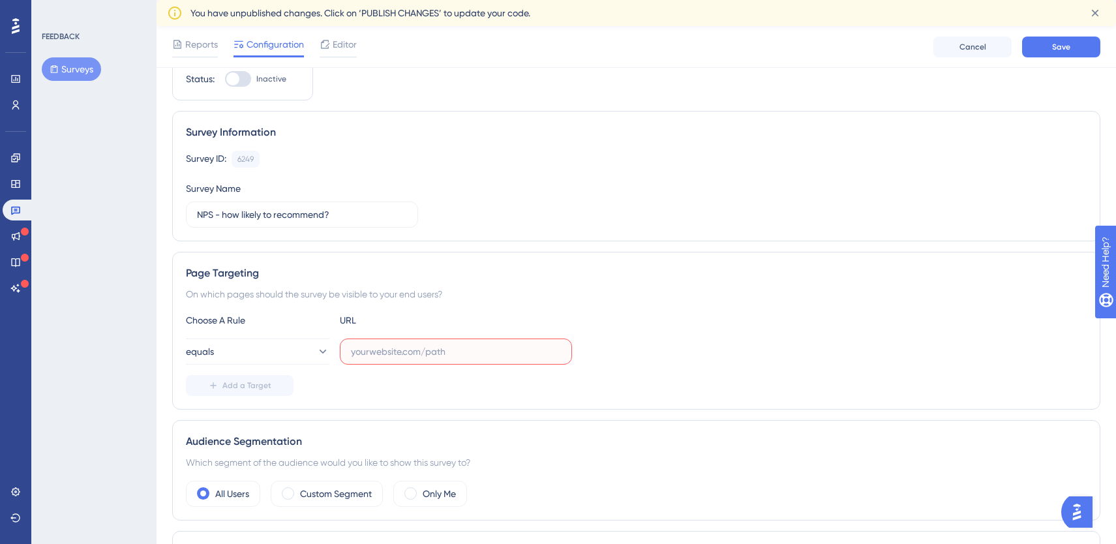
click at [383, 351] on input "text" at bounding box center [456, 351] width 210 height 14
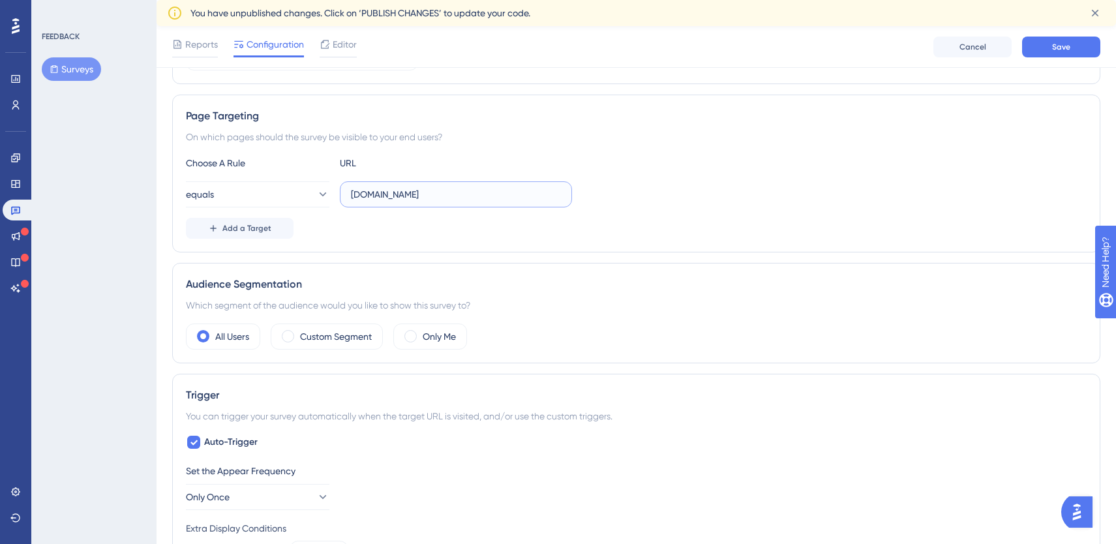
scroll to position [0, 0]
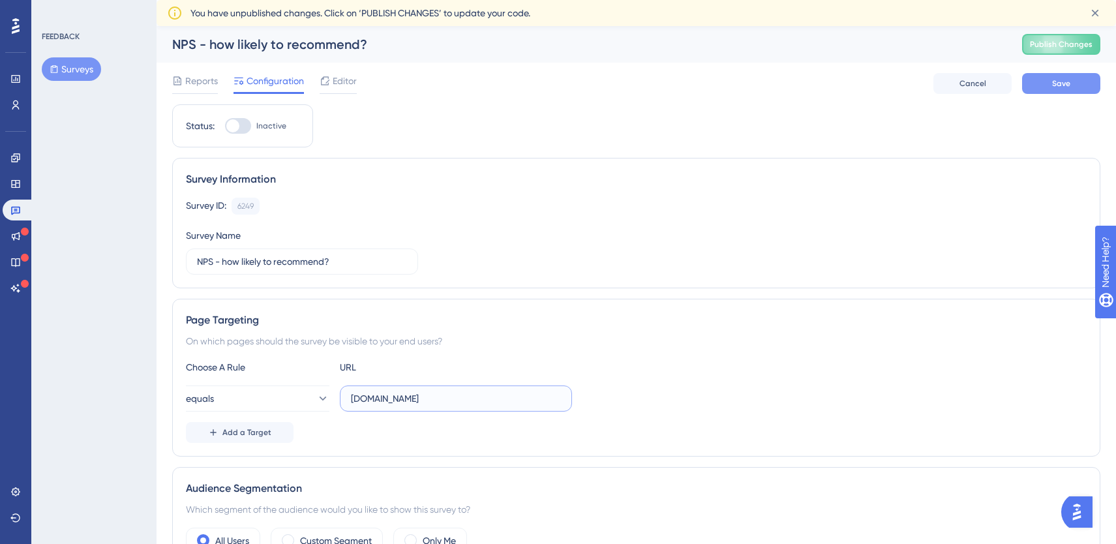
type input "[DOMAIN_NAME]"
click at [1056, 86] on span "Save" at bounding box center [1061, 83] width 18 height 10
click at [20, 265] on icon at bounding box center [15, 262] width 8 height 8
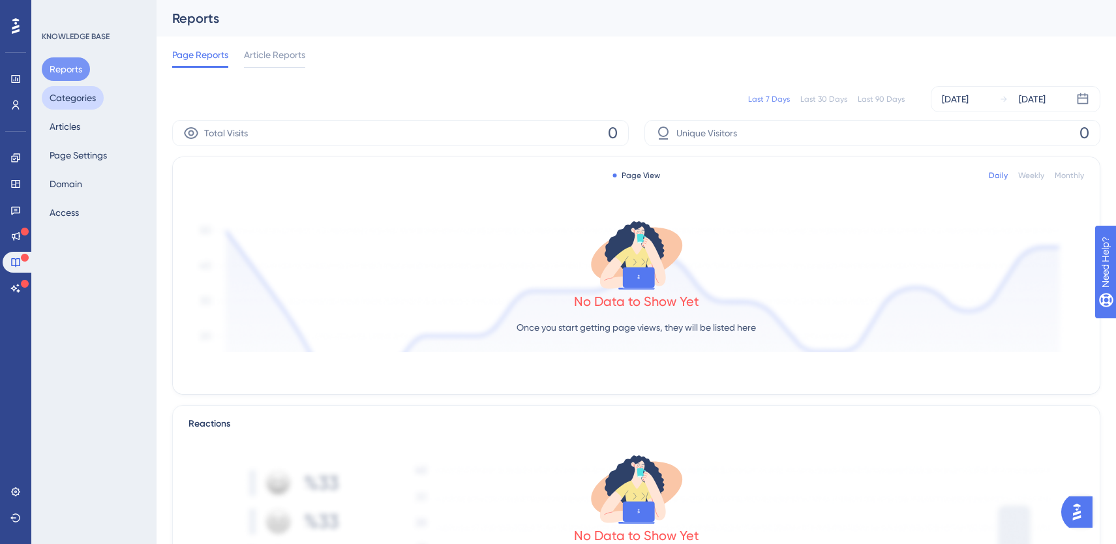
click at [83, 102] on button "Categories" at bounding box center [73, 97] width 62 height 23
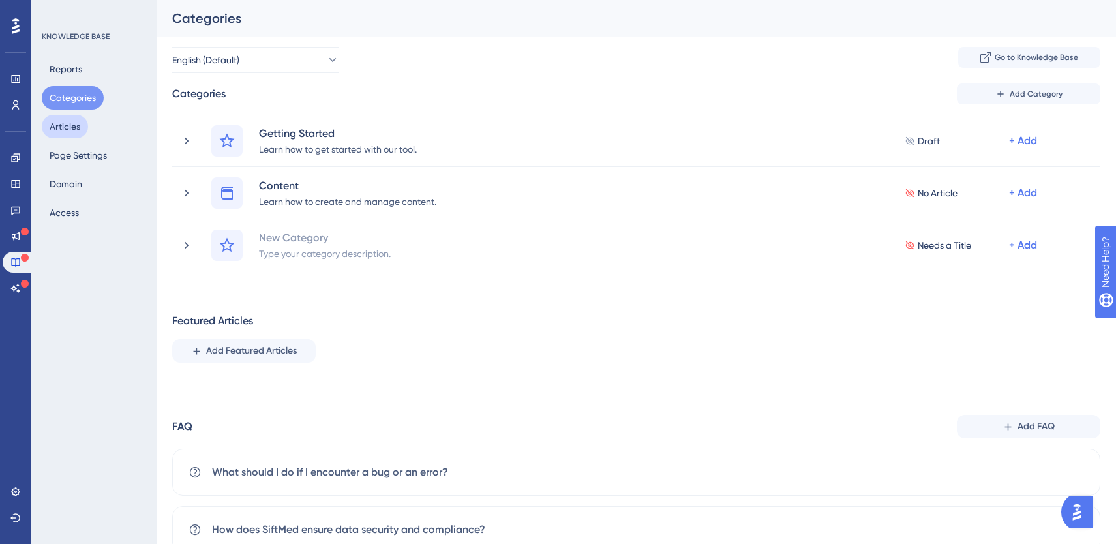
click at [76, 126] on button "Articles" at bounding box center [65, 126] width 46 height 23
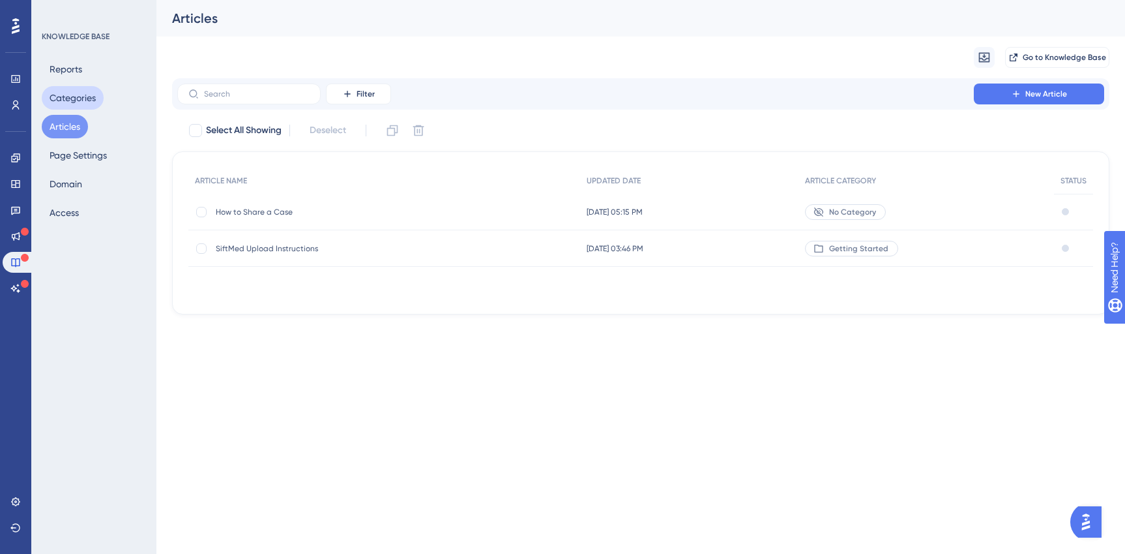
click at [76, 102] on button "Categories" at bounding box center [73, 97] width 62 height 23
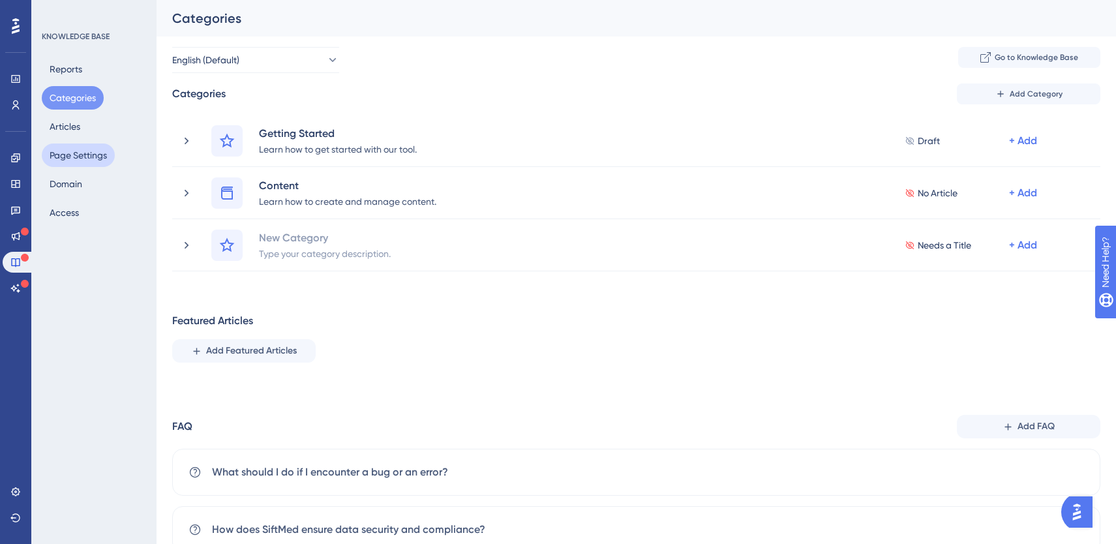
click at [85, 147] on button "Page Settings" at bounding box center [78, 154] width 73 height 23
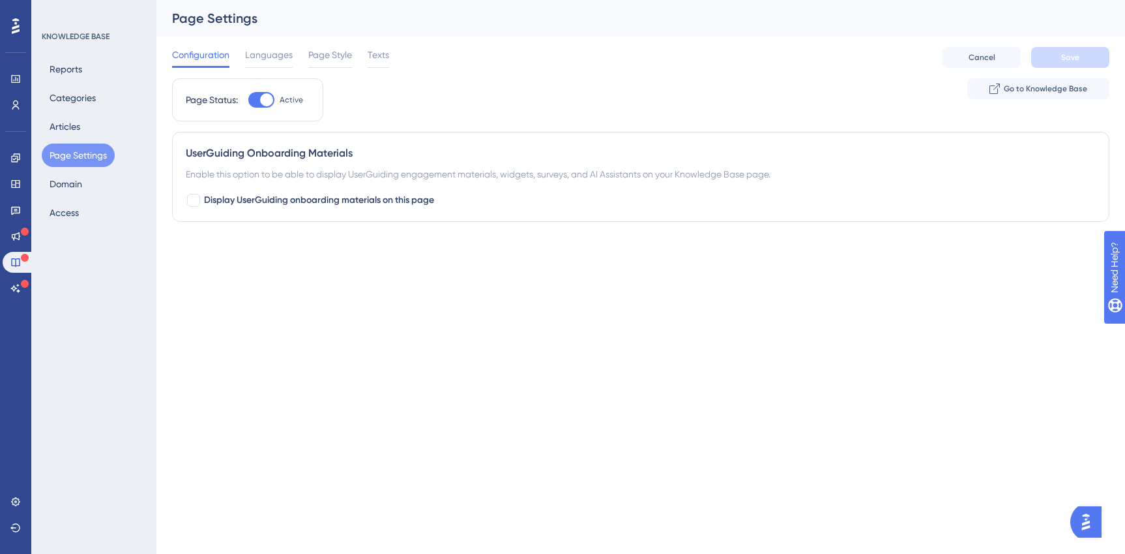
click at [76, 145] on button "Page Settings" at bounding box center [78, 154] width 73 height 23
click at [76, 121] on button "Articles" at bounding box center [65, 126] width 46 height 23
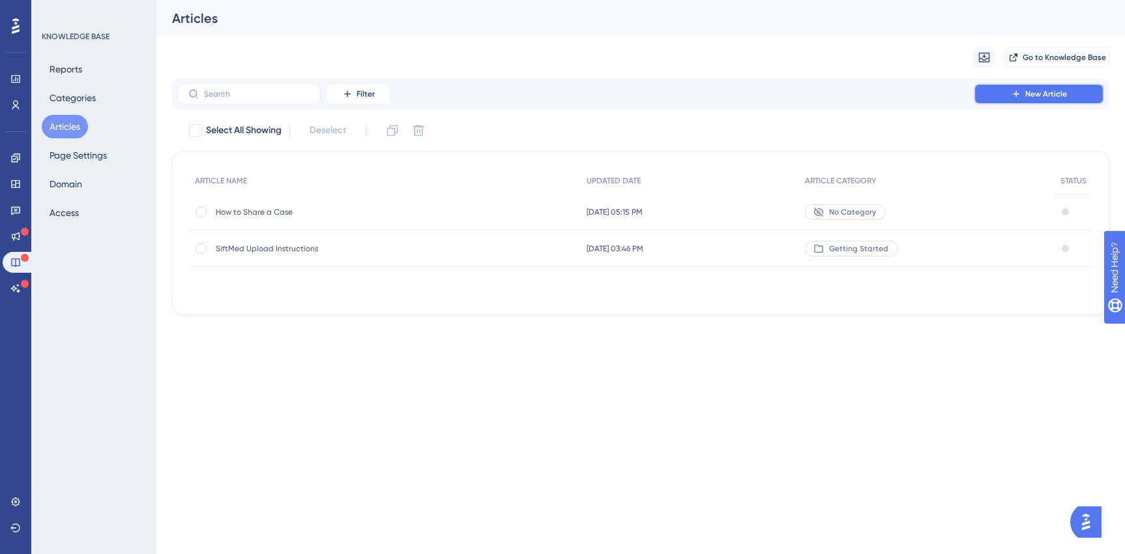
click at [1022, 95] on button "New Article" at bounding box center [1039, 93] width 130 height 21
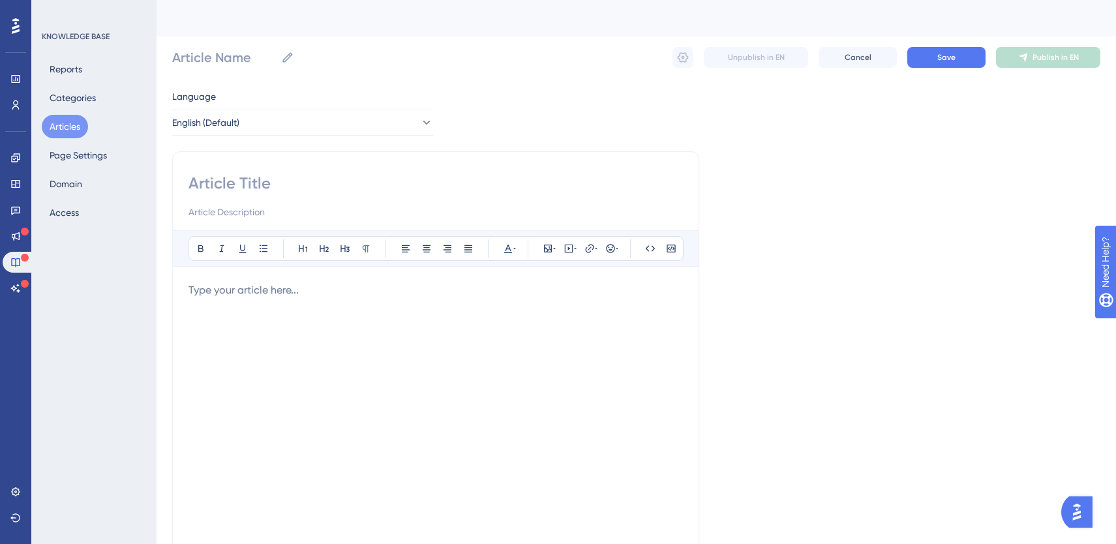
click at [271, 338] on div at bounding box center [435, 425] width 494 height 287
click at [16, 166] on link at bounding box center [16, 157] width 26 height 21
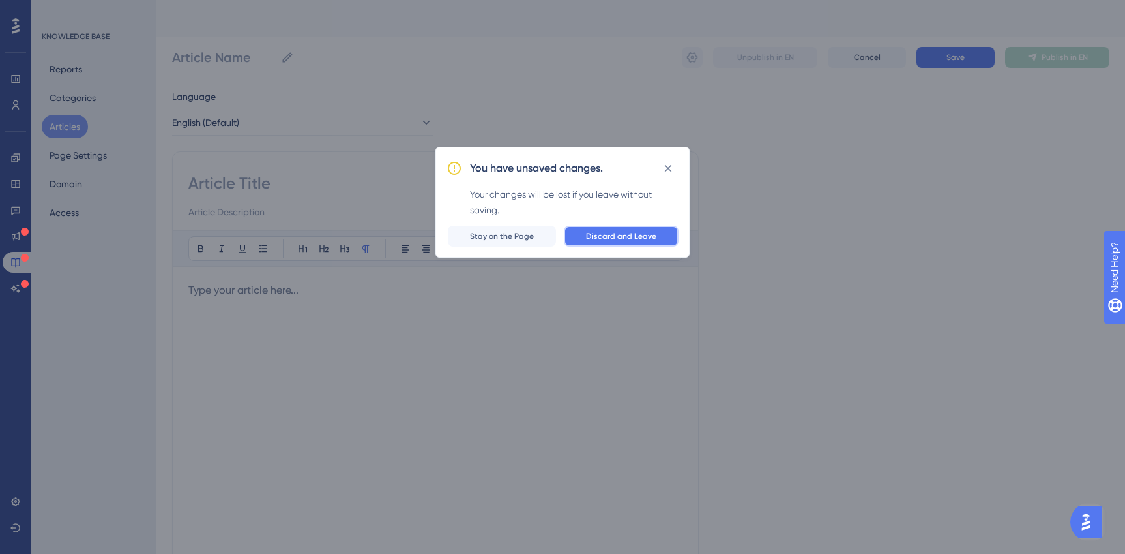
click at [600, 226] on button "Discard and Leave" at bounding box center [621, 236] width 115 height 21
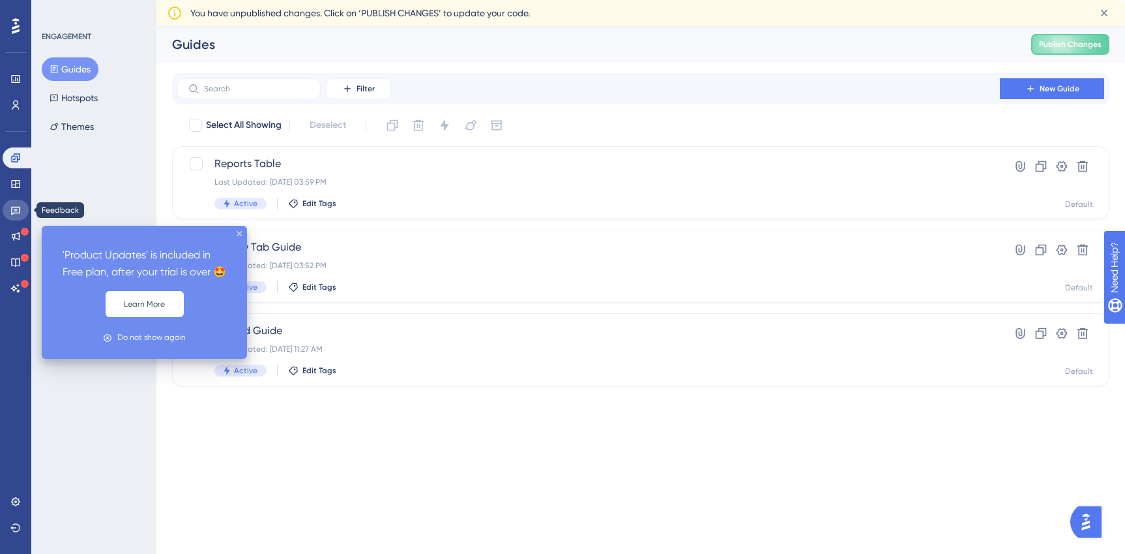
click at [21, 217] on link at bounding box center [16, 210] width 26 height 21
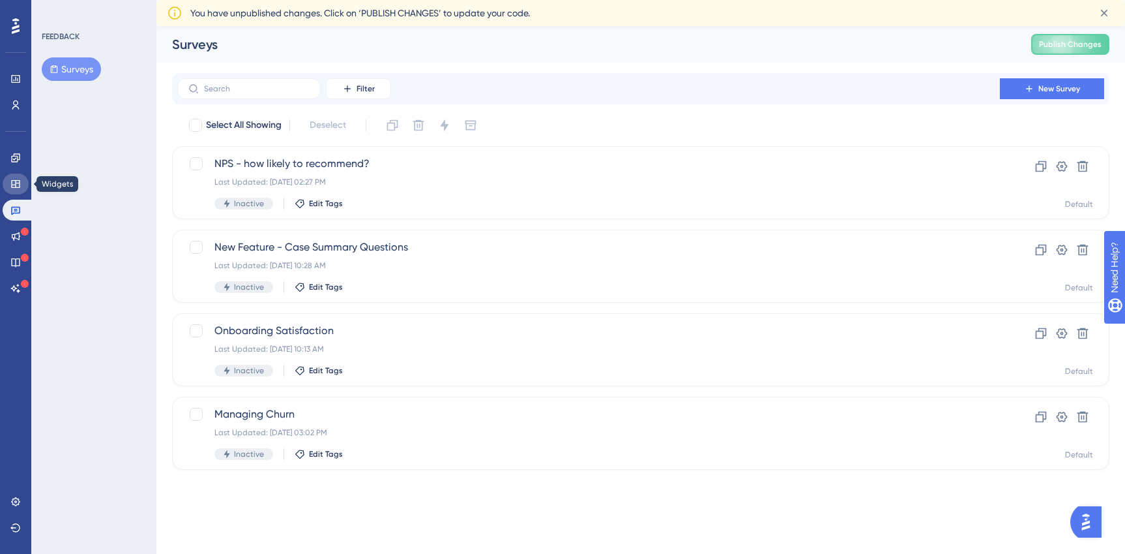
click at [18, 186] on icon at bounding box center [15, 184] width 8 height 8
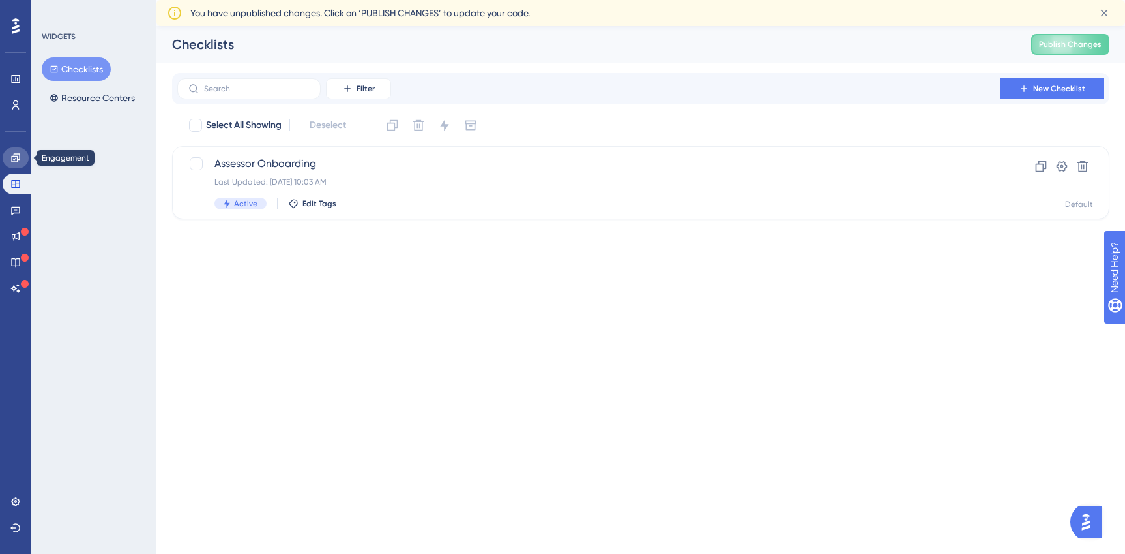
click at [20, 153] on icon at bounding box center [15, 158] width 10 height 10
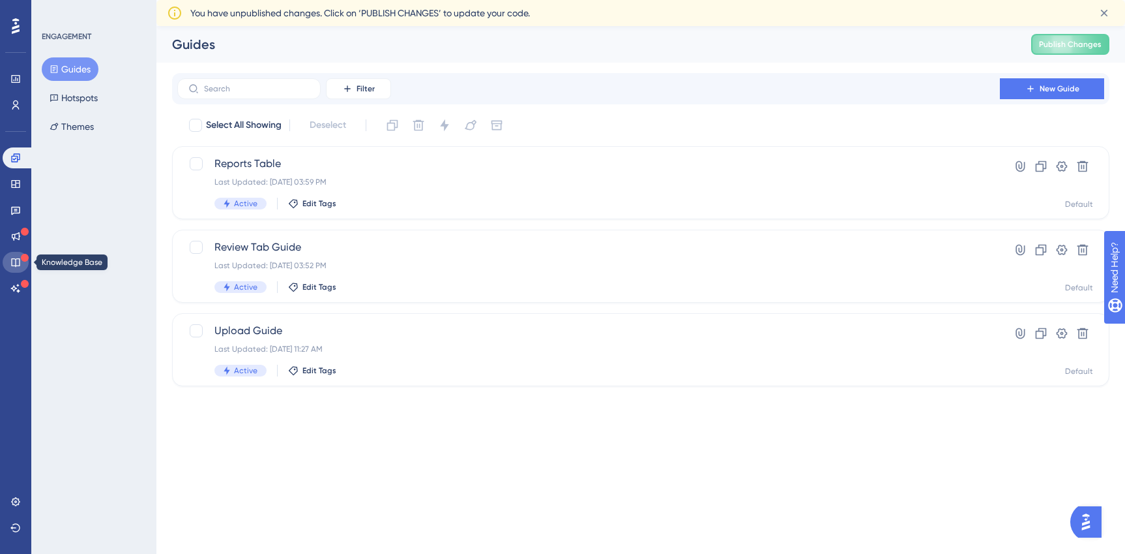
click at [14, 259] on icon at bounding box center [15, 262] width 10 height 10
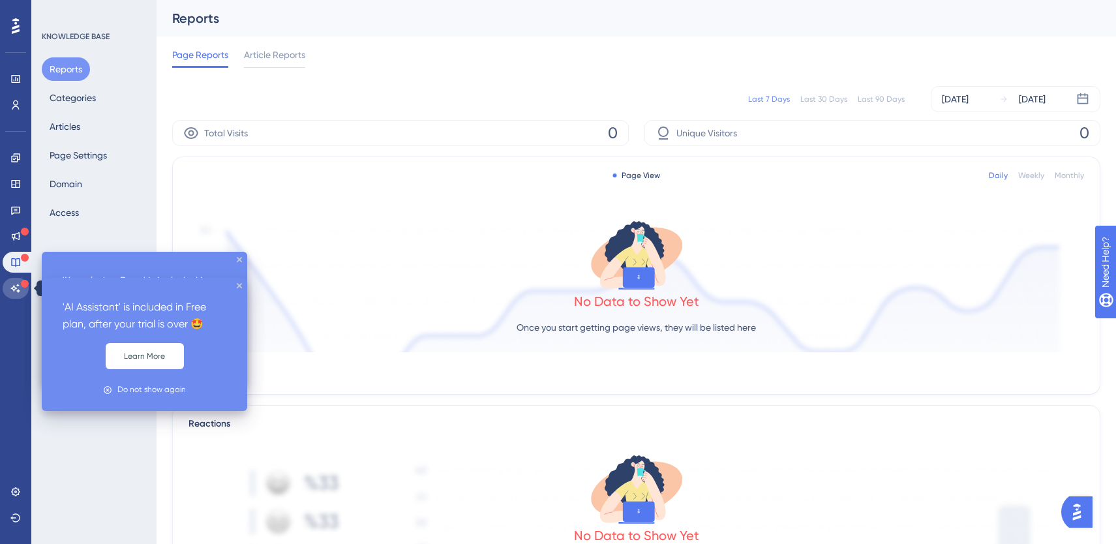
click at [23, 293] on link at bounding box center [16, 288] width 26 height 21
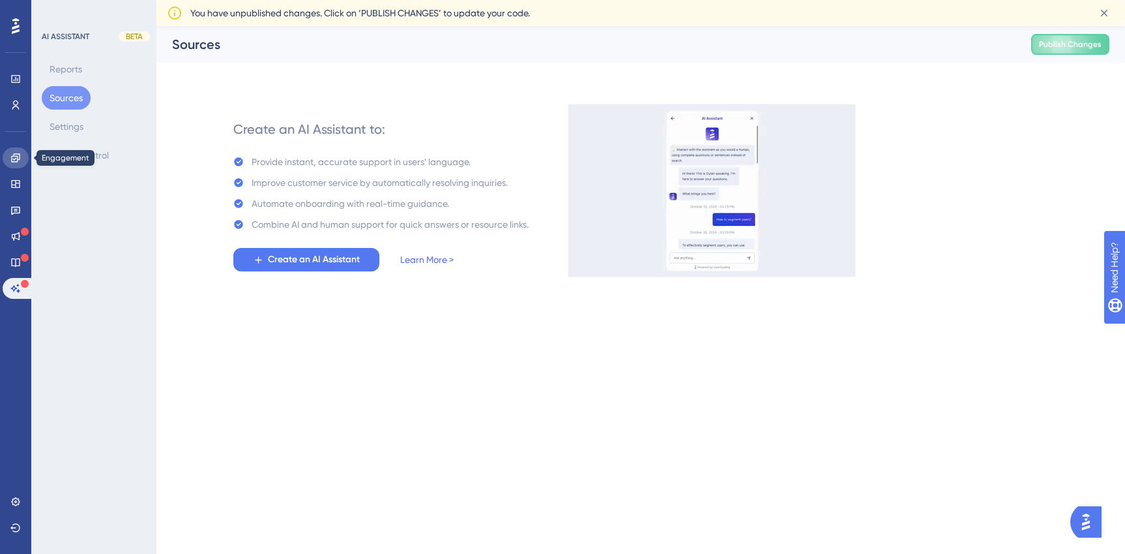
click at [21, 162] on link at bounding box center [16, 157] width 26 height 21
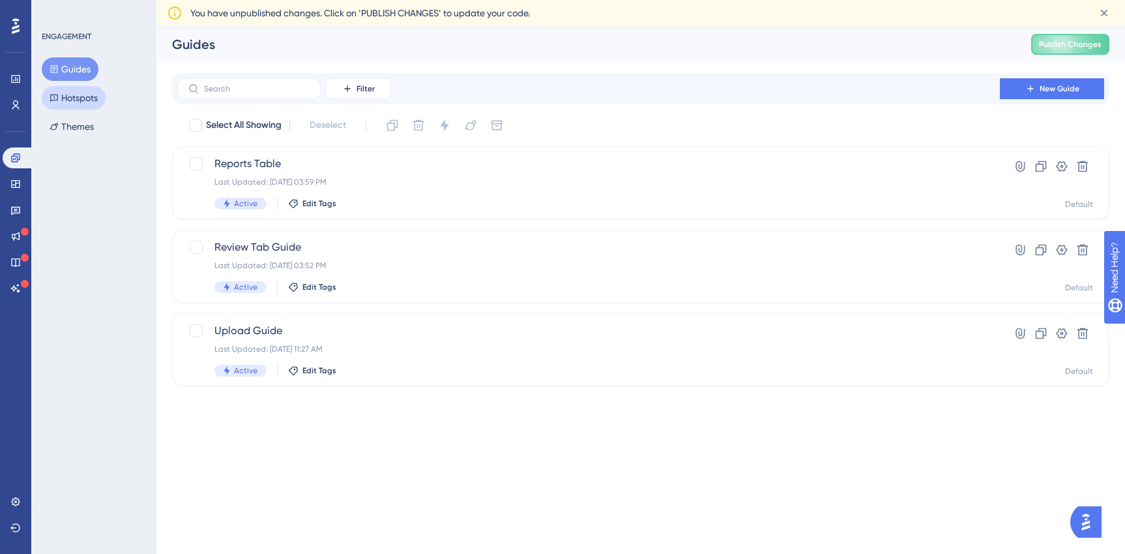
click at [80, 107] on button "Hotspots" at bounding box center [74, 97] width 64 height 23
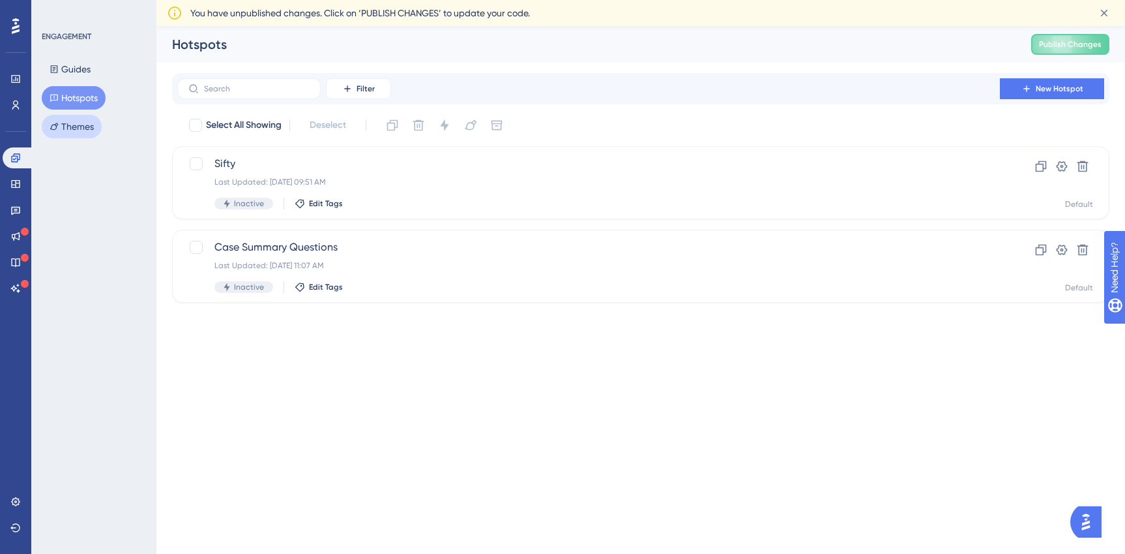
click at [87, 134] on button "Themes" at bounding box center [72, 126] width 60 height 23
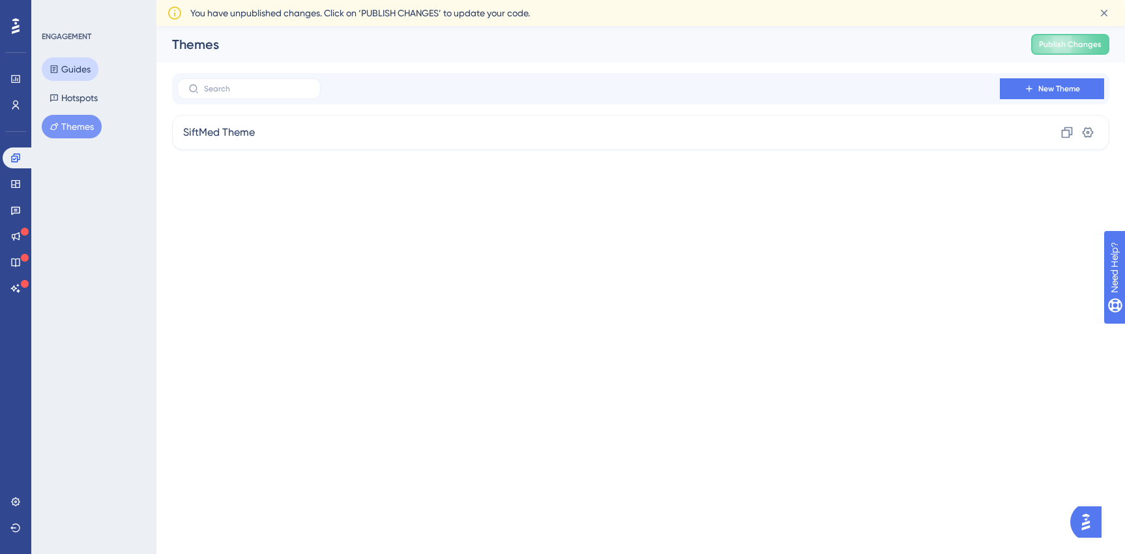
click at [76, 73] on button "Guides" at bounding box center [70, 68] width 57 height 23
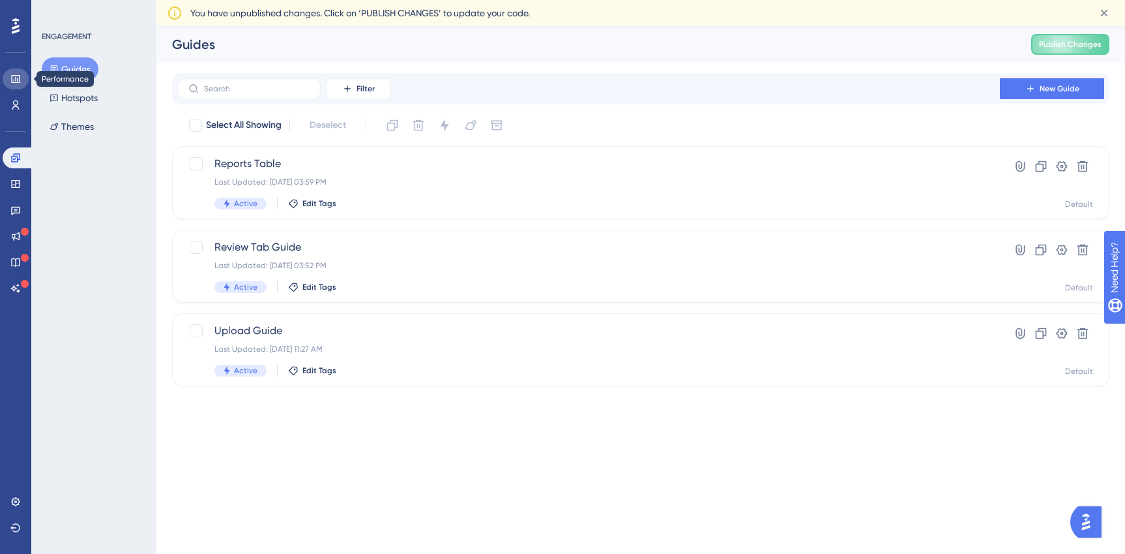
click at [17, 83] on icon at bounding box center [15, 79] width 10 height 10
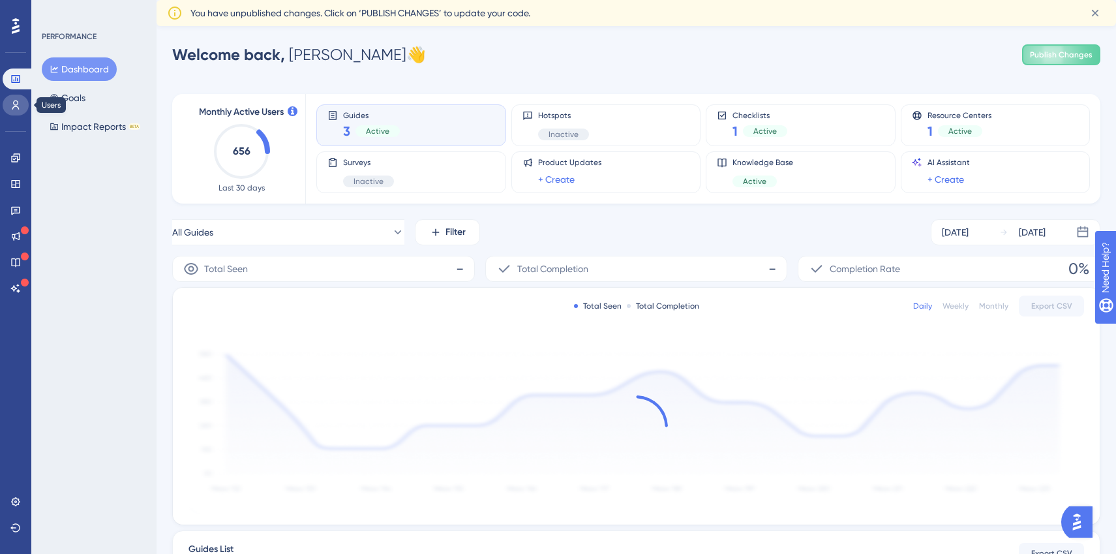
click at [17, 111] on link at bounding box center [16, 105] width 26 height 21
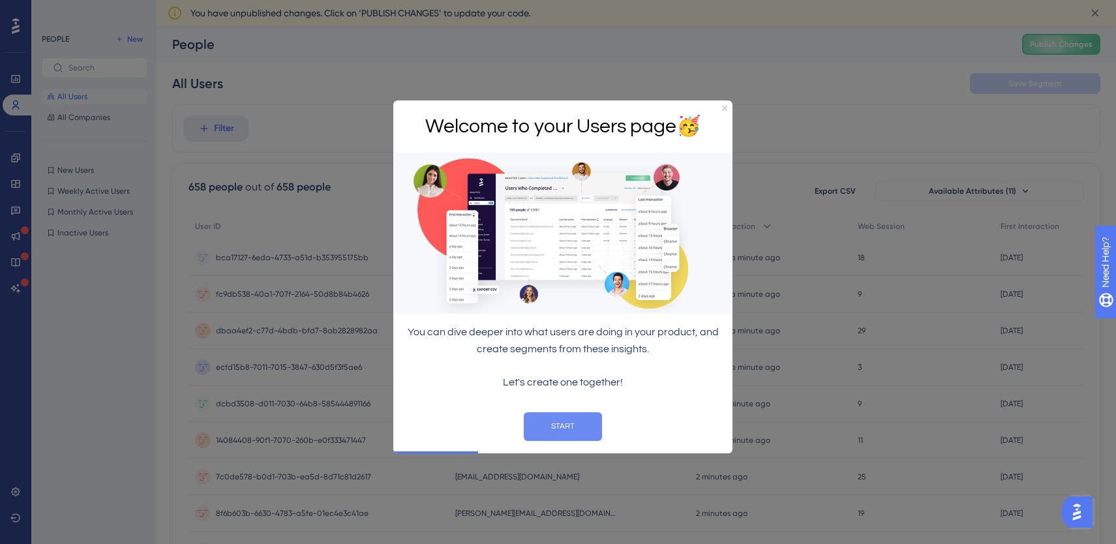
click at [582, 430] on button "START" at bounding box center [563, 425] width 78 height 29
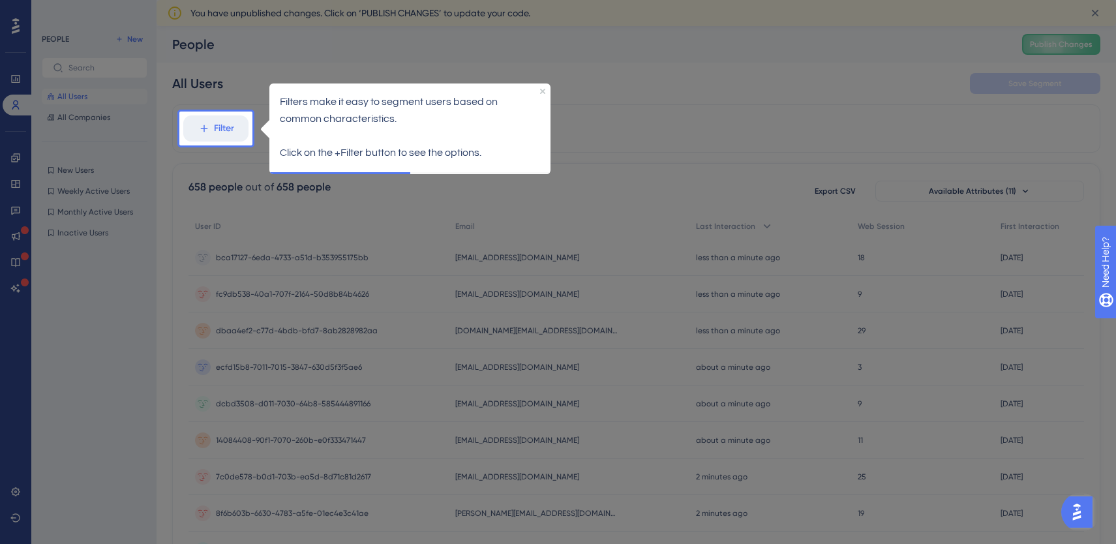
click at [23, 186] on div at bounding box center [89, 534] width 179 height 1069
click at [884, 118] on div at bounding box center [688, 534] width 873 height 1069
click at [490, 237] on div at bounding box center [688, 534] width 873 height 1069
click at [484, 239] on div at bounding box center [688, 534] width 873 height 1069
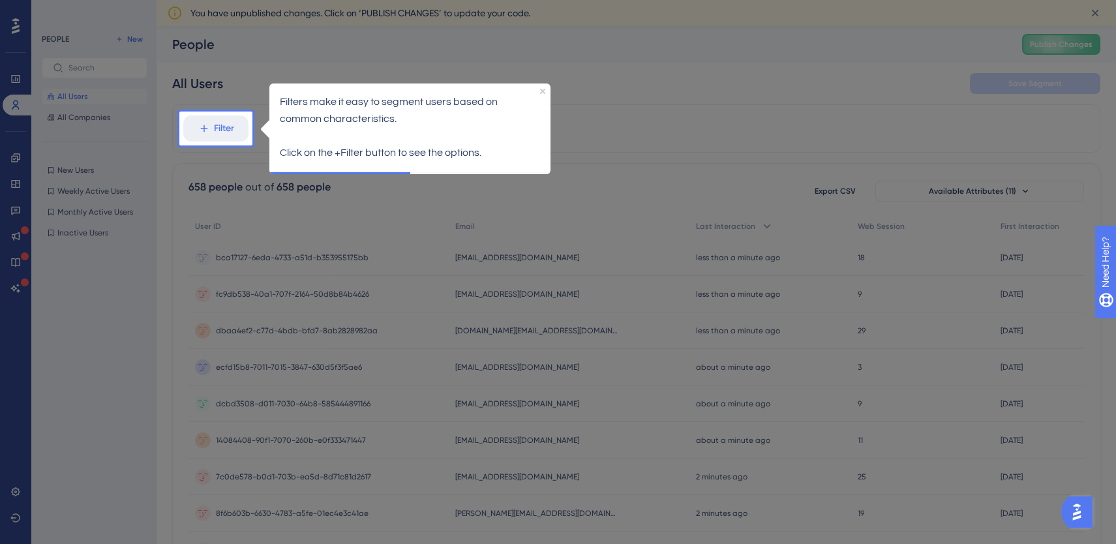
click at [139, 102] on div at bounding box center [89, 534] width 179 height 1069
click at [1100, 12] on div at bounding box center [688, 534] width 873 height 1069
click at [1078, 455] on div at bounding box center [688, 534] width 873 height 1069
click at [895, 227] on div at bounding box center [688, 534] width 873 height 1069
click at [542, 89] on icon "Close Preview" at bounding box center [542, 90] width 5 height 5
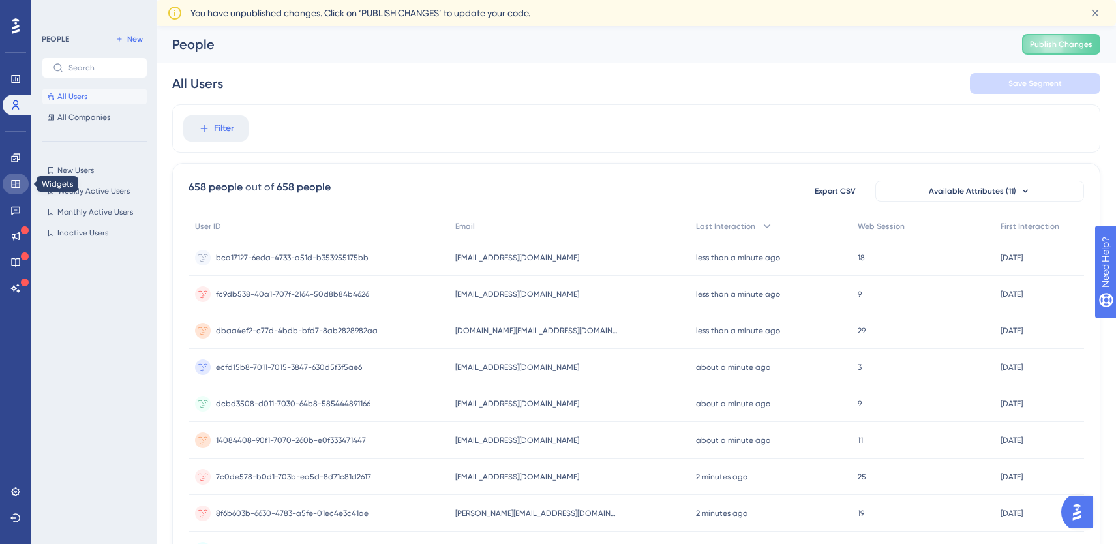
click at [16, 183] on icon at bounding box center [15, 184] width 8 height 8
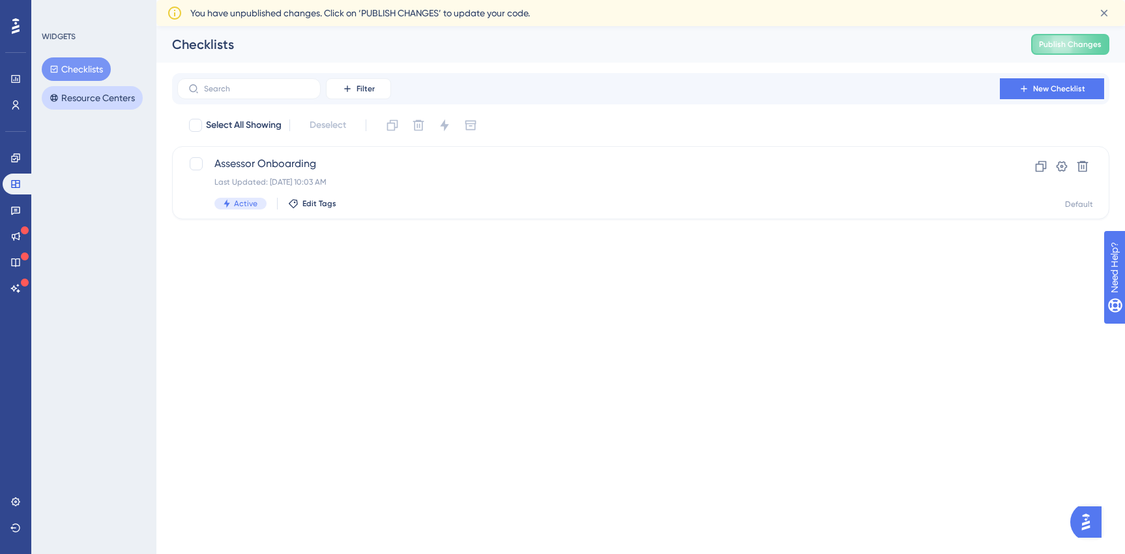
click at [114, 100] on button "Resource Centers" at bounding box center [92, 97] width 101 height 23
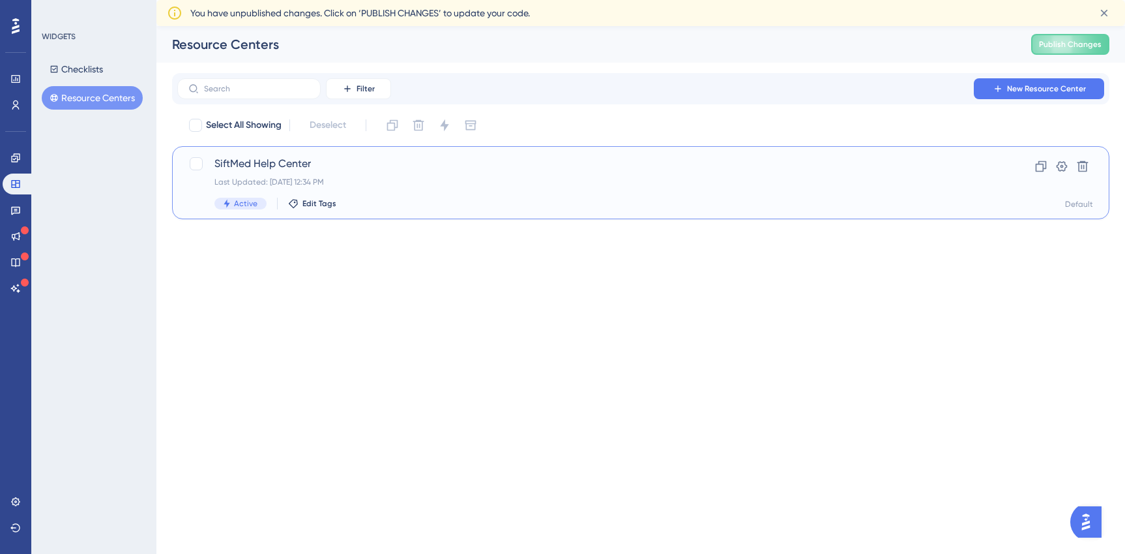
click at [353, 180] on div "Last Updated: [DATE] 12:34 PM" at bounding box center [589, 182] width 749 height 10
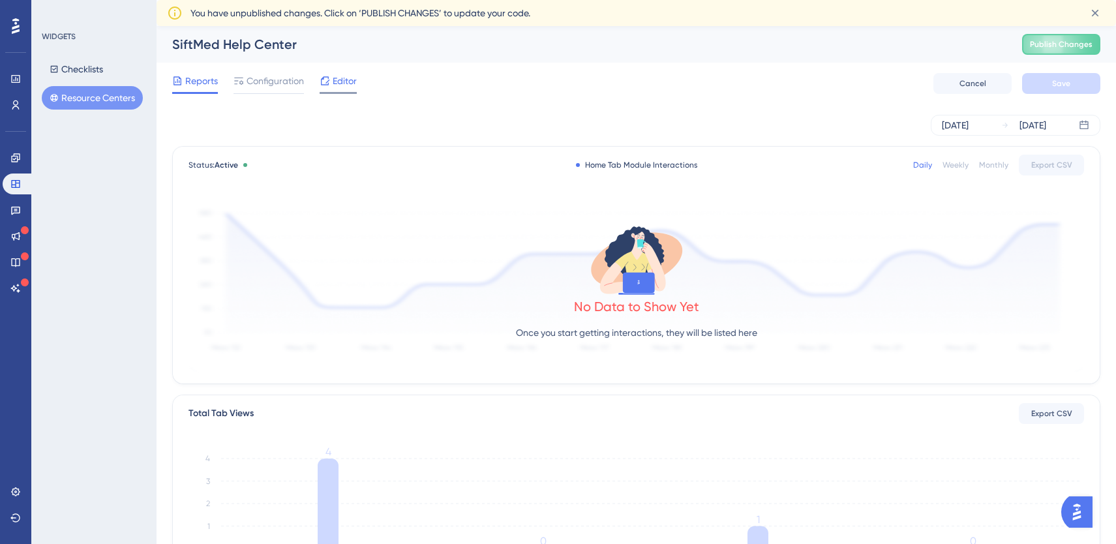
click at [338, 81] on span "Editor" at bounding box center [345, 81] width 24 height 16
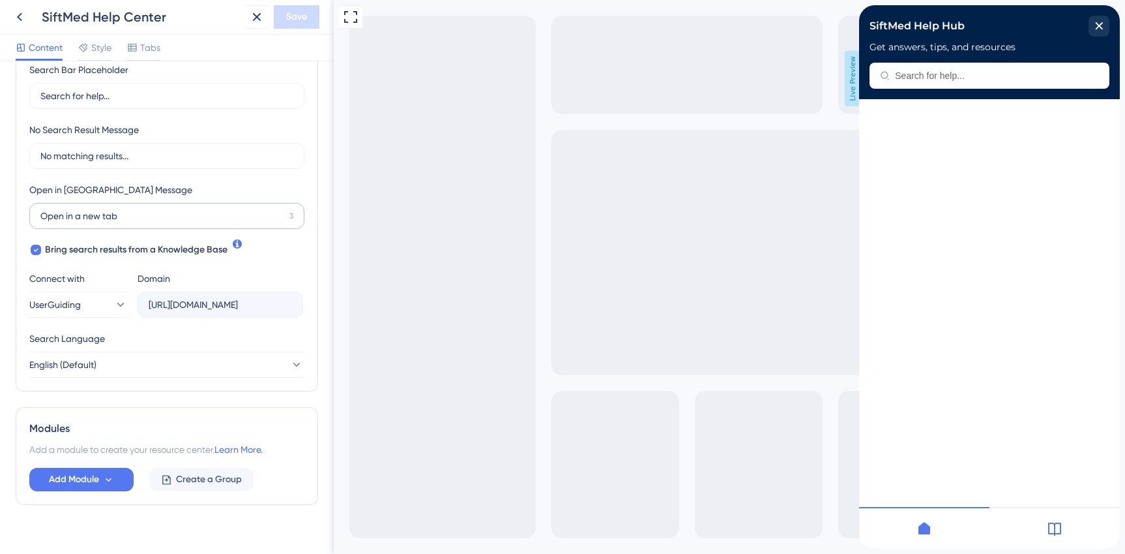
scroll to position [278, 0]
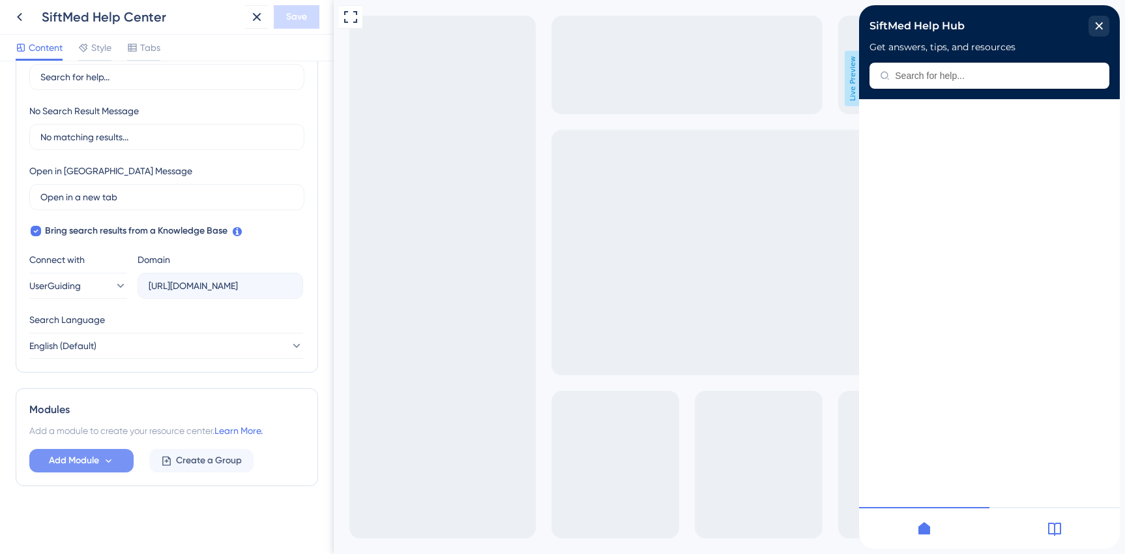
click at [86, 469] on button "Add Module" at bounding box center [81, 460] width 104 height 23
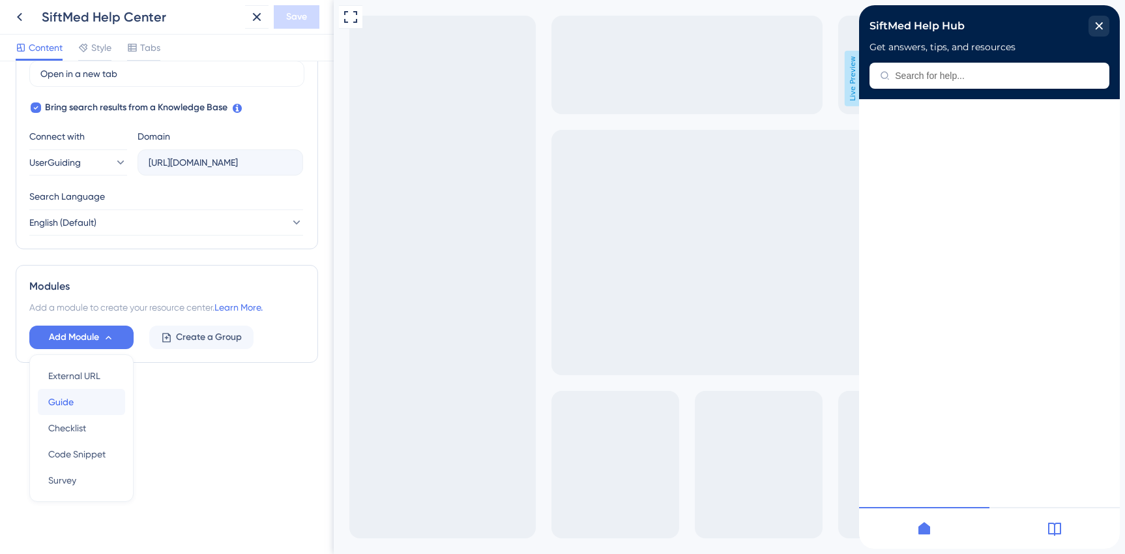
click at [71, 402] on span "Guide" at bounding box center [60, 402] width 25 height 16
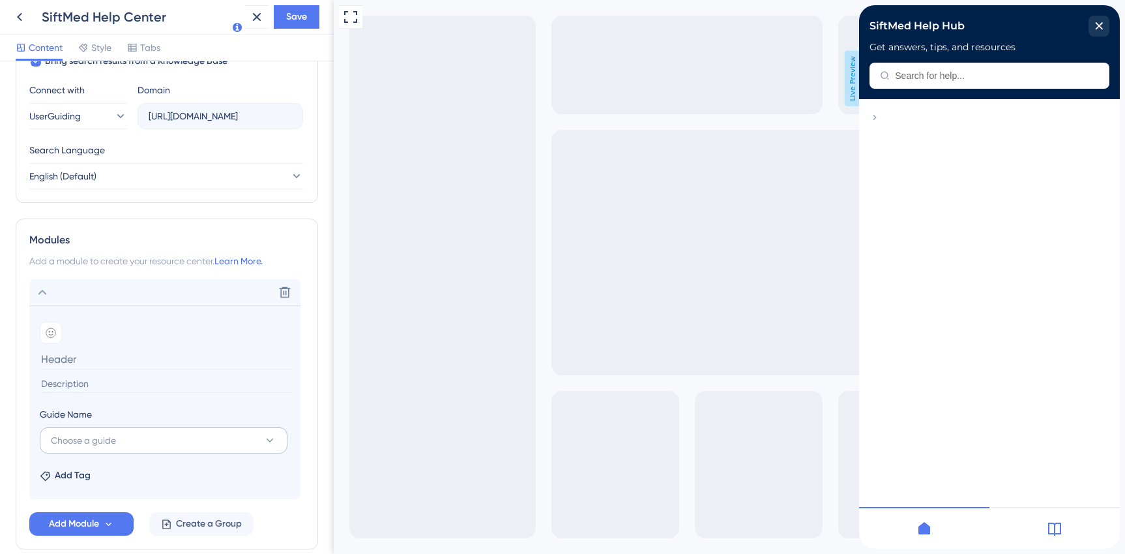
scroll to position [482, 0]
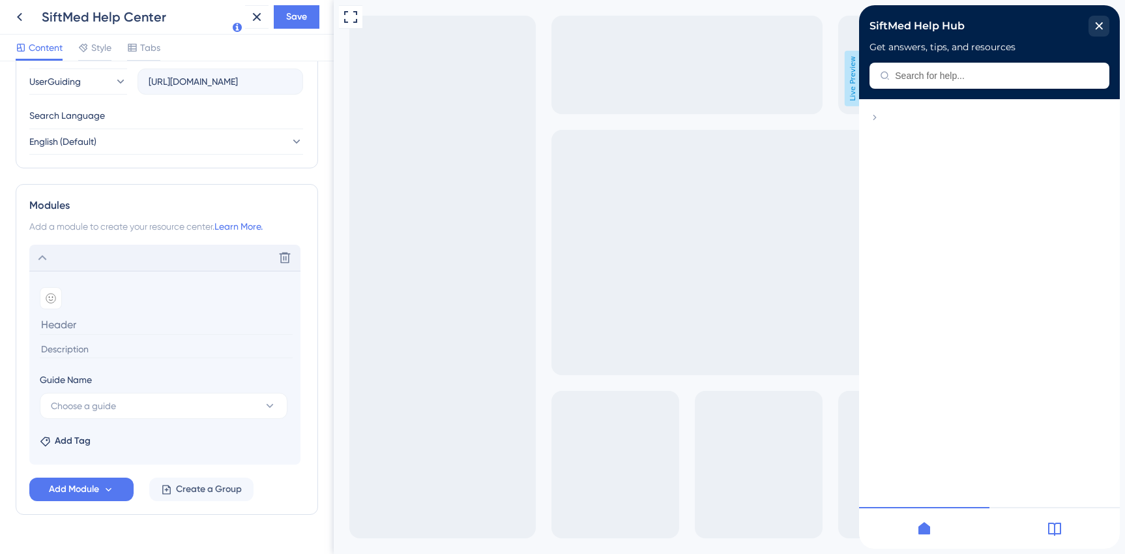
click at [105, 263] on div "Delete" at bounding box center [164, 258] width 271 height 26
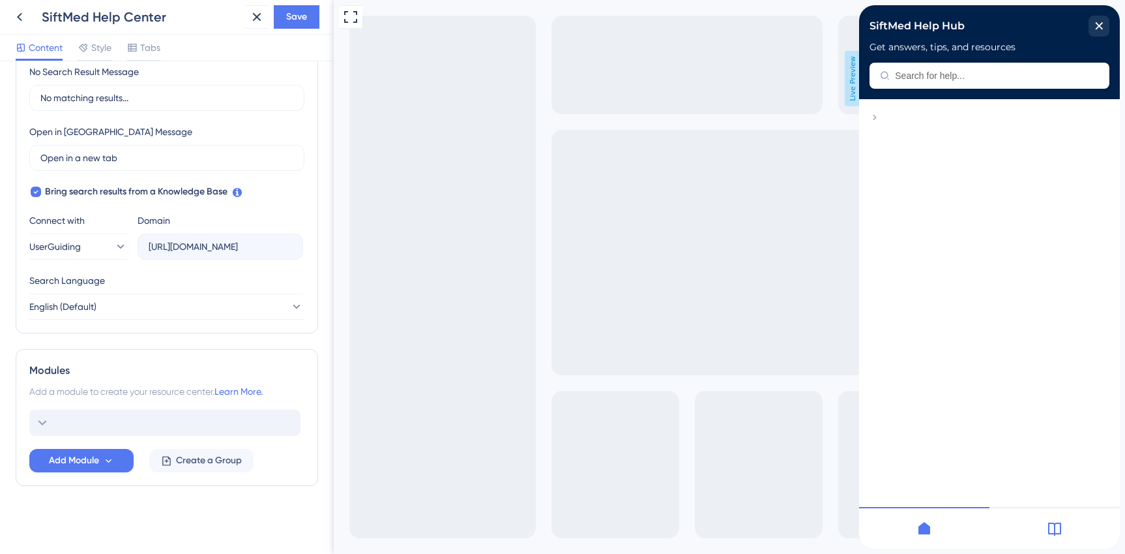
scroll to position [318, 0]
click at [89, 374] on div "Modules" at bounding box center [166, 371] width 275 height 16
click at [70, 400] on div "Modules Add a module to create your resource center. Learn More. Add Module Cre…" at bounding box center [167, 417] width 303 height 137
click at [50, 416] on div "Delete" at bounding box center [164, 422] width 271 height 26
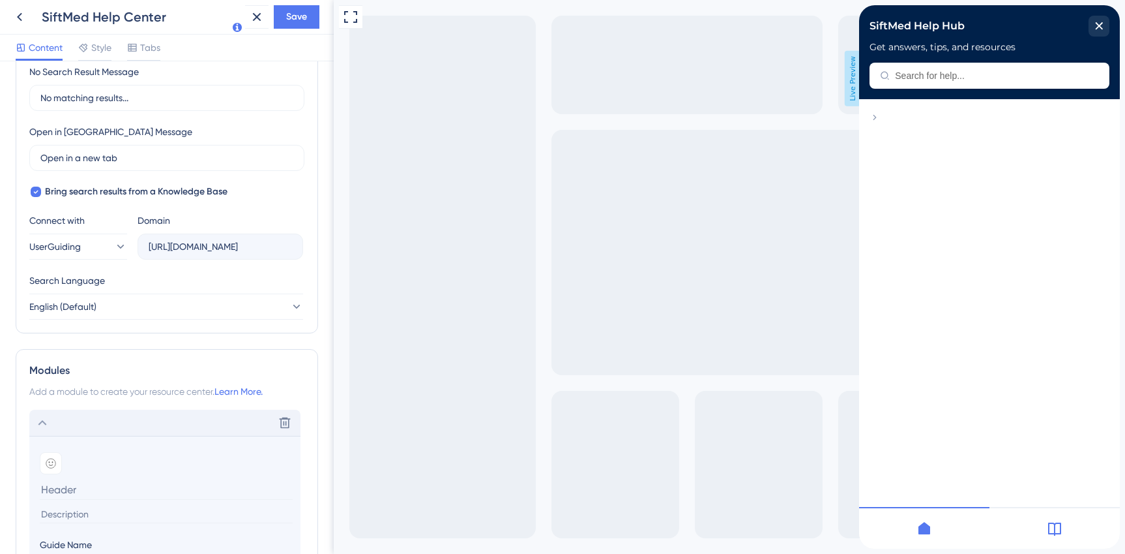
scroll to position [482, 0]
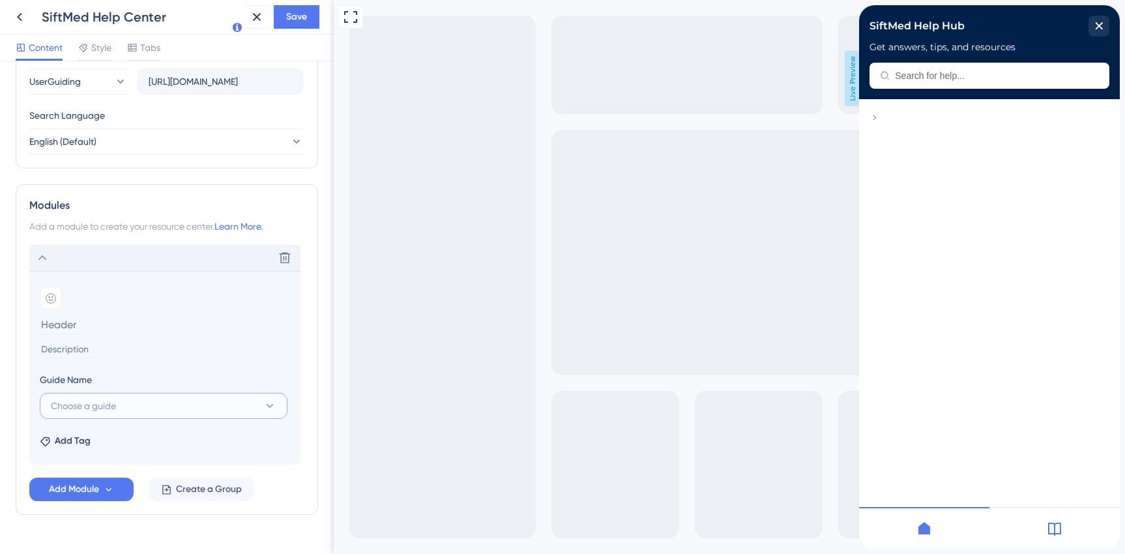
click at [140, 416] on button "Choose a guide" at bounding box center [164, 406] width 248 height 26
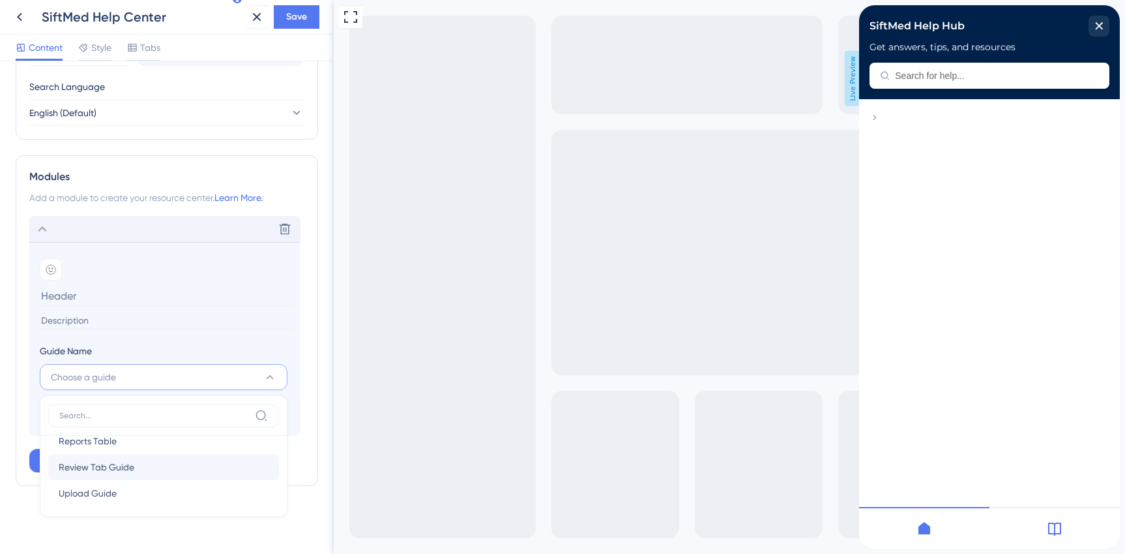
scroll to position [22, 0]
click at [103, 486] on span "Upload Guide" at bounding box center [88, 487] width 58 height 16
type input "Upload Guide"
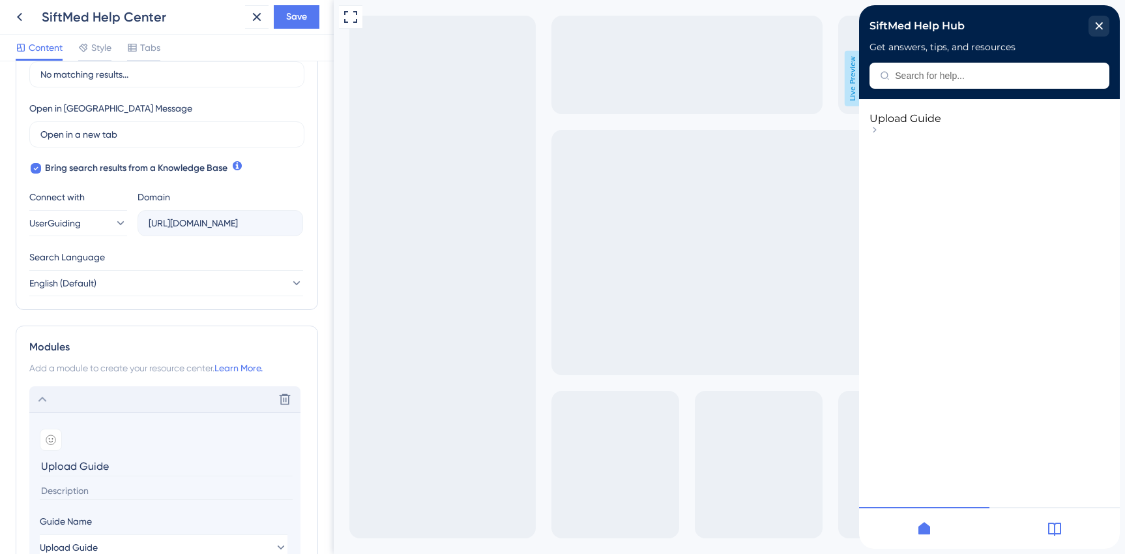
scroll to position [344, 0]
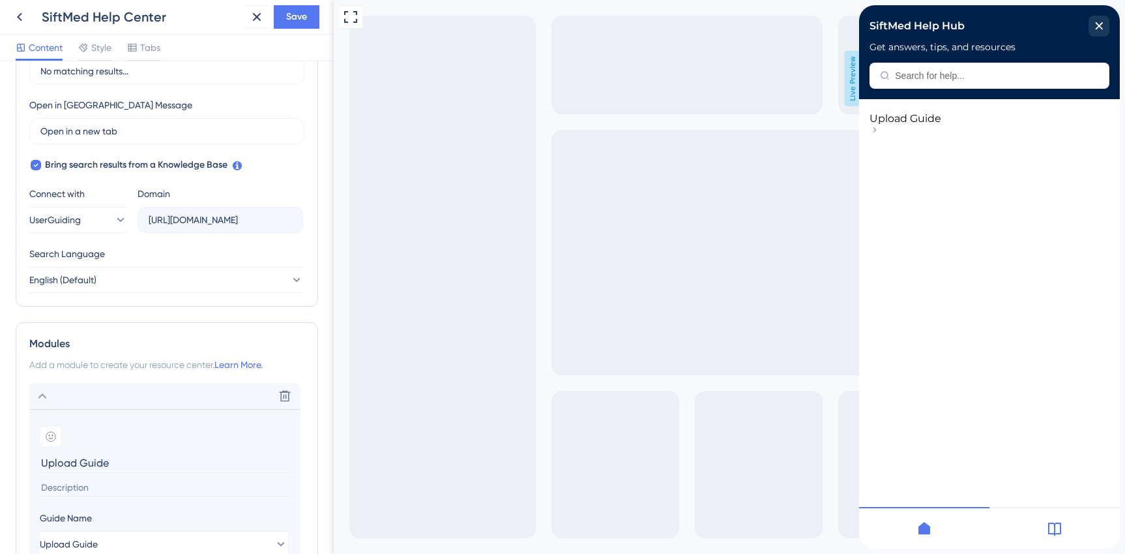
click at [72, 365] on span "Add a module to create your resource center." at bounding box center [121, 364] width 185 height 10
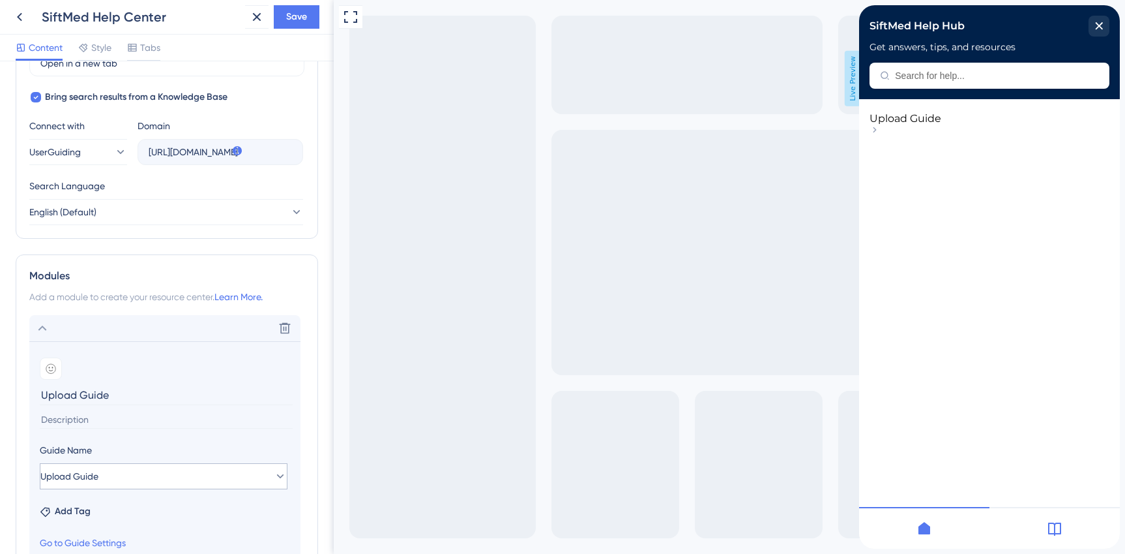
scroll to position [421, 0]
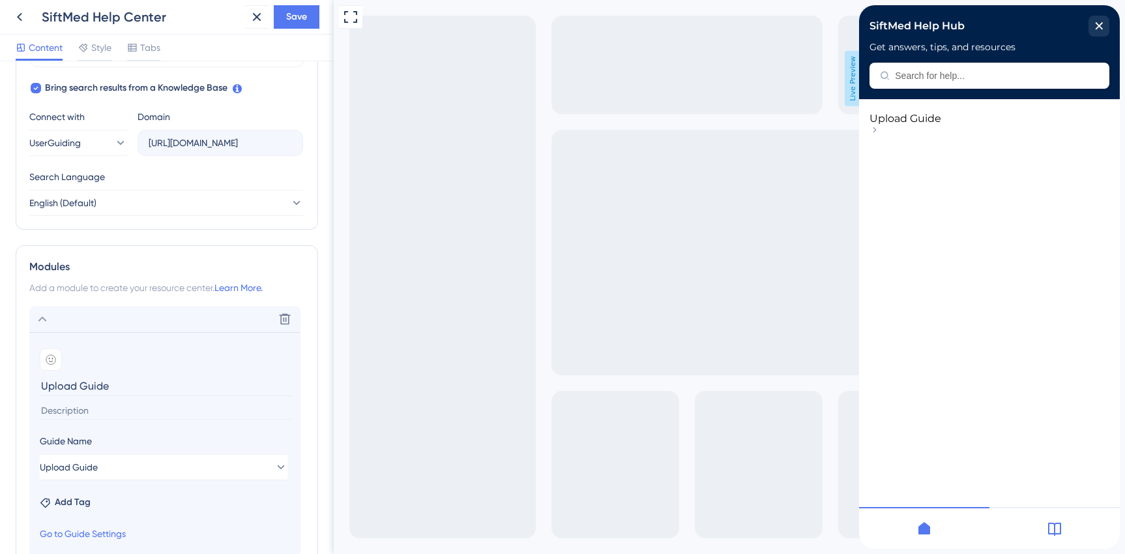
click at [80, 418] on input at bounding box center [166, 411] width 253 height 18
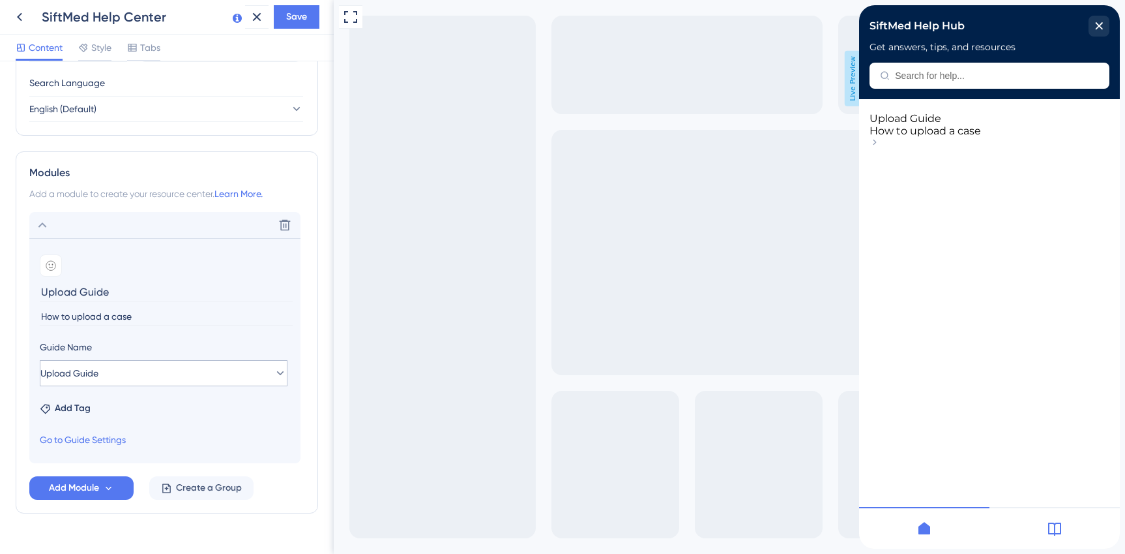
scroll to position [542, 0]
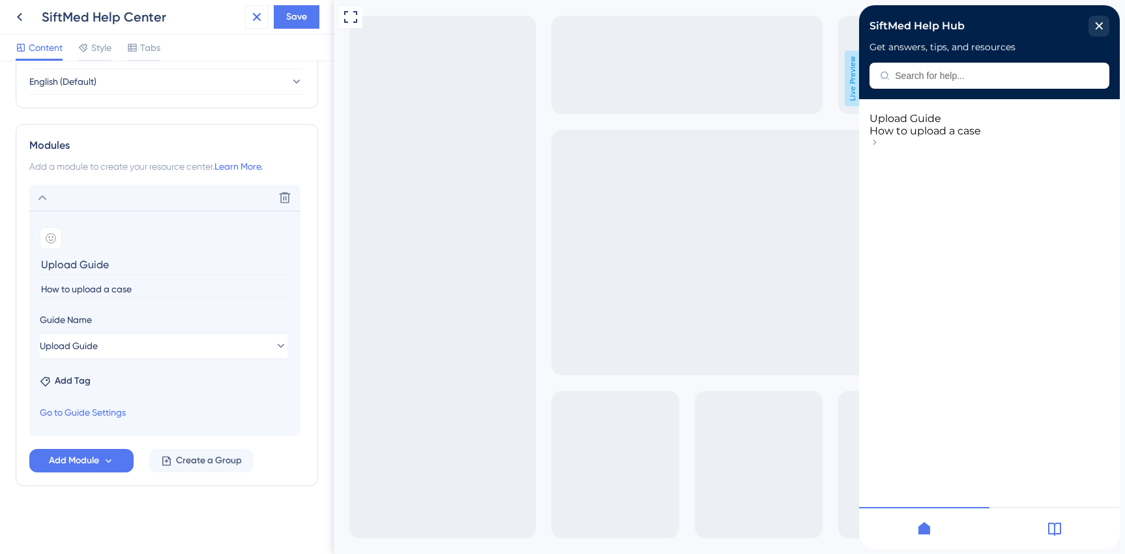
type input "How to upload a case"
click at [262, 20] on icon at bounding box center [257, 17] width 16 height 16
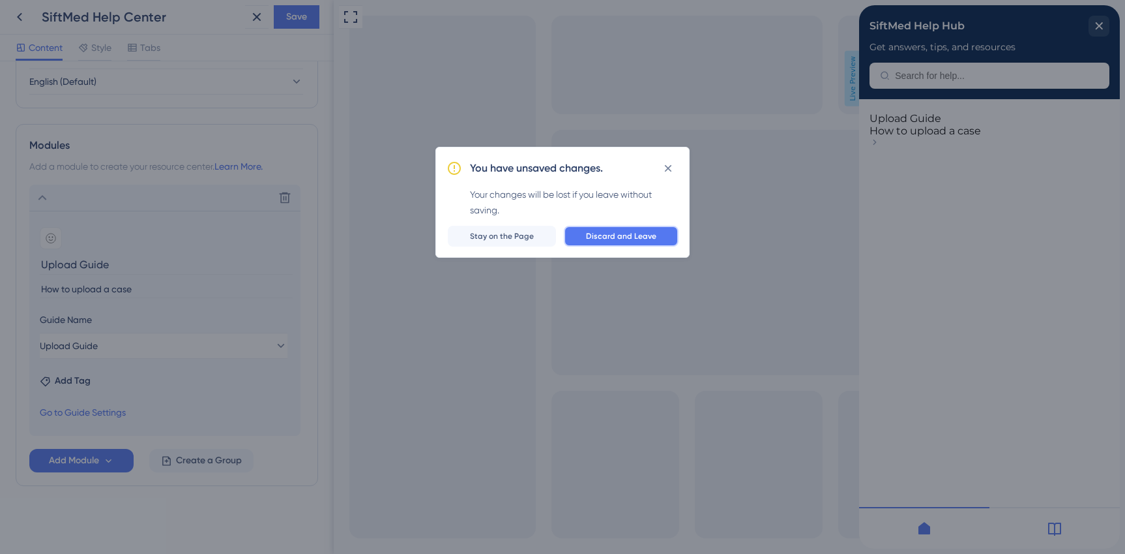
click at [634, 237] on span "Discard and Leave" at bounding box center [621, 236] width 70 height 10
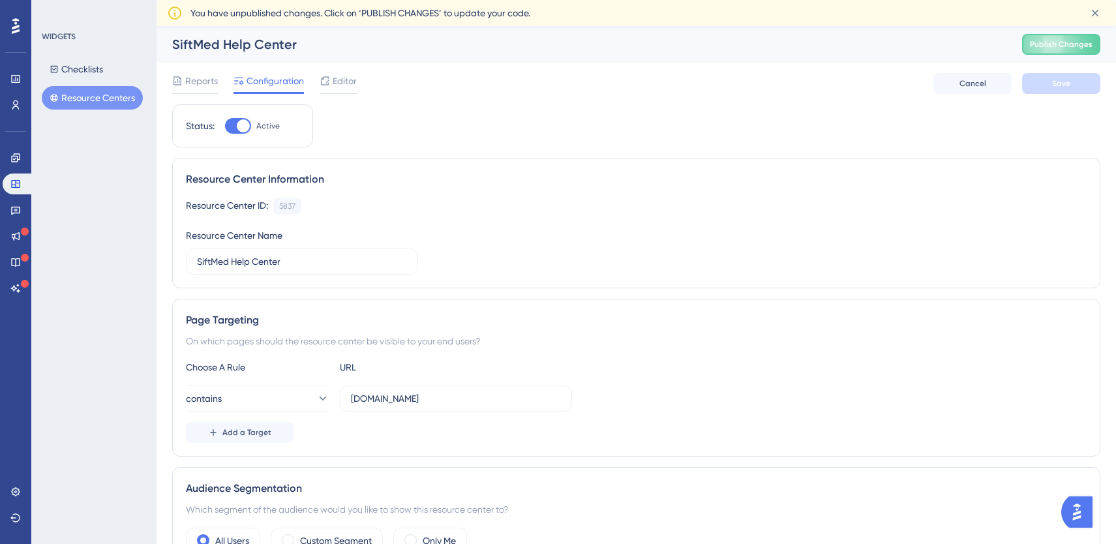
click at [106, 96] on button "Resource Centers" at bounding box center [92, 97] width 101 height 23
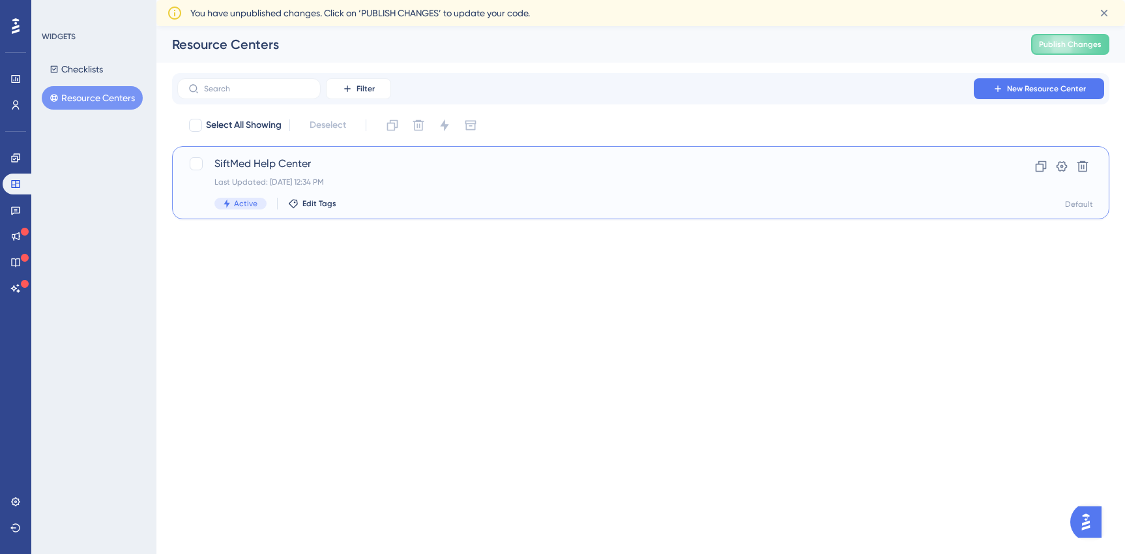
click at [278, 170] on span "SiftMed Help Center" at bounding box center [589, 164] width 749 height 16
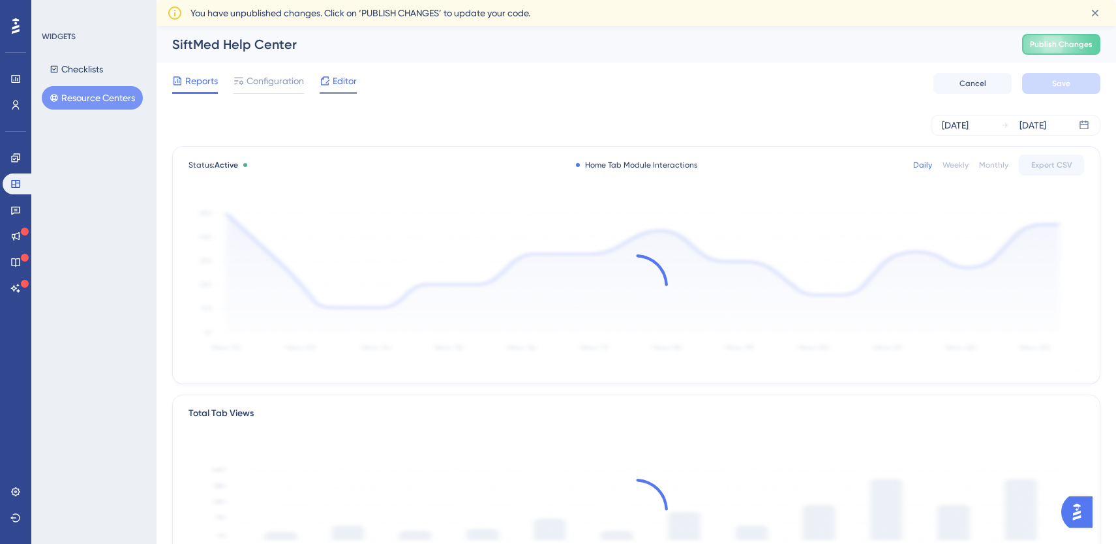
click at [346, 89] on div "Editor" at bounding box center [337, 83] width 37 height 21
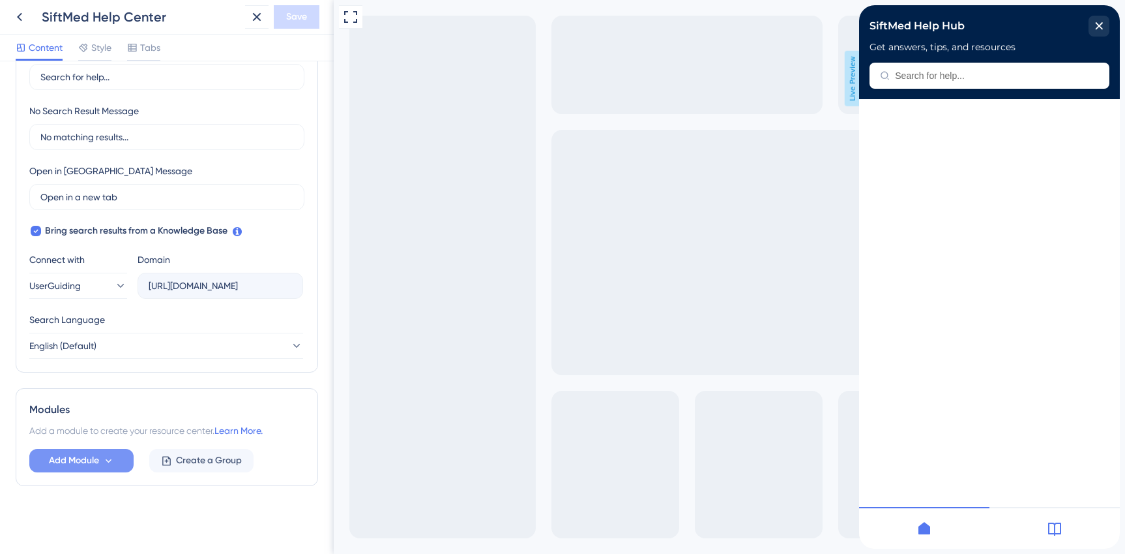
click at [88, 452] on span "Add Module" at bounding box center [74, 460] width 50 height 16
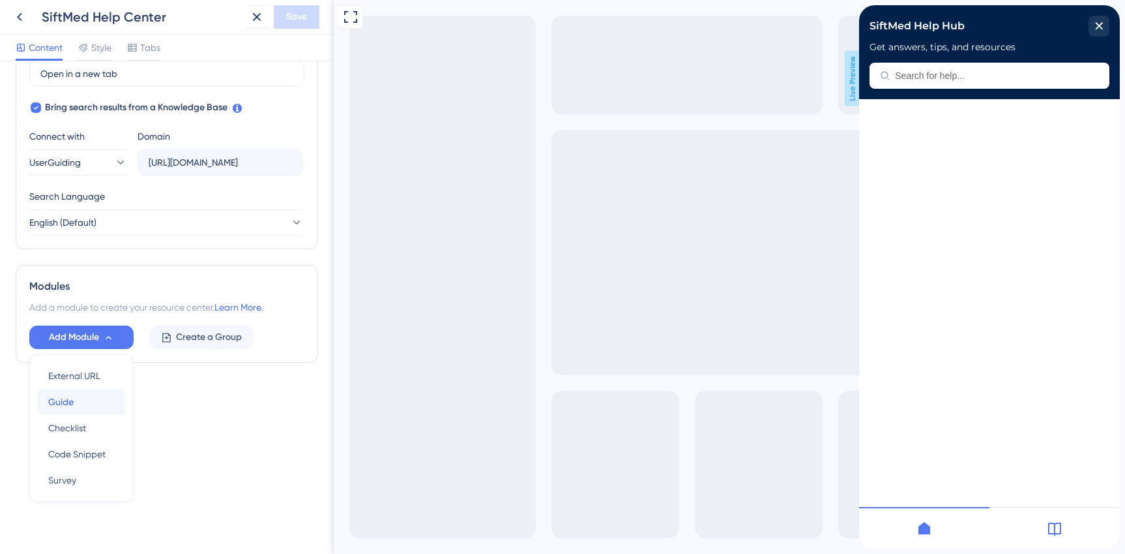
click at [63, 405] on span "Guide" at bounding box center [60, 402] width 25 height 16
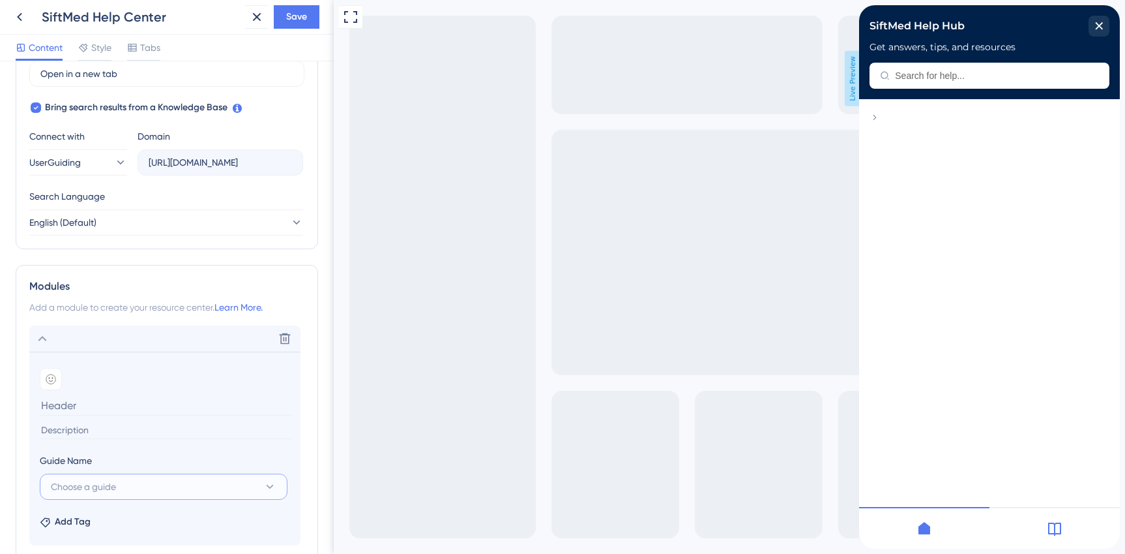
click at [74, 481] on span "Choose a guide" at bounding box center [83, 487] width 65 height 16
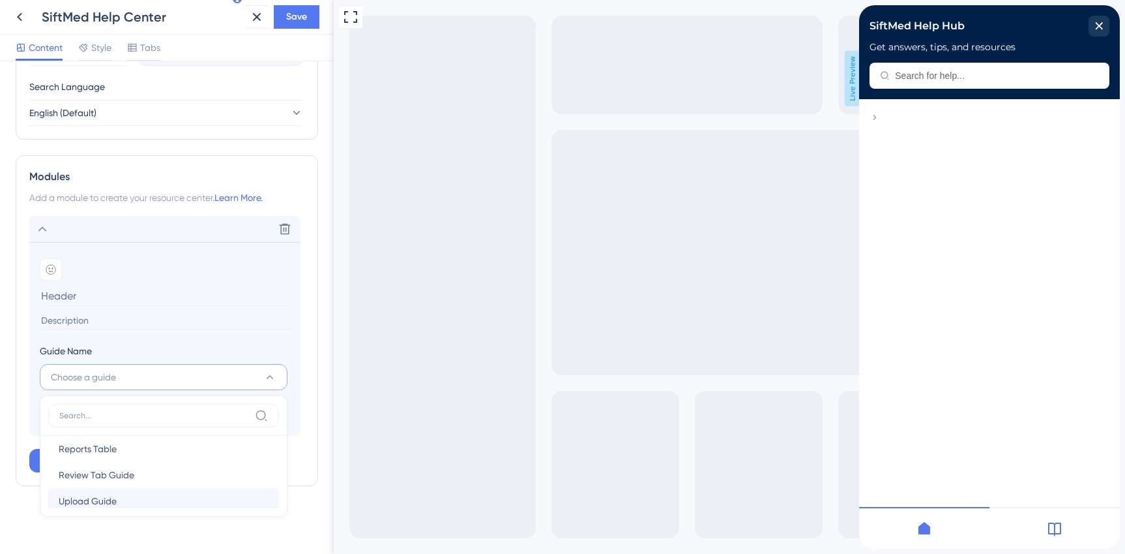
scroll to position [22, 0]
click at [114, 489] on span "Upload Guide" at bounding box center [88, 487] width 58 height 16
type input "Upload Guide"
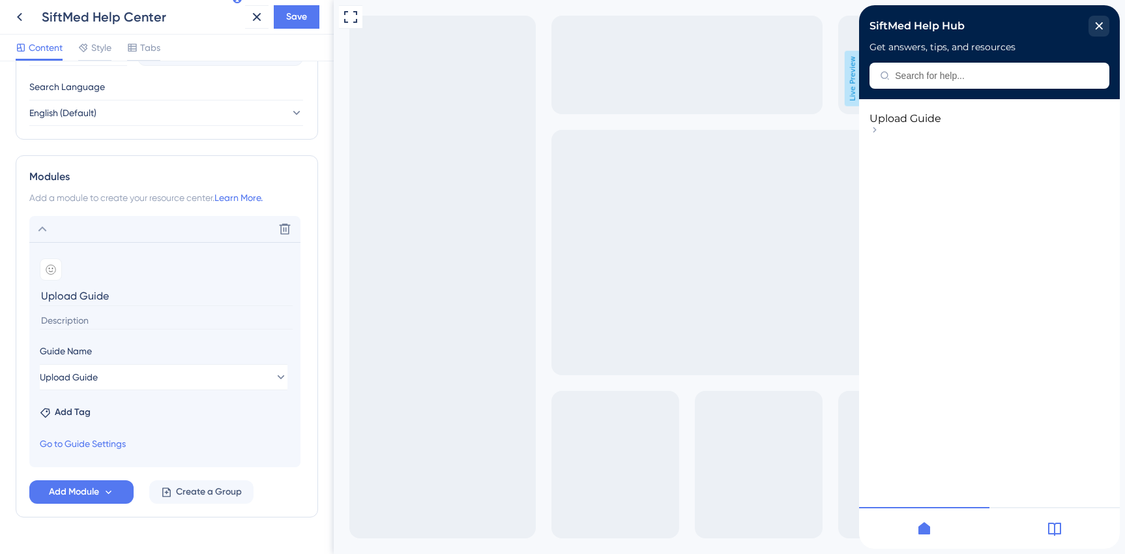
click at [77, 326] on input at bounding box center [166, 321] width 253 height 18
click at [303, 23] on span "Save" at bounding box center [296, 17] width 21 height 16
click at [1099, 25] on icon "close resource center" at bounding box center [1099, 25] width 7 height 7
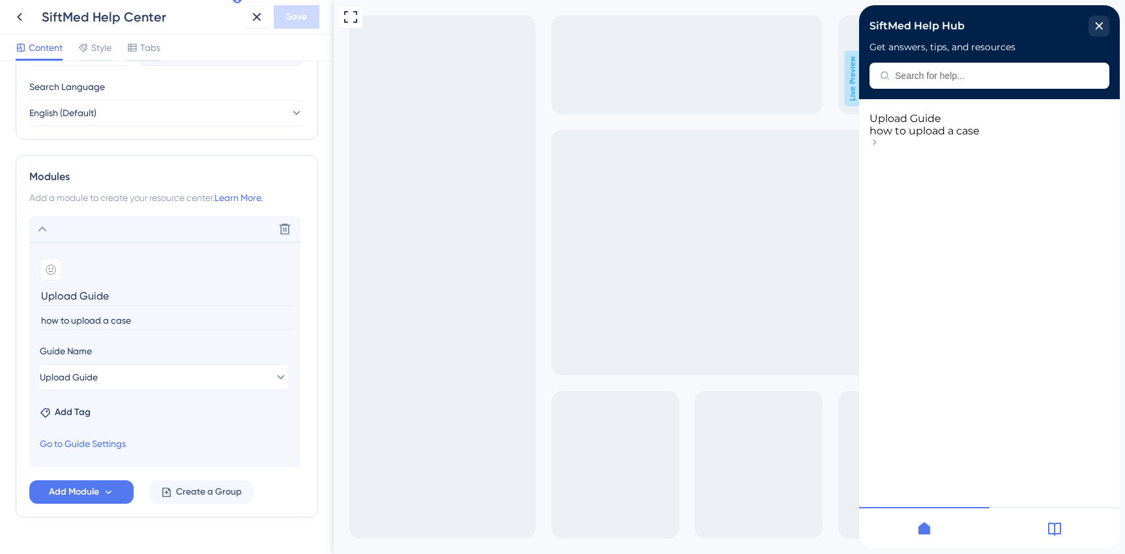
click at [919, 125] on span "Upload Guide" at bounding box center [906, 118] width 72 height 12
click at [912, 137] on span "how to upload a case" at bounding box center [925, 131] width 110 height 12
click at [880, 137] on icon at bounding box center [875, 142] width 10 height 10
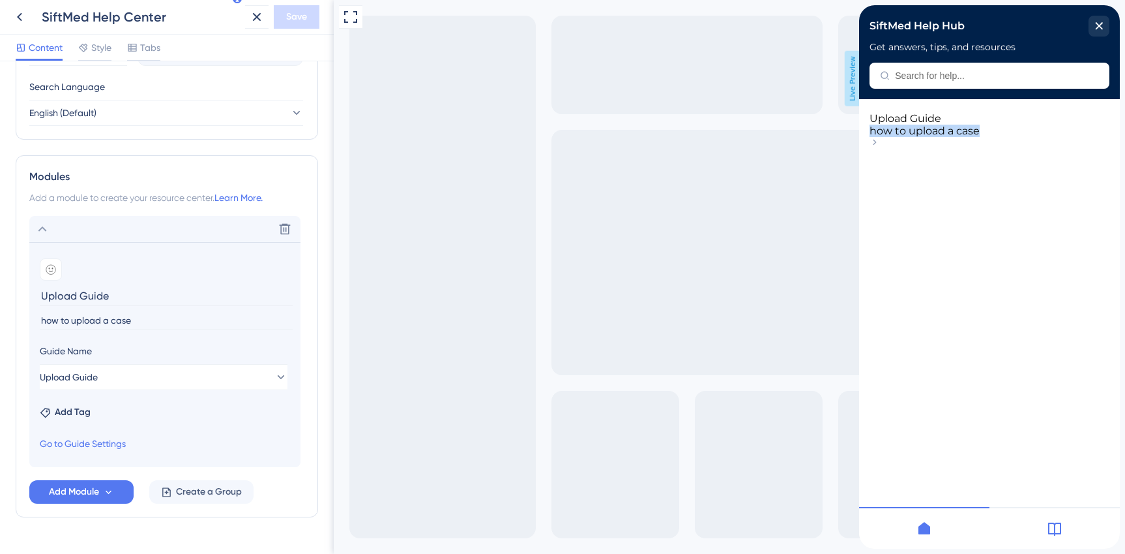
click at [880, 137] on icon at bounding box center [875, 142] width 10 height 10
click at [980, 137] on span "how to upload a case" at bounding box center [925, 131] width 110 height 12
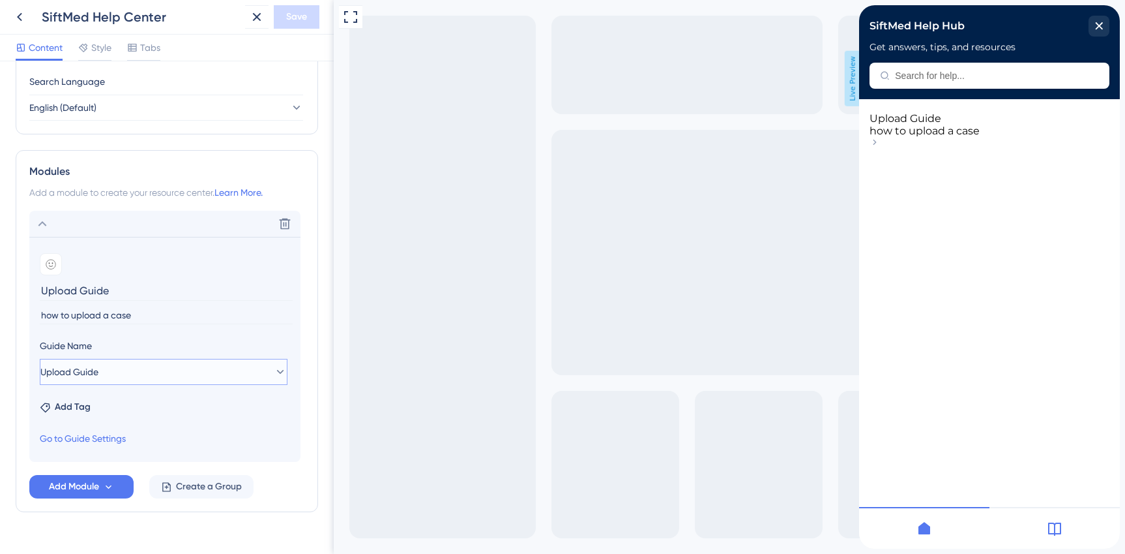
click at [117, 369] on button "Upload Guide" at bounding box center [164, 372] width 248 height 26
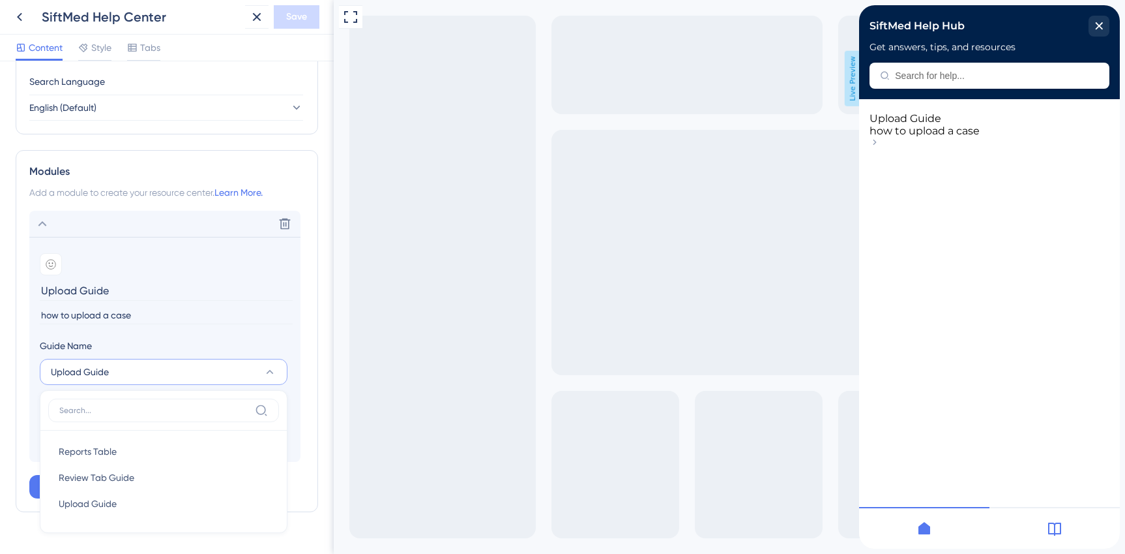
scroll to position [542, 0]
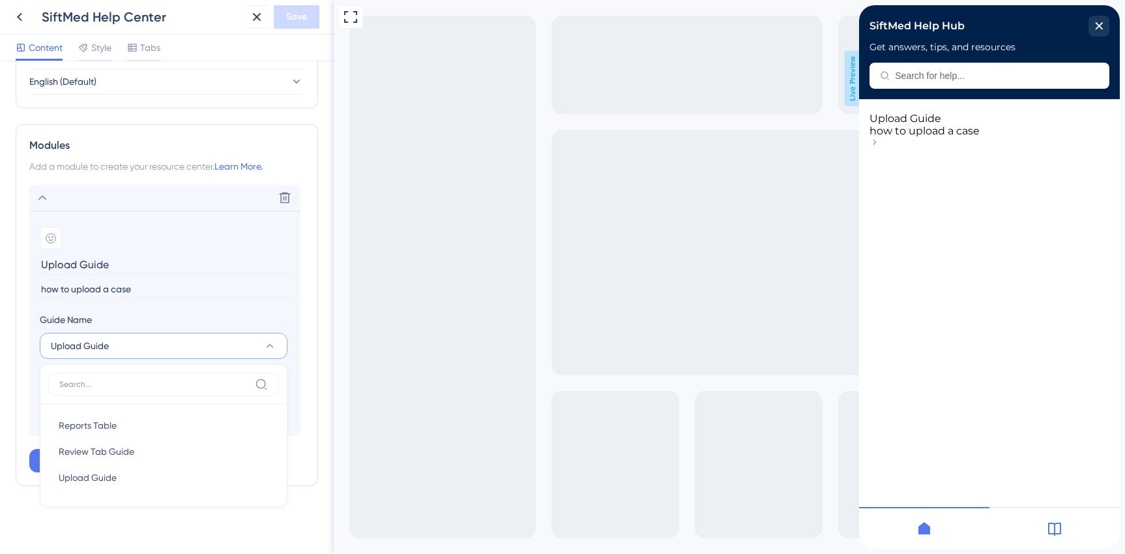
click at [175, 301] on section "Add emoji Upload Guide how to upload a case Guide Name Upload Guide Reports Tab…" at bounding box center [164, 323] width 271 height 225
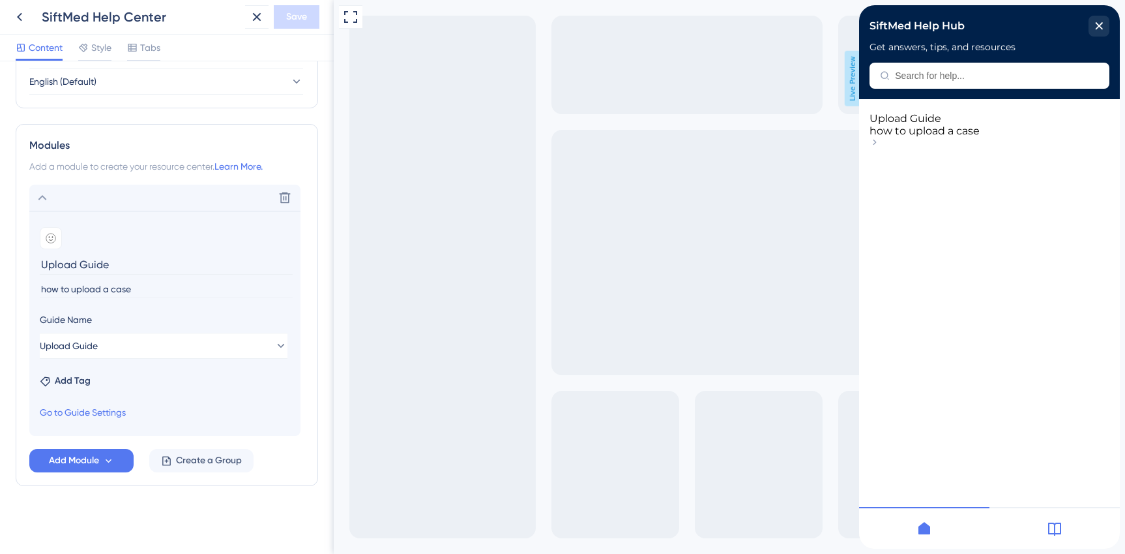
click at [980, 137] on span "how to upload a case" at bounding box center [925, 131] width 110 height 12
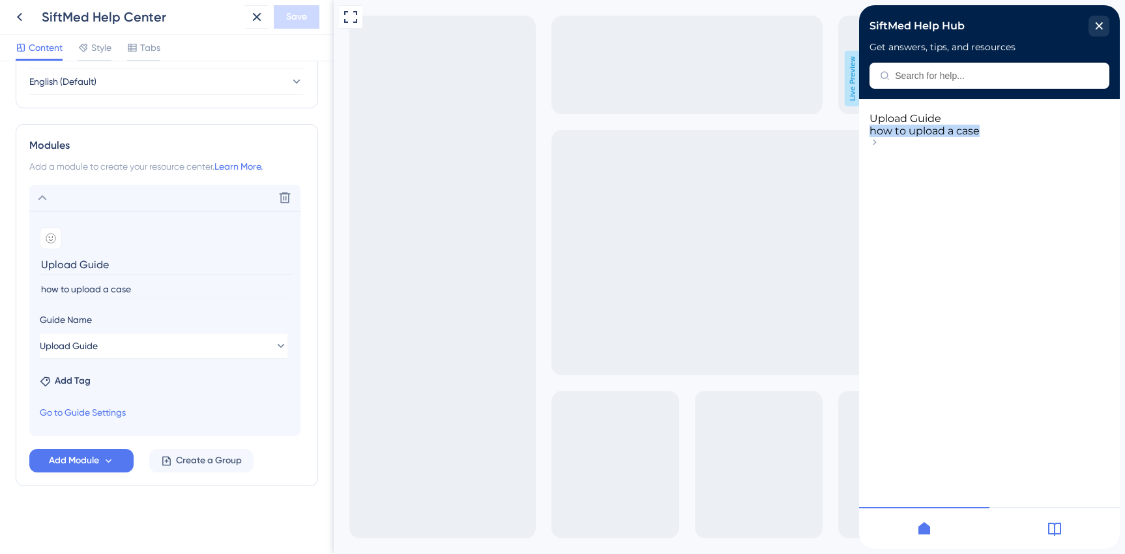
click at [980, 137] on span "how to upload a case" at bounding box center [925, 131] width 110 height 12
click at [928, 137] on span "how to upload a case" at bounding box center [925, 131] width 110 height 12
click at [913, 125] on span "Upload Guide" at bounding box center [906, 118] width 72 height 12
click at [880, 140] on icon at bounding box center [875, 142] width 10 height 10
click at [1046, 542] on div at bounding box center [1055, 528] width 130 height 42
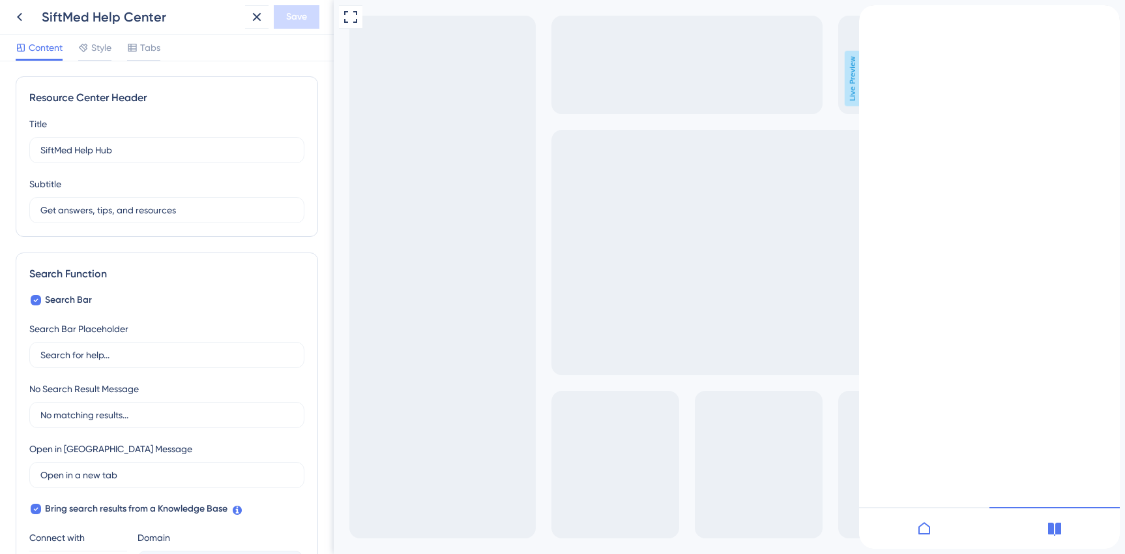
scroll to position [0, 0]
click at [919, 539] on div at bounding box center [924, 528] width 130 height 42
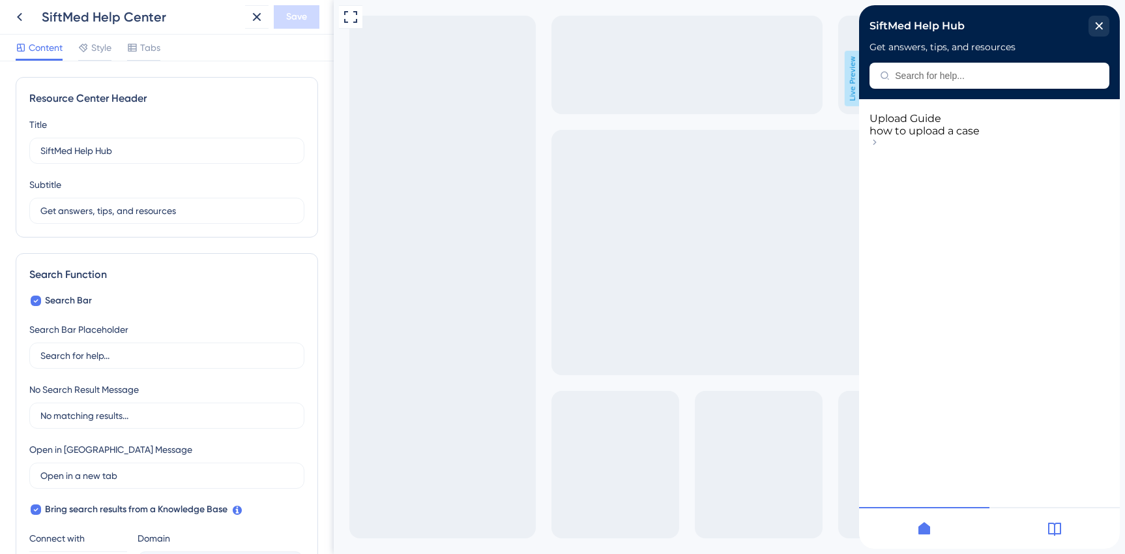
click at [1063, 535] on div at bounding box center [1055, 528] width 130 height 42
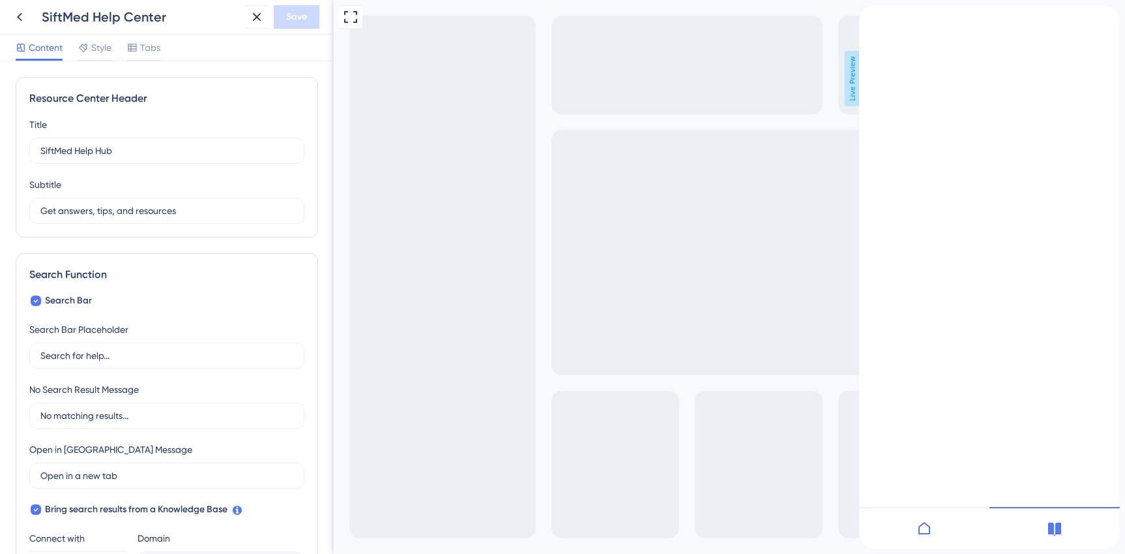
click at [870, 29] on icon "Resource Center Header" at bounding box center [864, 23] width 10 height 10
click at [870, 31] on link "Resource Center Header" at bounding box center [864, 25] width 10 height 12
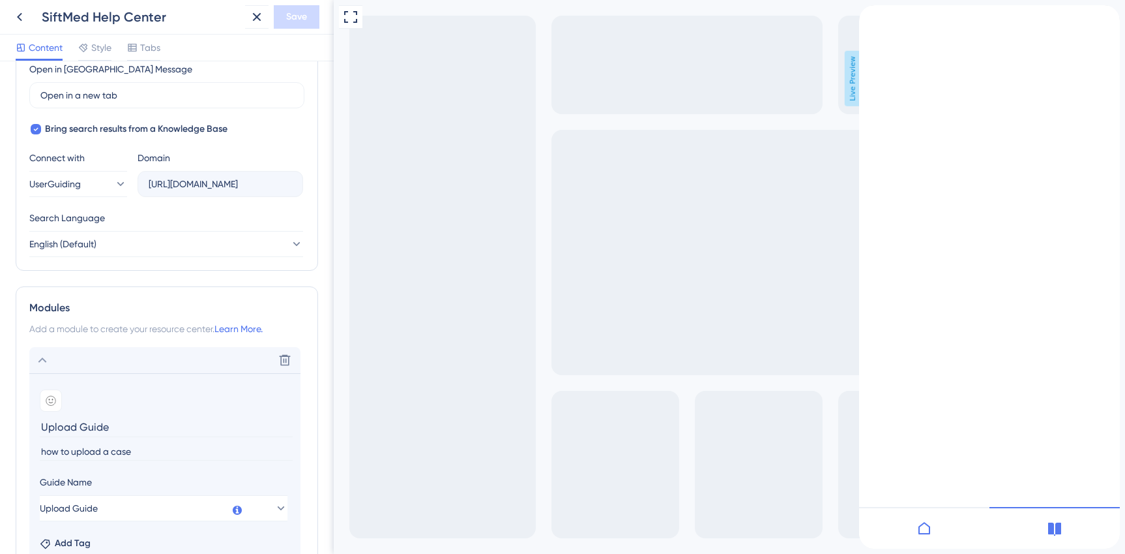
scroll to position [542, 0]
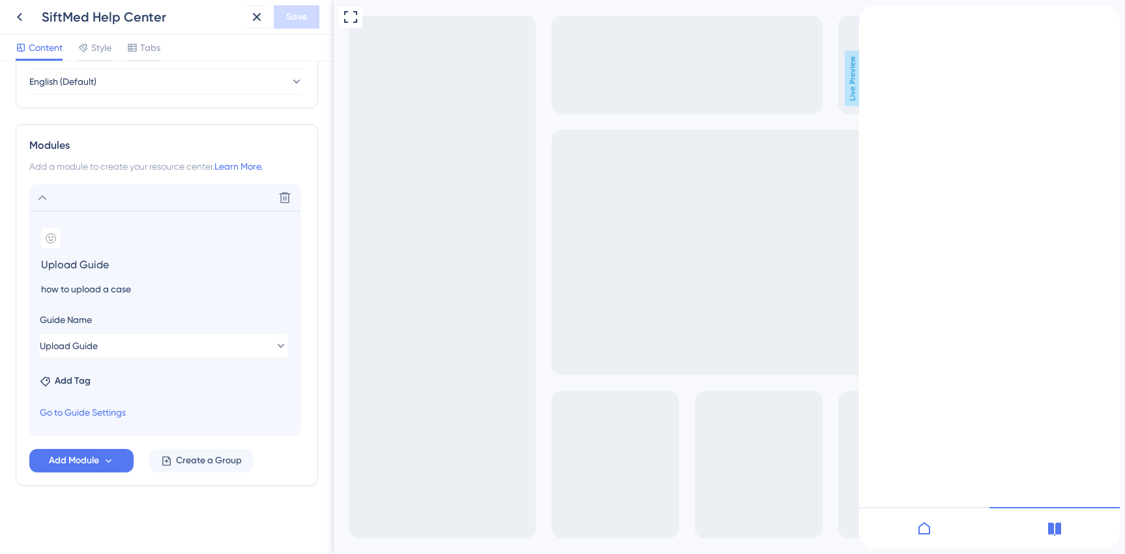
click at [108, 304] on section "Add emoji Upload Guide how to upload a case Guide Name Upload Guide Add Tag Go …" at bounding box center [164, 323] width 271 height 225
click at [92, 289] on input "how to upload a case" at bounding box center [166, 289] width 253 height 18
drag, startPoint x: 148, startPoint y: 289, endPoint x: -14, endPoint y: 291, distance: 162.4
click at [0, 0] on html "SiftMed Help Center Save Content Style Tabs Resource Center Header Title SiftMe…" at bounding box center [562, 0] width 1125 height 0
click at [67, 292] on input "How to Upload a Case" at bounding box center [166, 289] width 253 height 18
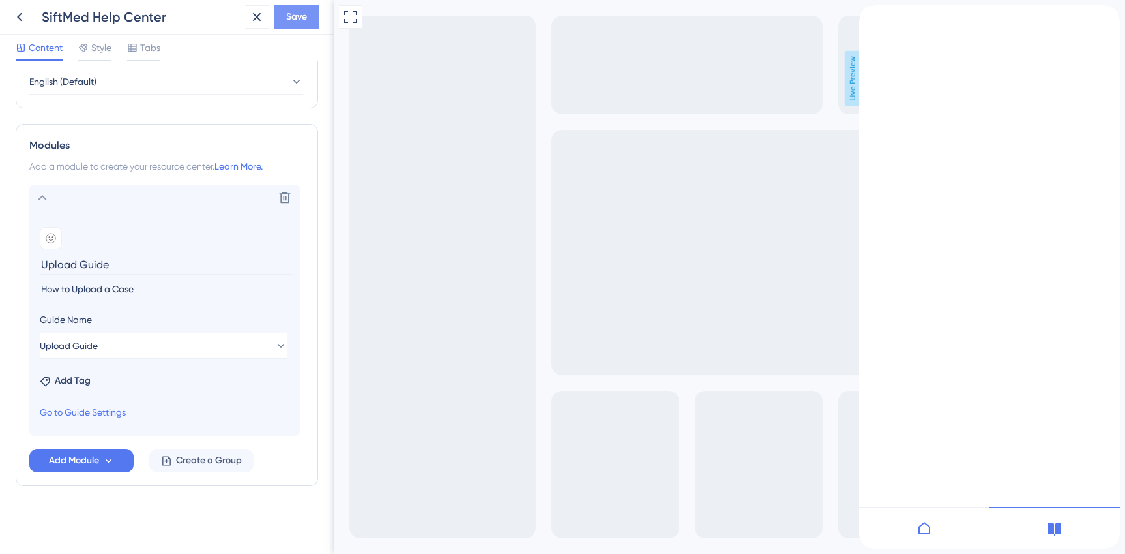
type input "How to Upload a Case"
click at [301, 23] on span "Save" at bounding box center [296, 17] width 21 height 16
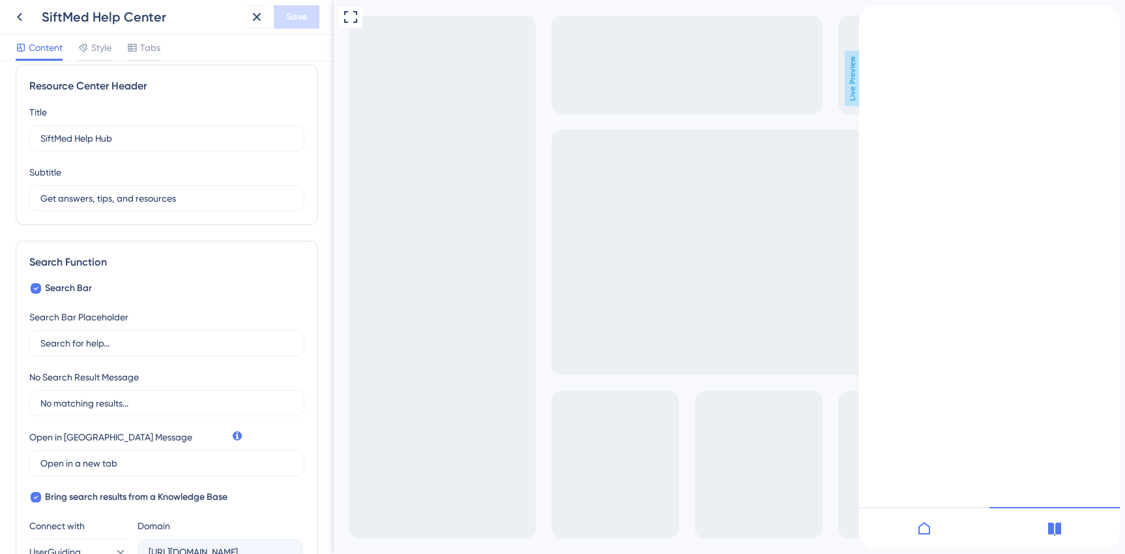
scroll to position [0, 0]
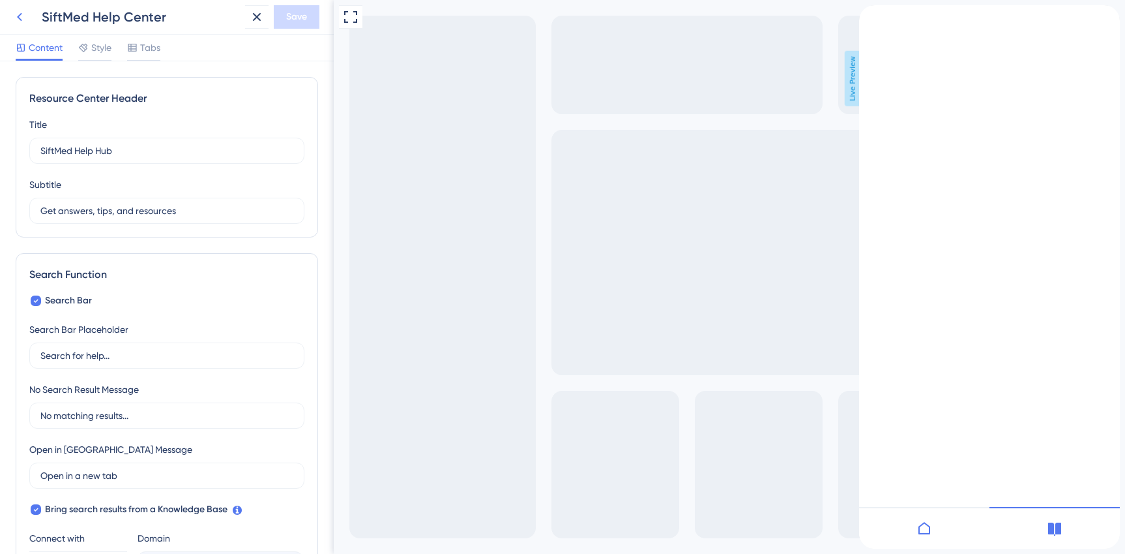
click at [21, 17] on icon at bounding box center [20, 17] width 16 height 16
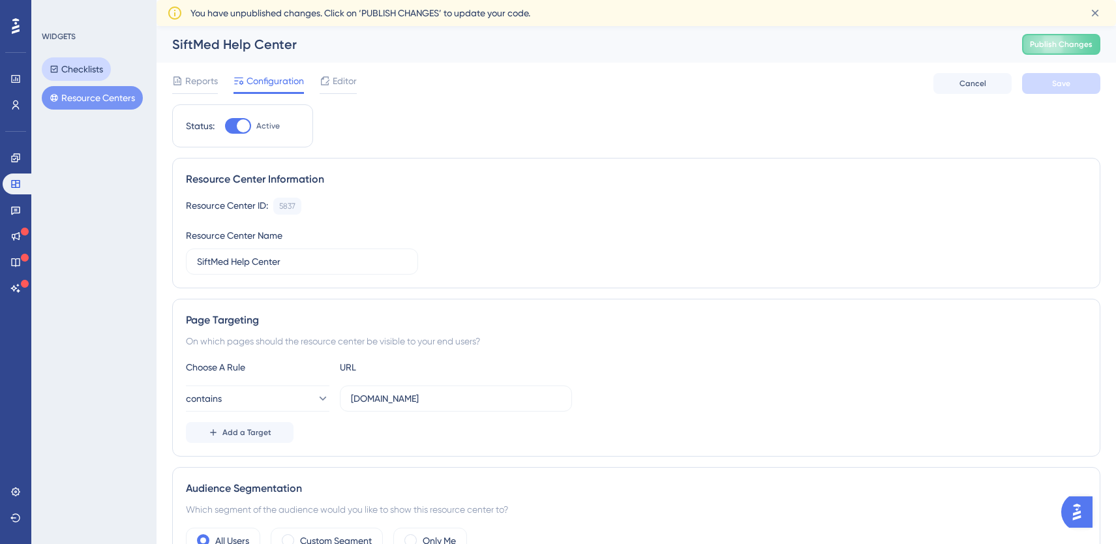
click at [85, 72] on button "Checklists" at bounding box center [76, 68] width 69 height 23
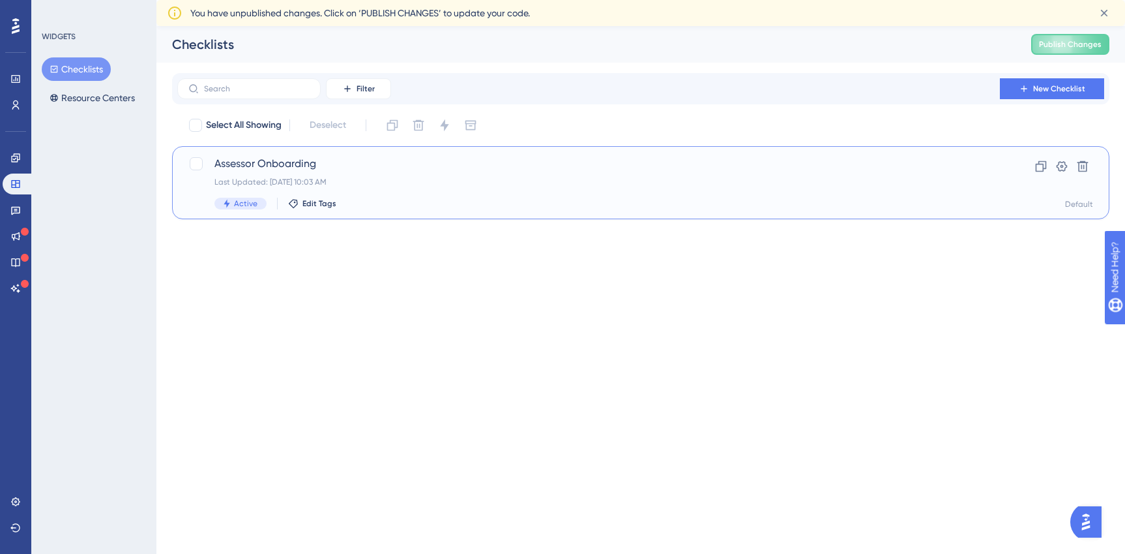
click at [428, 177] on div "Last Updated: [DATE] 10:03 AM" at bounding box center [589, 182] width 749 height 10
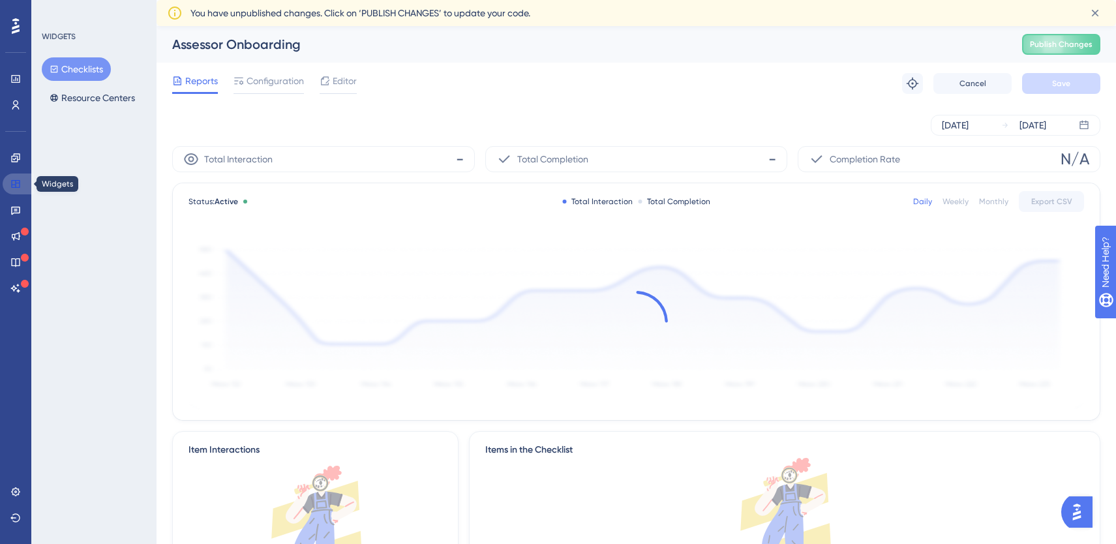
click at [19, 189] on link at bounding box center [18, 183] width 31 height 21
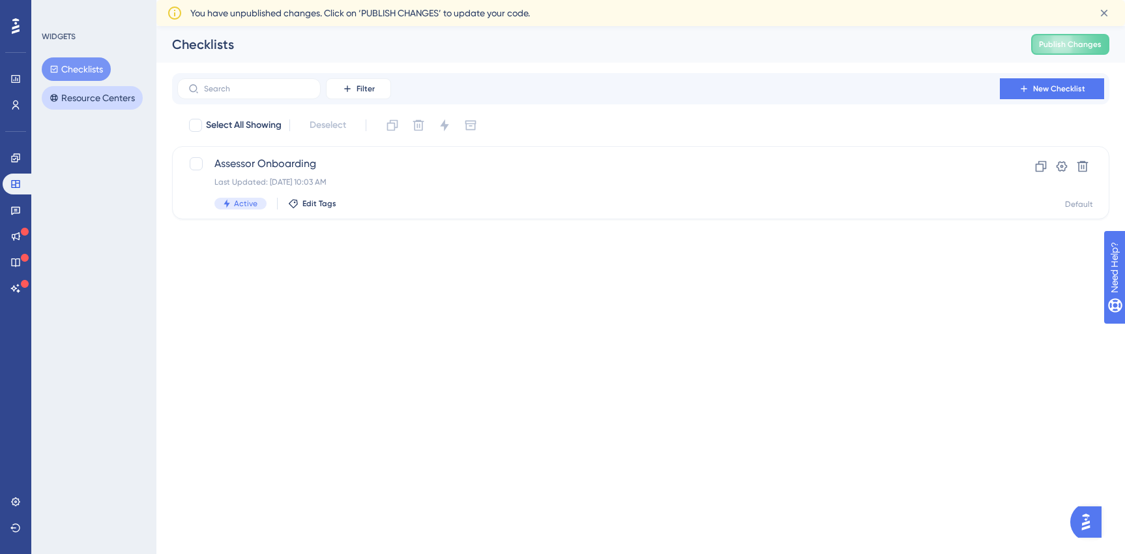
click at [101, 106] on button "Resource Centers" at bounding box center [92, 97] width 101 height 23
